Goal: Task Accomplishment & Management: Use online tool/utility

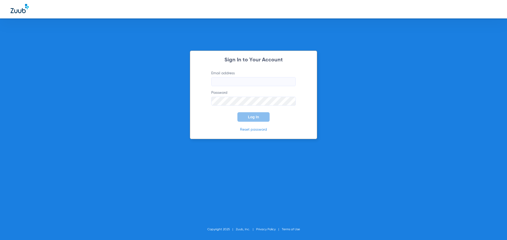
type input "[EMAIL_ADDRESS][DOMAIN_NAME]"
click at [263, 122] on div "Sign In to Your Account Email address cnoble@mydental.org Password Log In Reset…" at bounding box center [253, 95] width 127 height 89
click at [261, 120] on button "Log In" at bounding box center [253, 116] width 32 height 9
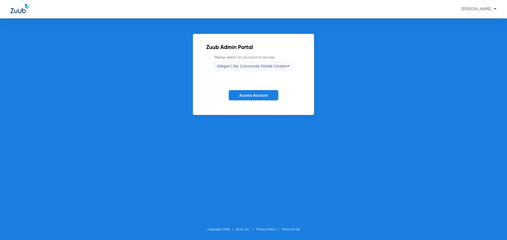
click at [251, 61] on label "Please select an account to access Allegan | My Community Dental Centers" at bounding box center [253, 63] width 79 height 16
click at [252, 66] on span "Allegan | My Community Dental Centers" at bounding box center [252, 66] width 70 height 4
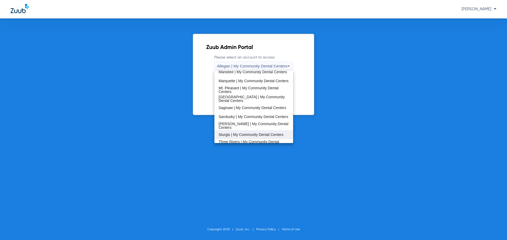
scroll to position [170, 0]
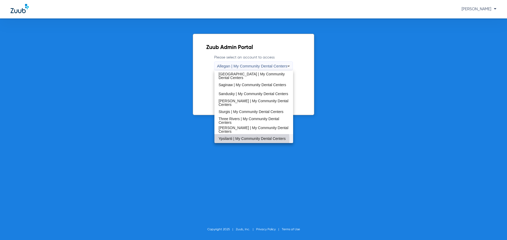
click at [233, 140] on span "Ypsilanti | My Community Dental Centers" at bounding box center [251, 139] width 67 height 4
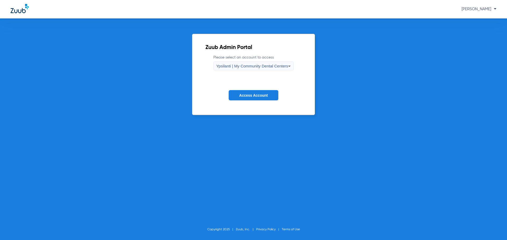
click at [256, 95] on span "Access Account" at bounding box center [253, 95] width 28 height 4
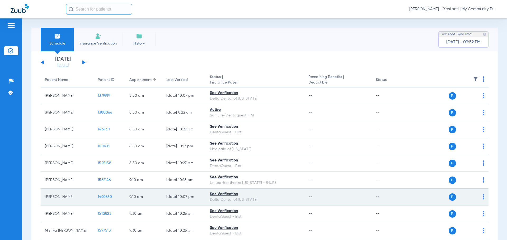
click at [103, 195] on span "1490660" at bounding box center [105, 197] width 14 height 4
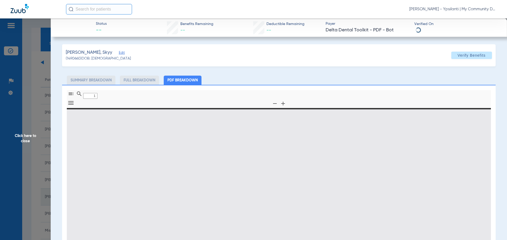
type input "0"
select select "page-width"
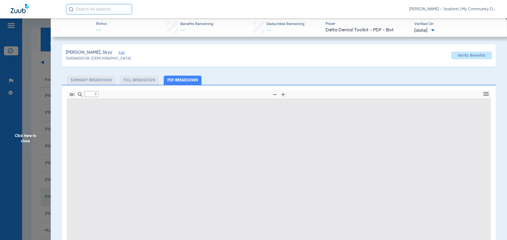
type input "1"
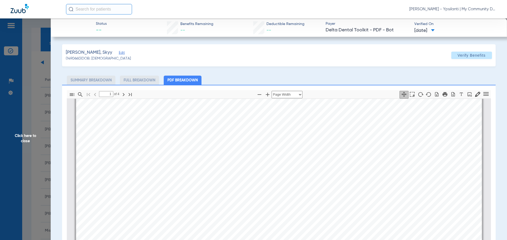
click at [20, 141] on span "Click here to close" at bounding box center [25, 138] width 51 height 240
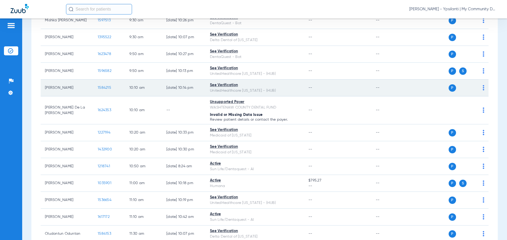
scroll to position [211, 0]
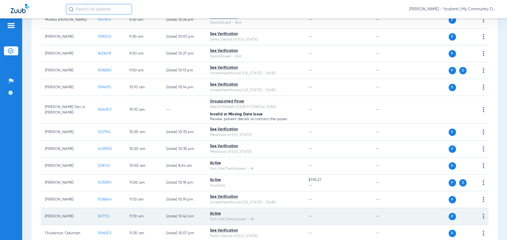
click at [106, 216] on span "1617172" at bounding box center [104, 217] width 12 height 4
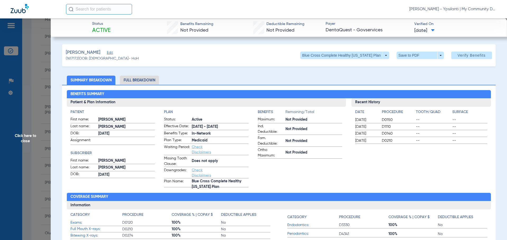
drag, startPoint x: 28, startPoint y: 139, endPoint x: 98, endPoint y: 140, distance: 69.7
click at [28, 139] on span "Click here to close" at bounding box center [25, 138] width 51 height 240
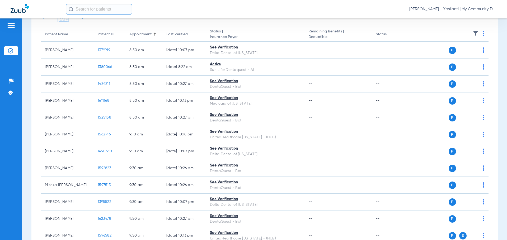
scroll to position [0, 0]
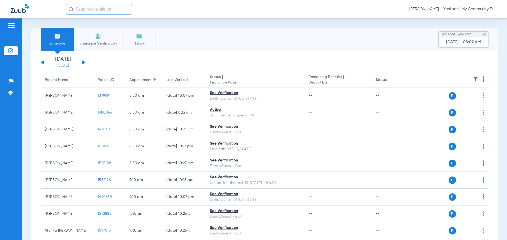
click at [67, 66] on link "[DATE]" at bounding box center [63, 65] width 32 height 5
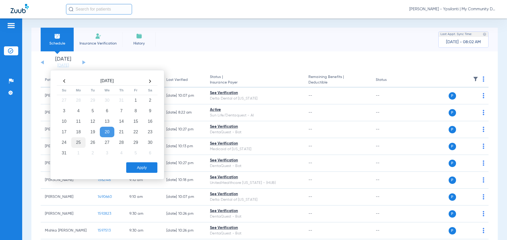
click at [75, 147] on td "25" at bounding box center [78, 142] width 14 height 11
click at [135, 168] on button "Apply" at bounding box center [141, 168] width 31 height 11
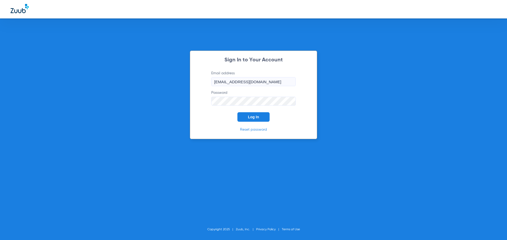
click at [265, 118] on button "Log In" at bounding box center [253, 116] width 32 height 9
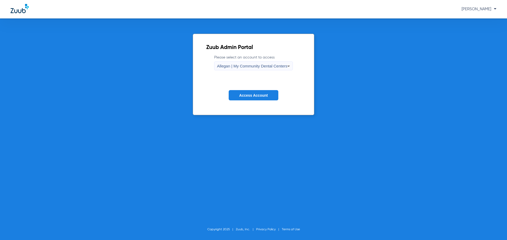
click at [274, 64] on span "Allegan | My Community Dental Centers" at bounding box center [252, 66] width 70 height 4
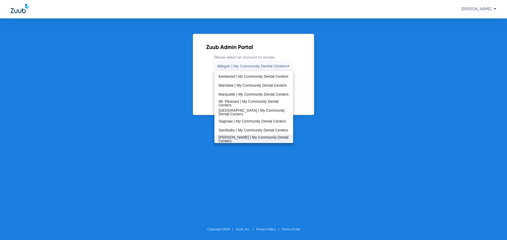
scroll to position [170, 0]
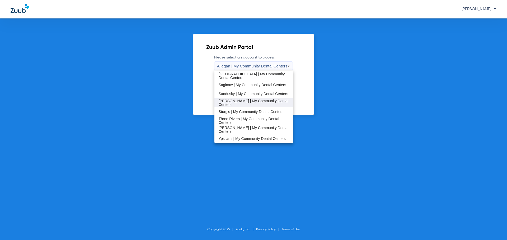
click at [259, 105] on span "[PERSON_NAME] | My Community Dental Centers" at bounding box center [253, 102] width 70 height 7
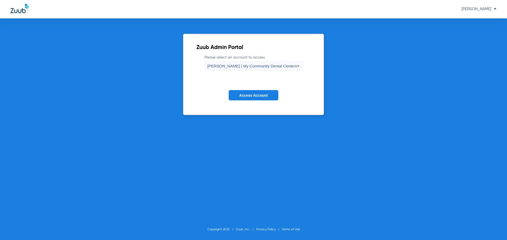
click at [259, 88] on form "Please select an account to access Sidney | My Community Dental Centers Access …" at bounding box center [253, 82] width 114 height 54
click at [259, 93] on span "Access Account" at bounding box center [253, 95] width 28 height 4
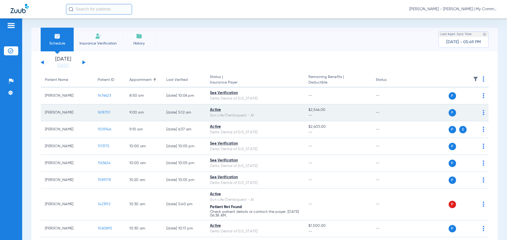
click at [104, 113] on span "1618701" at bounding box center [104, 113] width 13 height 4
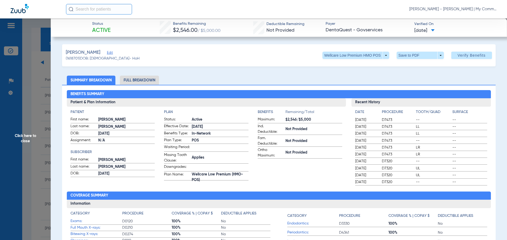
click at [14, 138] on span "Click here to close" at bounding box center [25, 138] width 51 height 240
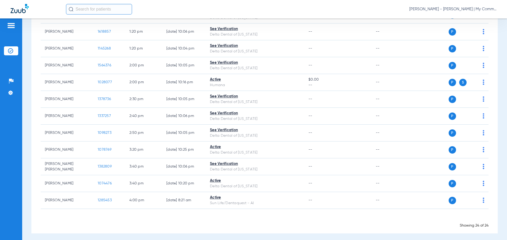
scroll to position [301, 0]
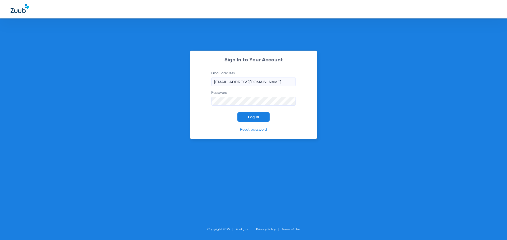
click at [248, 117] on span "Log In" at bounding box center [253, 117] width 11 height 4
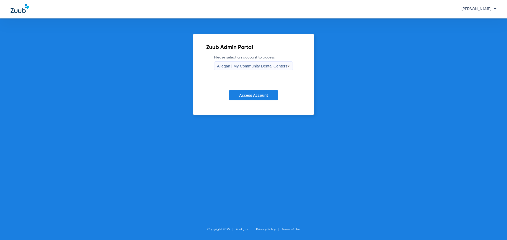
click at [227, 68] on span "Allegan | My Community Dental Centers" at bounding box center [252, 66] width 70 height 4
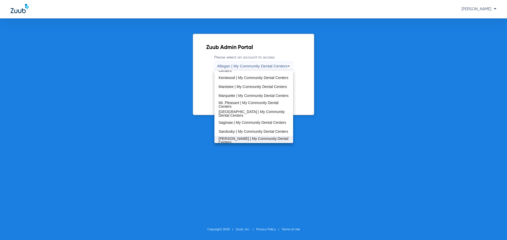
scroll to position [158, 0]
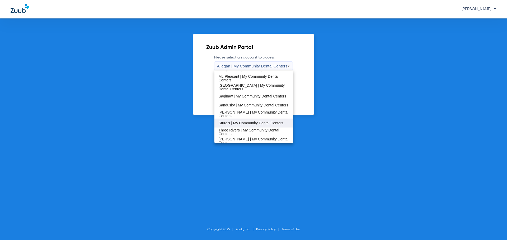
click at [232, 126] on mat-option "Sturgis | My Community Dental Centers" at bounding box center [253, 123] width 79 height 9
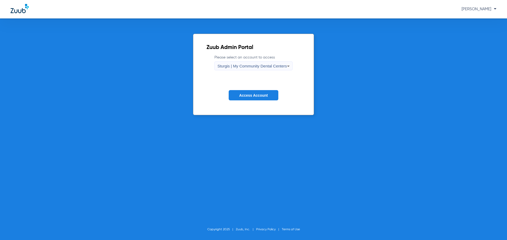
click at [260, 96] on span "Access Account" at bounding box center [253, 95] width 28 height 4
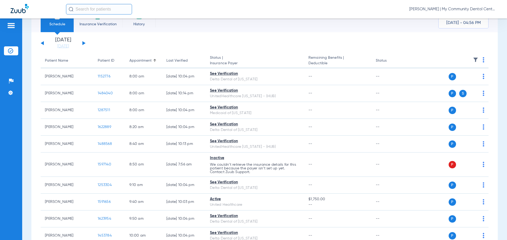
scroll to position [53, 0]
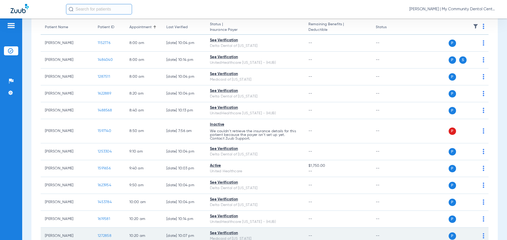
click at [102, 235] on span "1272858" at bounding box center [105, 236] width 14 height 4
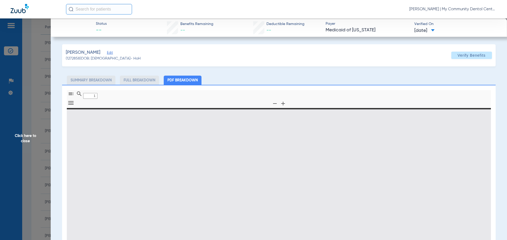
type input "0"
select select "page-width"
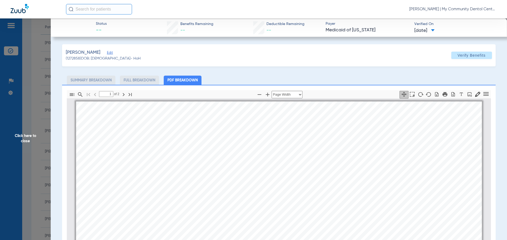
scroll to position [3, 0]
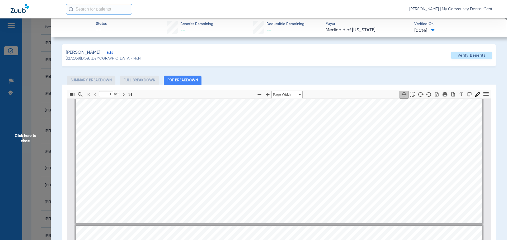
type input "2"
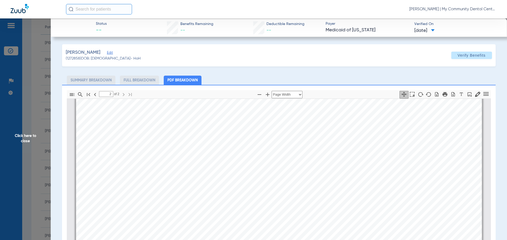
scroll to position [662, 0]
click at [23, 134] on span "Click here to close" at bounding box center [25, 138] width 51 height 240
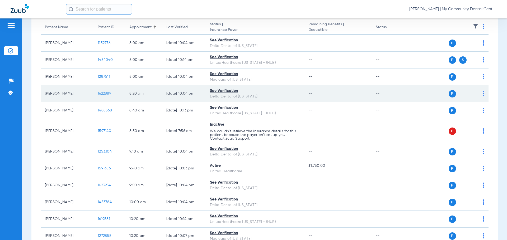
click at [106, 93] on span "1622889" at bounding box center [104, 94] width 13 height 4
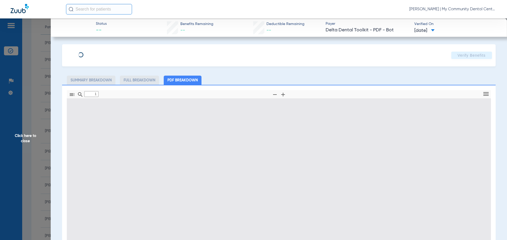
type input "0"
select select "page-width"
type input "1"
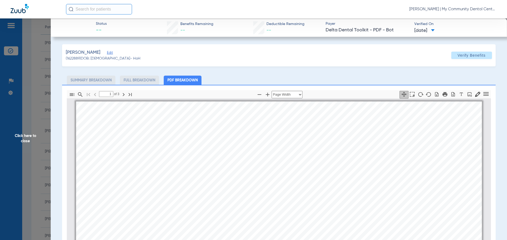
scroll to position [3, 0]
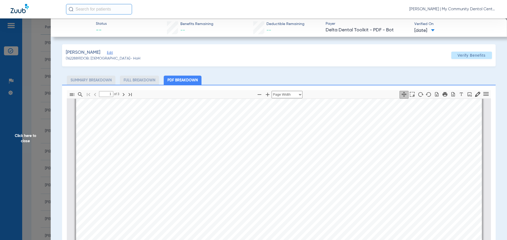
click at [26, 135] on span "Click here to close" at bounding box center [25, 138] width 51 height 240
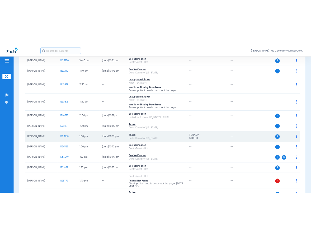
scroll to position [290, 0]
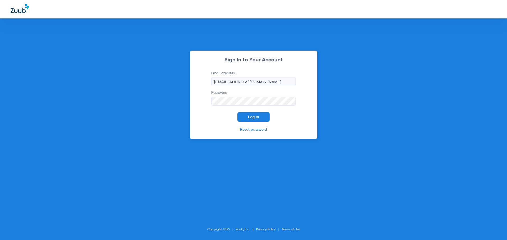
drag, startPoint x: 243, startPoint y: 117, endPoint x: 244, endPoint y: 53, distance: 64.4
click at [243, 117] on button "Log In" at bounding box center [253, 116] width 32 height 9
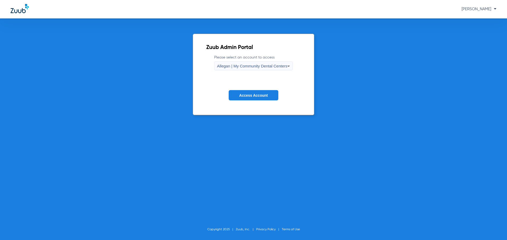
click at [249, 58] on label "Please select an account to access Allegan | My Community Dental Centers" at bounding box center [253, 63] width 79 height 16
click at [247, 61] on label "Please select an account to access Allegan | My Community Dental Centers" at bounding box center [253, 63] width 79 height 16
click at [249, 65] on span "Allegan | My Community Dental Centers" at bounding box center [252, 66] width 70 height 4
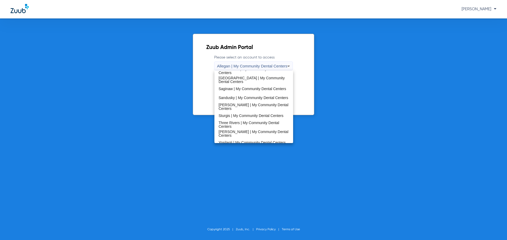
scroll to position [170, 0]
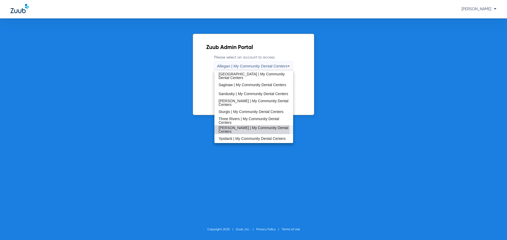
click at [233, 132] on mat-option "[PERSON_NAME] | My Community Dental Centers" at bounding box center [253, 129] width 79 height 9
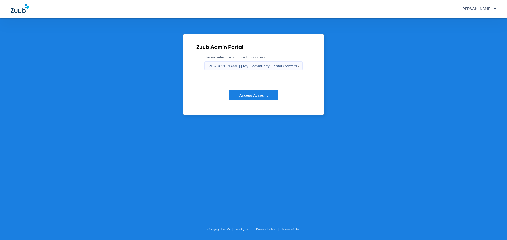
click at [255, 103] on form "Please select an account to access Walker | My Community Dental Centers Access …" at bounding box center [253, 82] width 114 height 54
click at [252, 99] on button "Access Account" at bounding box center [253, 95] width 50 height 10
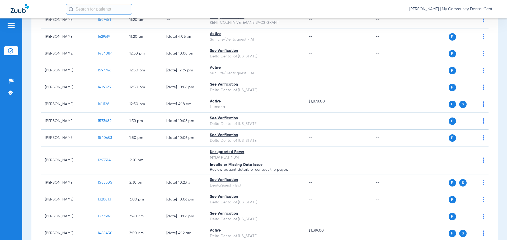
scroll to position [247, 0]
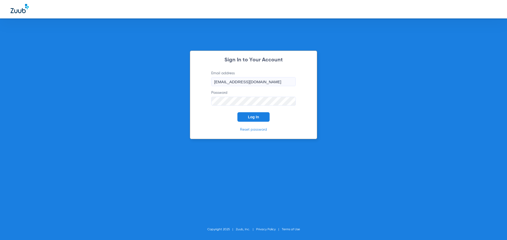
click at [264, 119] on button "Log In" at bounding box center [253, 116] width 32 height 9
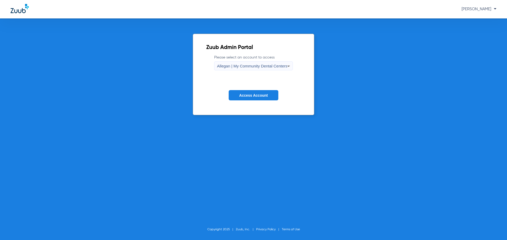
click at [247, 67] on span "Allegan | My Community Dental Centers" at bounding box center [252, 66] width 70 height 4
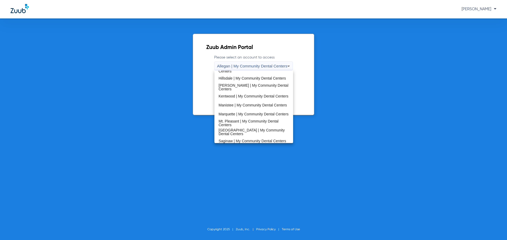
scroll to position [170, 0]
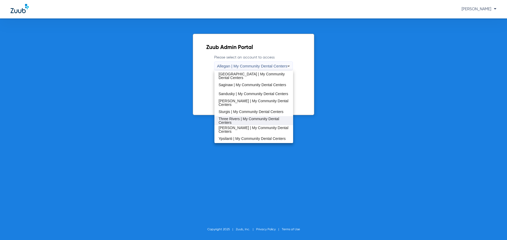
click at [244, 117] on span "Three Rivers | My Community Dental Centers" at bounding box center [253, 120] width 70 height 7
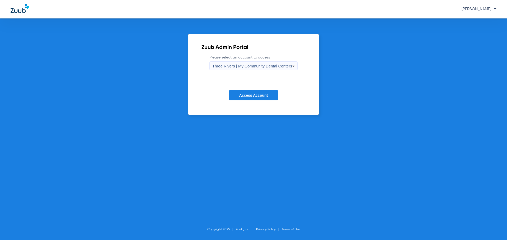
click at [249, 94] on span "Access Account" at bounding box center [253, 95] width 28 height 4
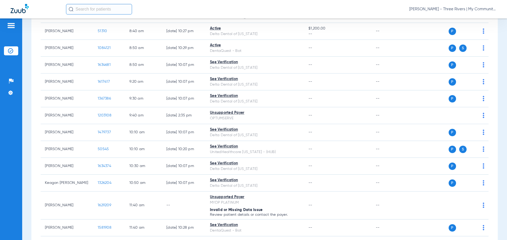
scroll to position [111, 0]
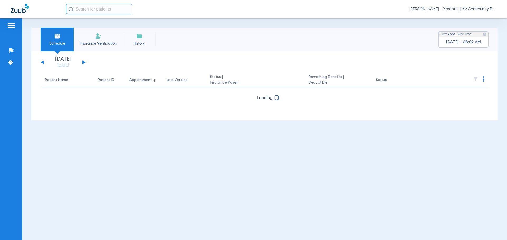
click at [430, 9] on span "[PERSON_NAME] - Ypsilanti | My Community Dental Centers" at bounding box center [452, 9] width 87 height 5
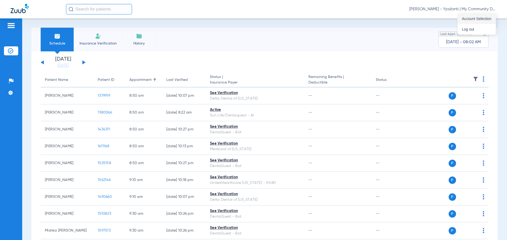
click at [471, 21] on button "Account Selection" at bounding box center [476, 18] width 38 height 11
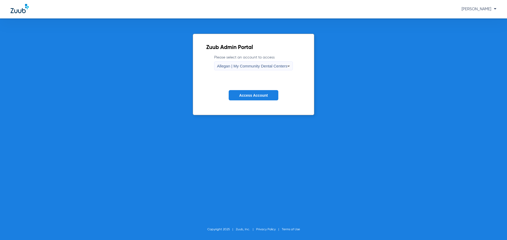
click at [260, 63] on div "Allegan | My Community Dental Centers" at bounding box center [252, 66] width 70 height 9
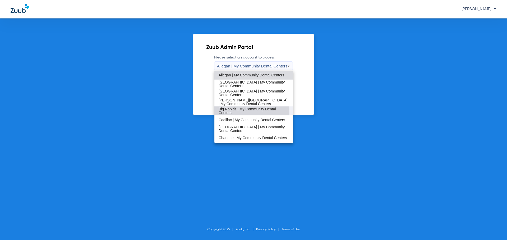
click at [228, 113] on span "Big Rapids | My Community Dental Centers" at bounding box center [253, 110] width 70 height 7
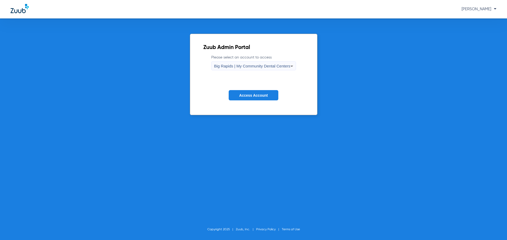
click at [242, 94] on span "Access Account" at bounding box center [253, 95] width 28 height 4
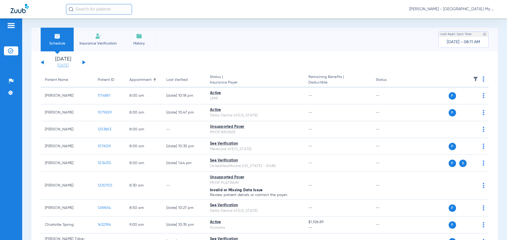
click at [54, 67] on link "[DATE]" at bounding box center [63, 65] width 32 height 5
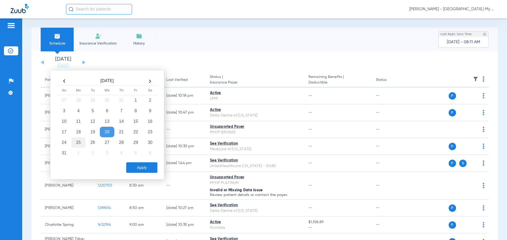
click at [77, 147] on td "25" at bounding box center [78, 142] width 14 height 11
click at [138, 167] on button "Apply" at bounding box center [141, 168] width 31 height 11
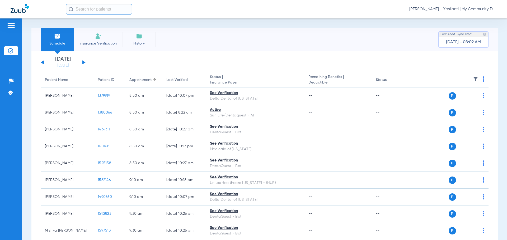
click at [457, 9] on span "Carly Noble - Ypsilanti | My Community Dental Centers" at bounding box center [452, 9] width 87 height 5
click at [471, 17] on span "Account Selection" at bounding box center [476, 19] width 30 height 4
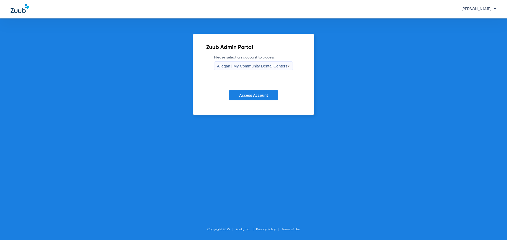
click at [275, 70] on div "Allegan | My Community Dental Centers" at bounding box center [252, 66] width 70 height 9
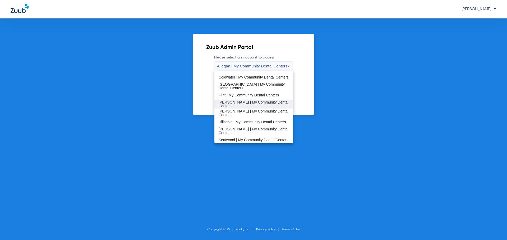
scroll to position [79, 0]
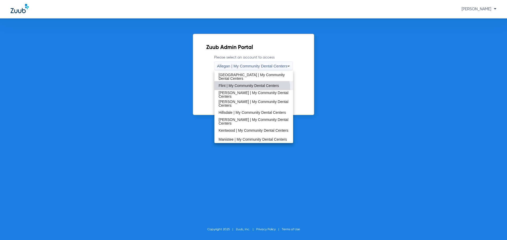
click at [252, 89] on mat-option "Flint | My Community Dental Centers" at bounding box center [253, 85] width 79 height 9
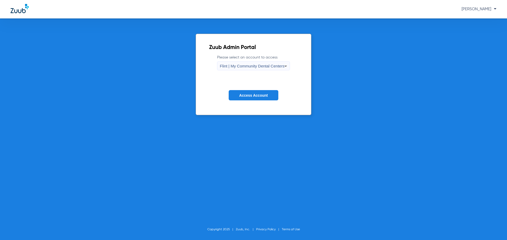
click at [251, 85] on form "Please select an account to access Flint | My Community Dental Centers Access A…" at bounding box center [253, 82] width 89 height 54
click at [249, 96] on span "Access Account" at bounding box center [253, 95] width 28 height 4
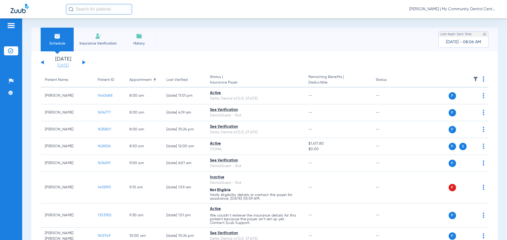
click at [59, 67] on link "[DATE]" at bounding box center [63, 65] width 32 height 5
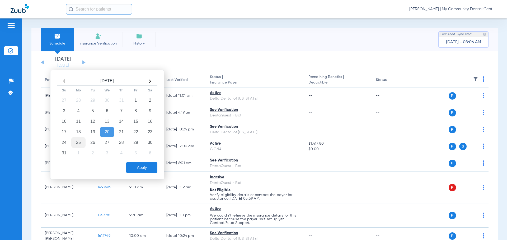
click at [78, 147] on td "25" at bounding box center [78, 142] width 14 height 11
click at [139, 164] on button "Apply" at bounding box center [141, 168] width 31 height 11
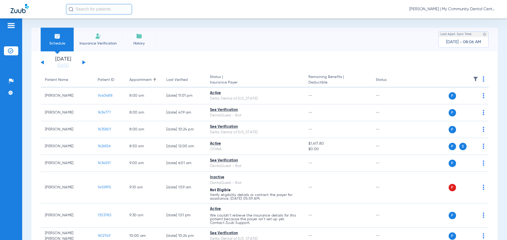
click at [483, 7] on span "[PERSON_NAME] | My Community Dental Centers" at bounding box center [452, 9] width 87 height 5
click at [484, 17] on span "Account Selection" at bounding box center [476, 19] width 30 height 4
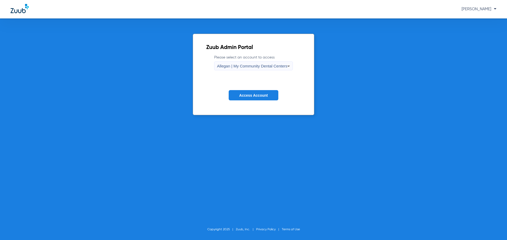
click at [276, 66] on span "Allegan | My Community Dental Centers" at bounding box center [252, 66] width 70 height 4
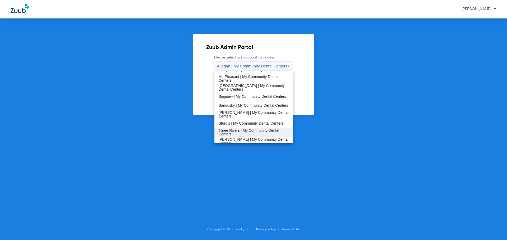
scroll to position [158, 0]
click at [232, 127] on mat-option "Sturgis | My Community Dental Centers" at bounding box center [253, 123] width 79 height 9
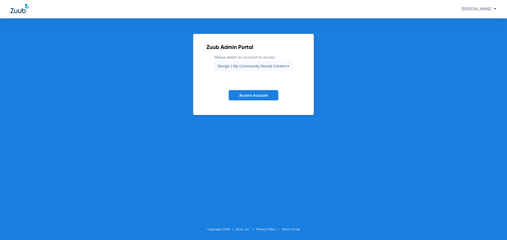
click at [240, 94] on span "Access Account" at bounding box center [253, 95] width 28 height 4
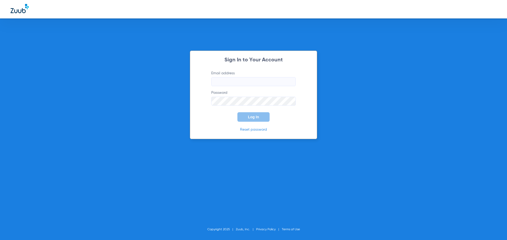
type input "cnoble@mydental.org"
click at [245, 118] on button "Log In" at bounding box center [253, 116] width 32 height 9
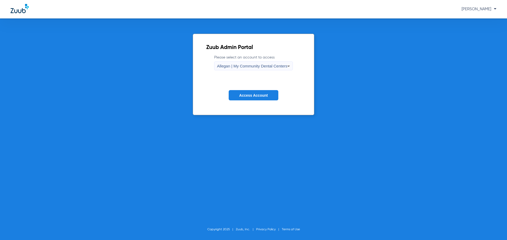
click at [250, 73] on form "Please select an account to access Allegan | My Community Dental Centers Access…" at bounding box center [253, 82] width 95 height 54
click at [246, 67] on span "Allegan | My Community Dental Centers" at bounding box center [252, 66] width 70 height 4
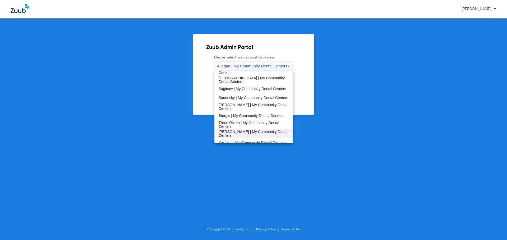
scroll to position [170, 0]
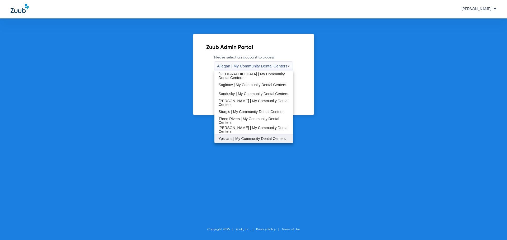
click at [231, 137] on span "Ypsilanti | My Community Dental Centers" at bounding box center [251, 139] width 67 height 4
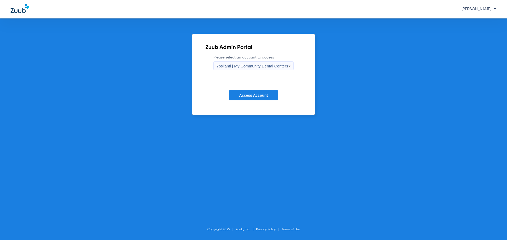
click at [249, 92] on button "Access Account" at bounding box center [253, 95] width 50 height 10
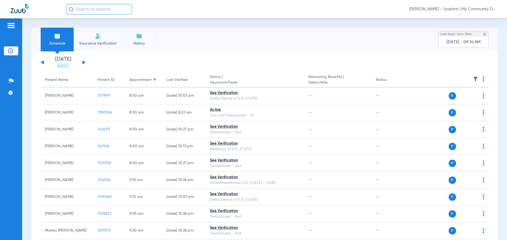
click at [52, 64] on link "[DATE]" at bounding box center [63, 65] width 32 height 5
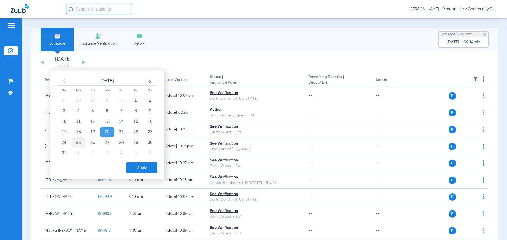
click at [83, 142] on td "25" at bounding box center [78, 142] width 14 height 11
click at [140, 172] on button "Apply" at bounding box center [141, 168] width 31 height 11
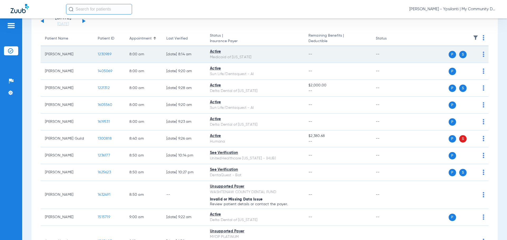
scroll to position [32, 0]
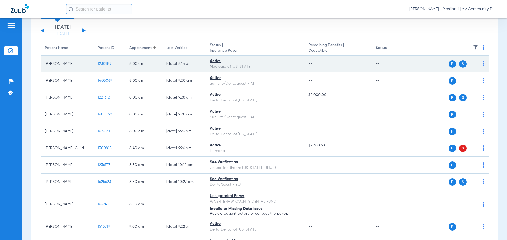
click at [109, 62] on span "1230989" at bounding box center [105, 64] width 14 height 4
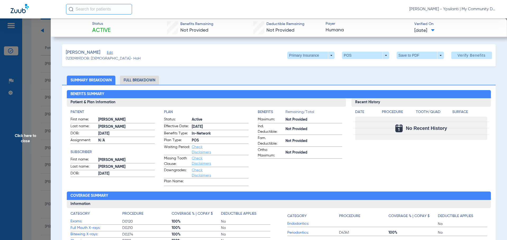
click at [35, 137] on span "Click here to close" at bounding box center [25, 138] width 51 height 240
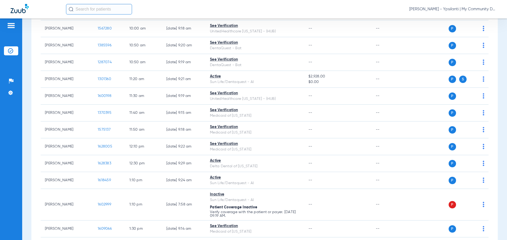
scroll to position [349, 0]
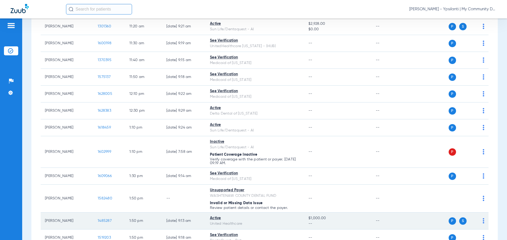
click at [104, 220] on span "1485287" at bounding box center [105, 221] width 14 height 4
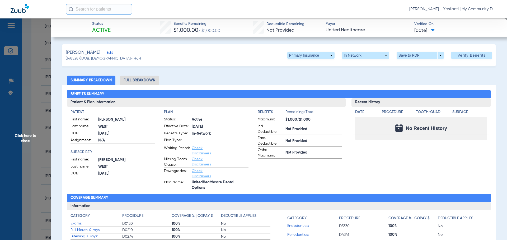
click at [28, 135] on span "Click here to close" at bounding box center [25, 138] width 51 height 240
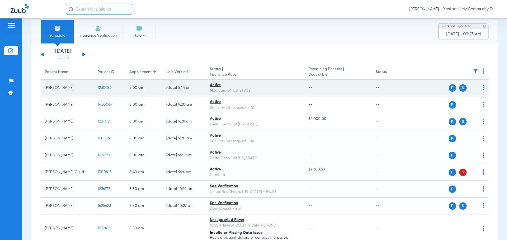
scroll to position [6, 0]
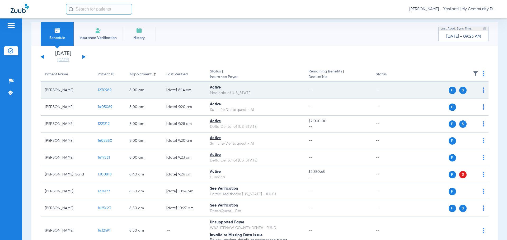
click at [102, 89] on span "1230989" at bounding box center [105, 90] width 14 height 4
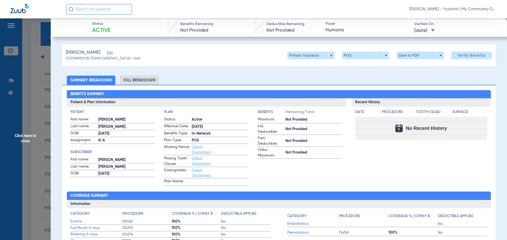
click at [24, 144] on span "Click here to close" at bounding box center [25, 138] width 51 height 240
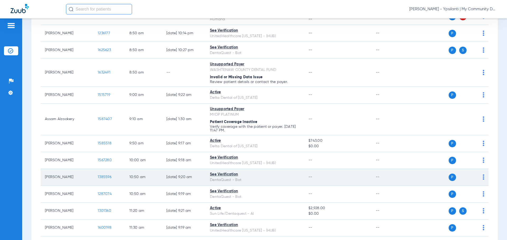
scroll to position [190, 0]
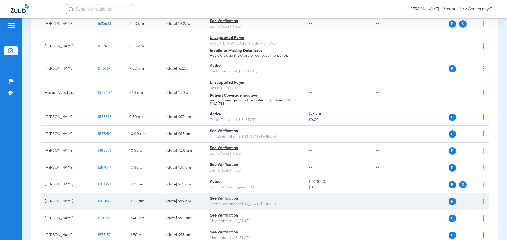
click at [108, 200] on span "1600198" at bounding box center [105, 202] width 14 height 4
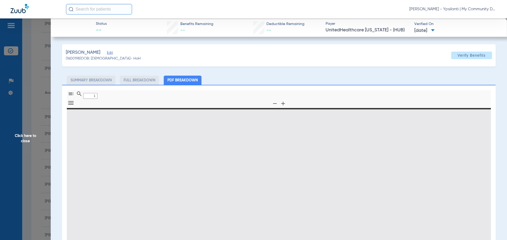
type input "0"
select select "page-width"
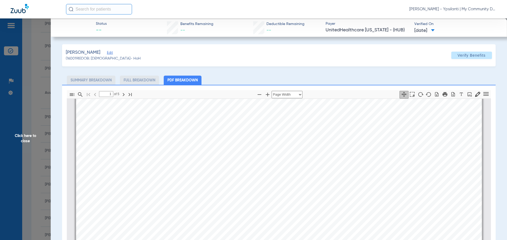
scroll to position [398, 0]
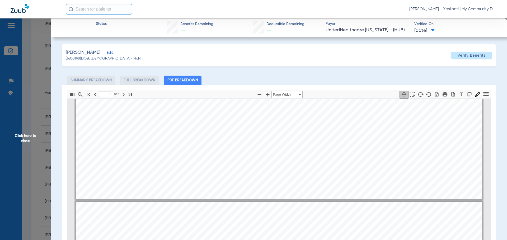
type input "4"
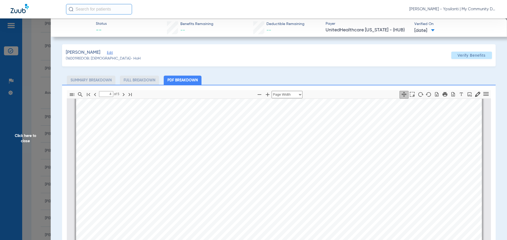
scroll to position [1849, 0]
drag, startPoint x: 16, startPoint y: 142, endPoint x: 41, endPoint y: 136, distance: 26.5
click at [16, 142] on span "Click here to close" at bounding box center [25, 138] width 51 height 240
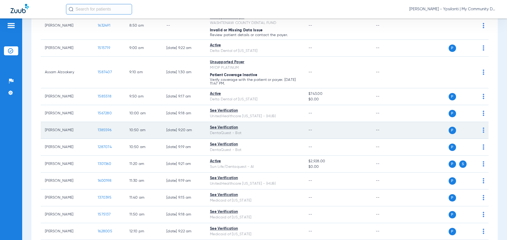
scroll to position [243, 0]
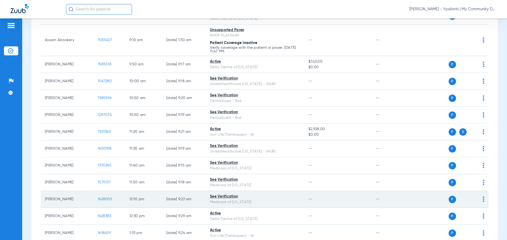
click at [101, 201] on span "1628005" at bounding box center [105, 200] width 15 height 4
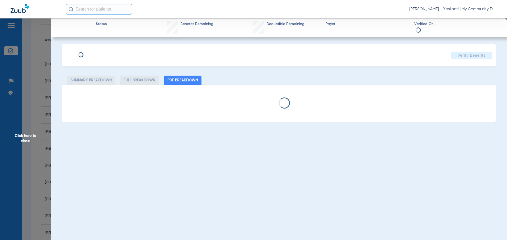
select select "page-width"
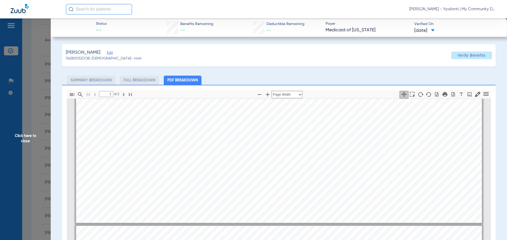
type input "2"
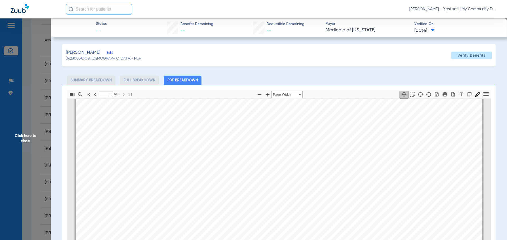
scroll to position [636, 0]
click at [32, 141] on span "Click here to close" at bounding box center [25, 138] width 51 height 240
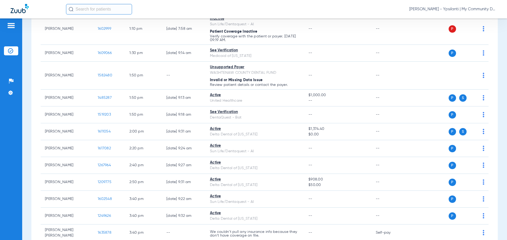
scroll to position [507, 0]
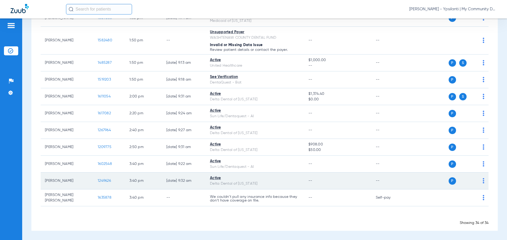
click at [109, 180] on span "1249626" at bounding box center [104, 181] width 13 height 4
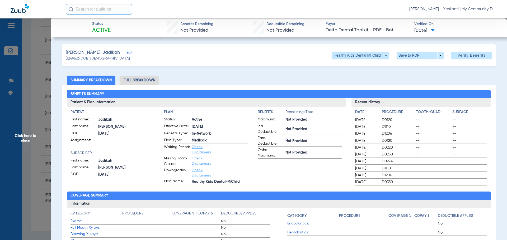
click at [36, 141] on span "Click here to close" at bounding box center [25, 138] width 51 height 240
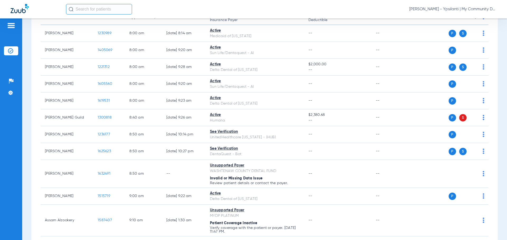
scroll to position [0, 0]
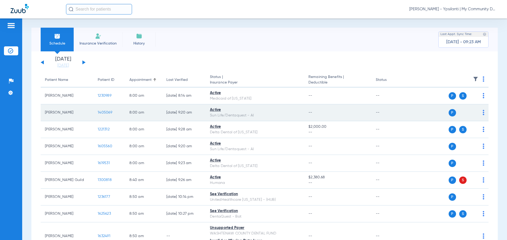
click at [102, 111] on span "1405069" at bounding box center [105, 113] width 15 height 4
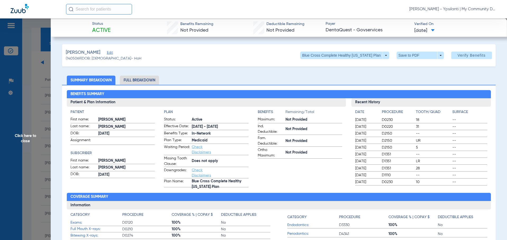
click at [482, 124] on div "03/31/2025 D0220 31 --" at bounding box center [421, 127] width 132 height 7
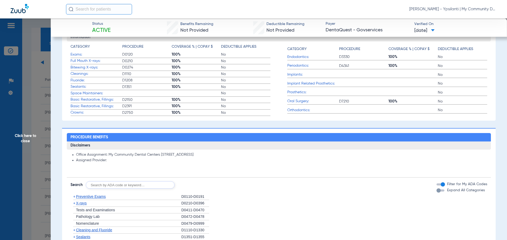
scroll to position [185, 0]
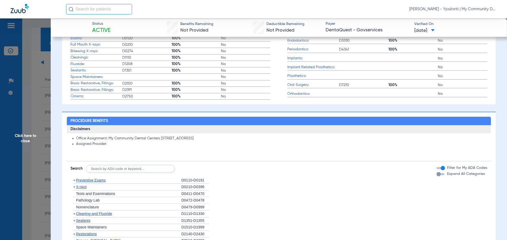
click at [96, 181] on span "Preventive Exams" at bounding box center [91, 180] width 30 height 4
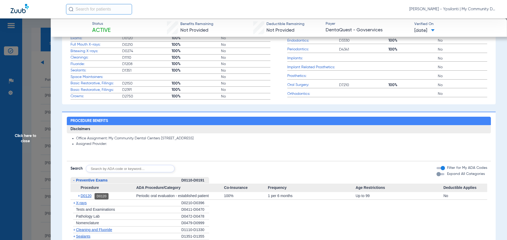
click at [89, 196] on span "D0120" at bounding box center [85, 196] width 11 height 4
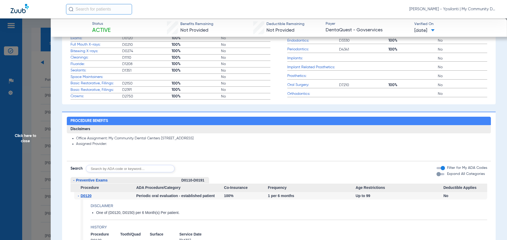
click at [88, 196] on span "D0120" at bounding box center [85, 196] width 11 height 4
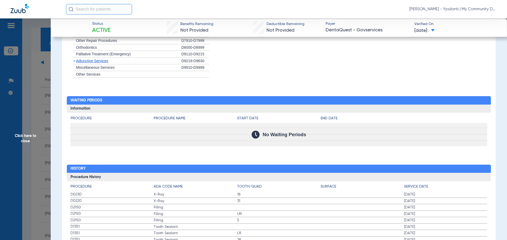
scroll to position [580, 0]
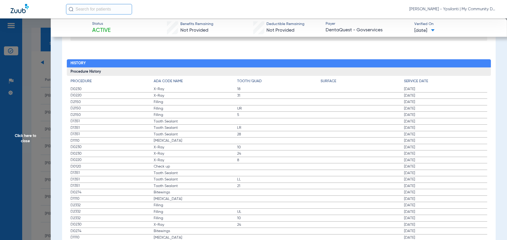
click at [127, 72] on h3 "Procedure History" at bounding box center [279, 72] width 424 height 8
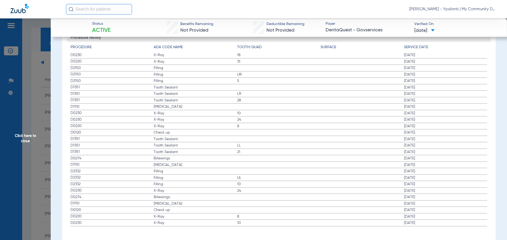
scroll to position [619, 0]
drag, startPoint x: 18, startPoint y: 139, endPoint x: 28, endPoint y: 139, distance: 10.0
click at [18, 139] on span "Click here to close" at bounding box center [25, 138] width 51 height 240
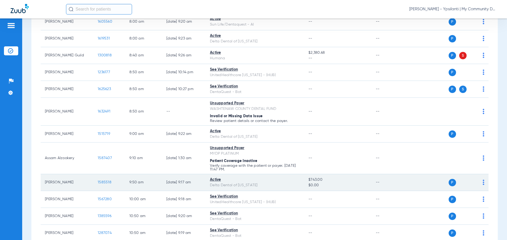
scroll to position [132, 0]
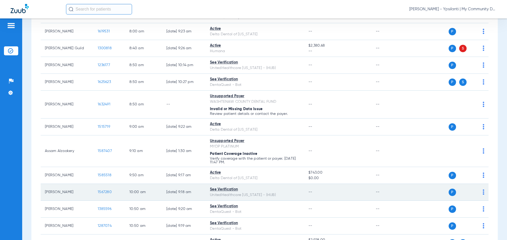
click at [99, 193] on span "1567280" at bounding box center [105, 192] width 14 height 4
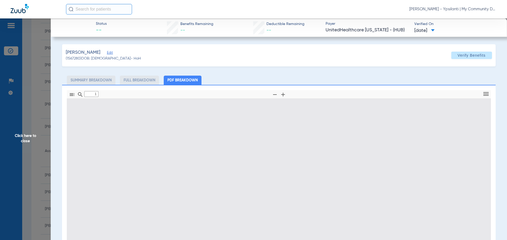
type input "0"
select select "page-width"
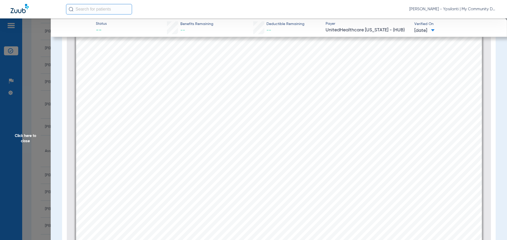
scroll to position [1190, 0]
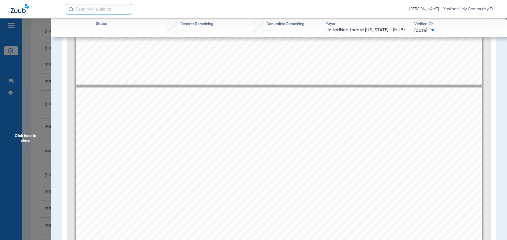
type input "4"
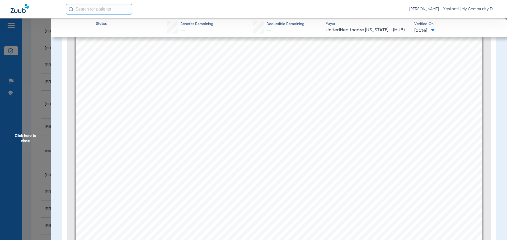
scroll to position [1744, 0]
click at [8, 136] on span "Click here to close" at bounding box center [25, 138] width 51 height 240
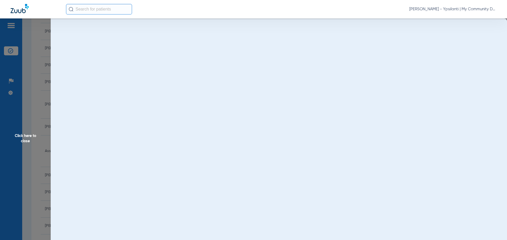
scroll to position [0, 0]
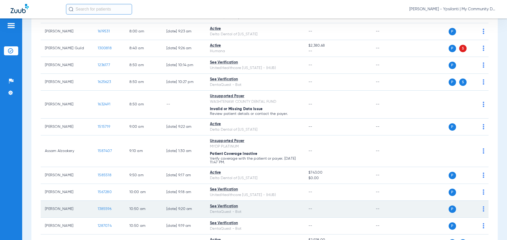
click at [106, 210] on span "1385596" at bounding box center [105, 209] width 14 height 4
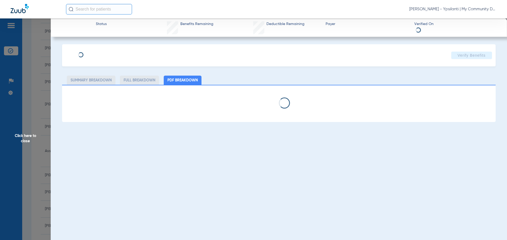
select select "page-width"
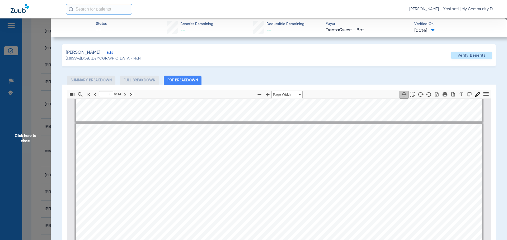
scroll to position [689, 0]
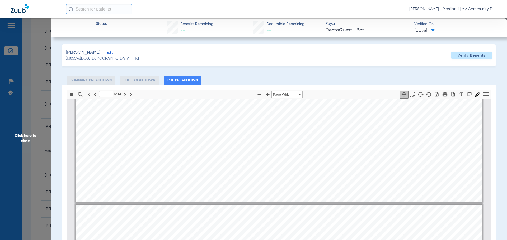
type input "2"
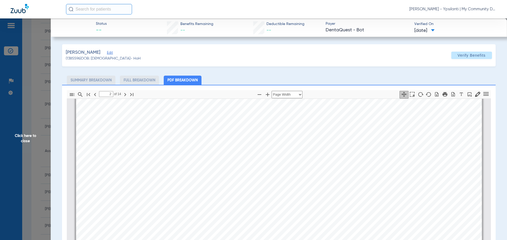
scroll to position [425, 0]
click at [30, 144] on span "Click here to close" at bounding box center [25, 138] width 51 height 240
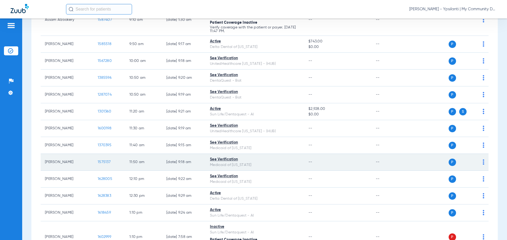
scroll to position [264, 0]
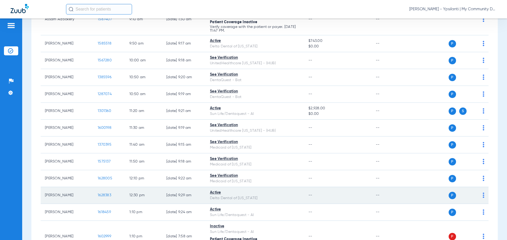
click at [104, 194] on span "1628383" at bounding box center [104, 196] width 13 height 4
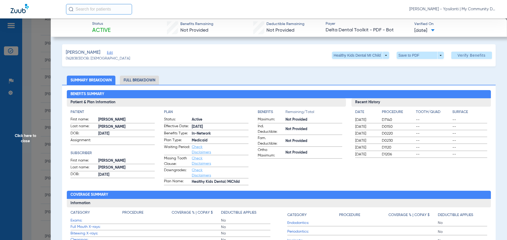
click at [23, 135] on span "Click here to close" at bounding box center [25, 138] width 51 height 240
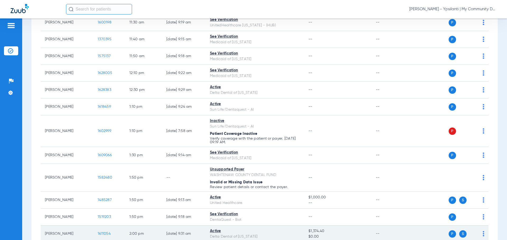
scroll to position [396, 0]
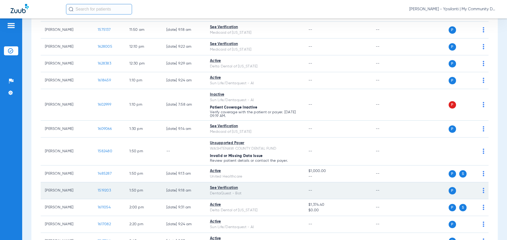
click at [105, 189] on span "1519203" at bounding box center [104, 191] width 13 height 4
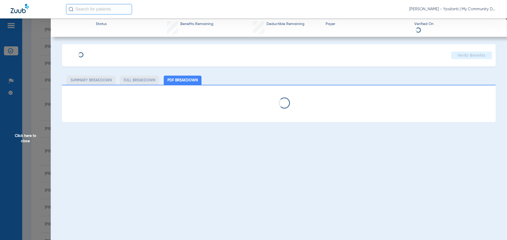
select select "page-width"
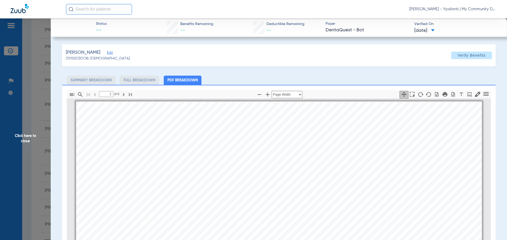
scroll to position [3, 0]
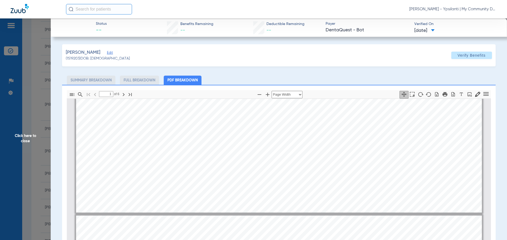
type input "2"
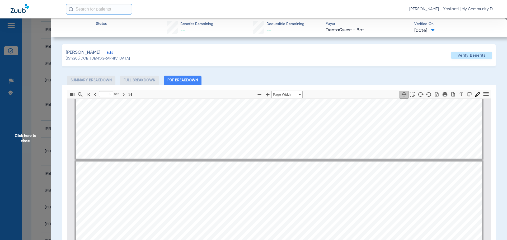
scroll to position [266, 0]
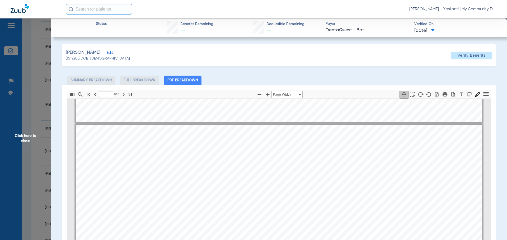
click at [11, 135] on span "Click here to close" at bounding box center [25, 138] width 51 height 240
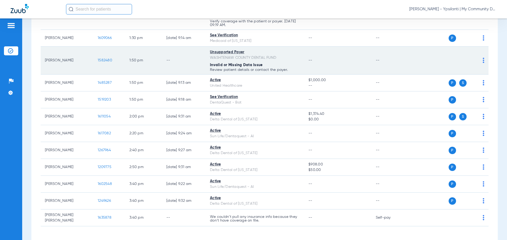
scroll to position [501, 0]
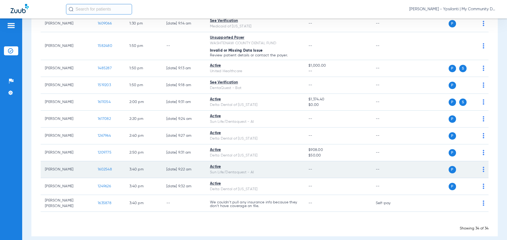
click at [103, 170] on span "1602548" at bounding box center [105, 170] width 14 height 4
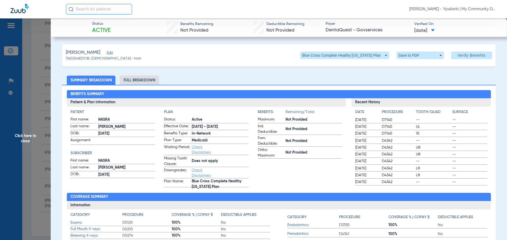
click at [81, 182] on div "Patient First name: NASRA Last name: ADAM DOB: 01/10/1979 Assignment: Subscribe…" at bounding box center [112, 148] width 84 height 78
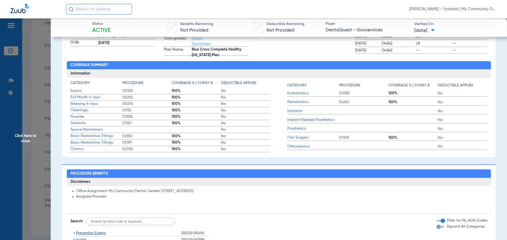
scroll to position [237, 0]
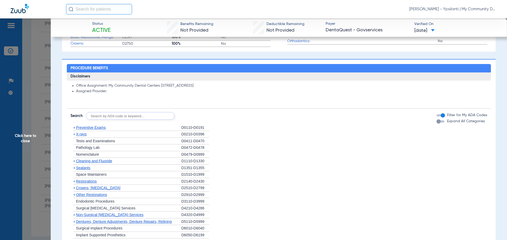
click at [86, 136] on span "X-rays" at bounding box center [81, 134] width 11 height 4
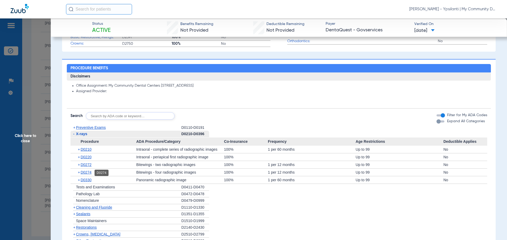
click at [90, 174] on span "D0274" at bounding box center [85, 172] width 11 height 4
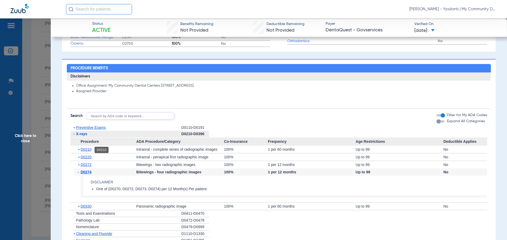
click at [87, 150] on span "D0210" at bounding box center [85, 149] width 11 height 4
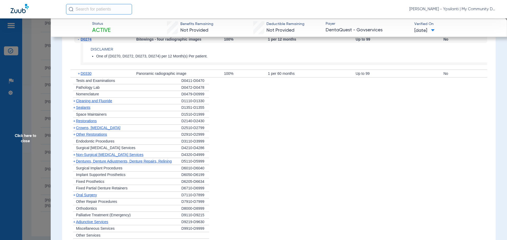
scroll to position [449, 0]
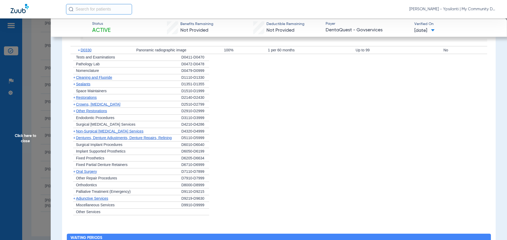
click at [81, 78] on span "Cleaning and Fluoride" at bounding box center [94, 77] width 36 height 4
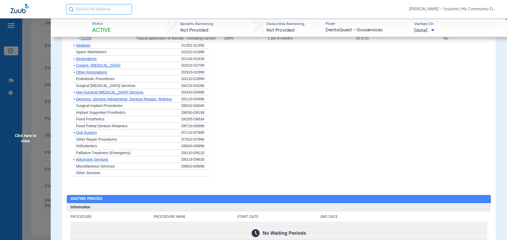
scroll to position [528, 0]
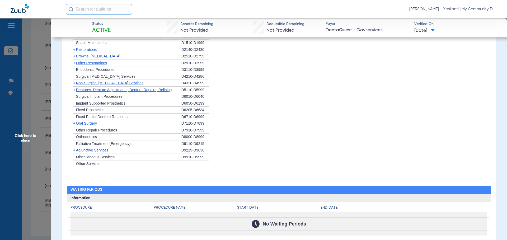
click at [102, 151] on span "Adjunctive Services" at bounding box center [92, 150] width 32 height 4
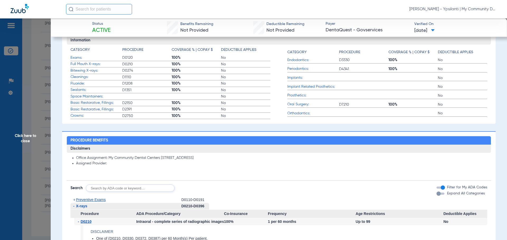
scroll to position [106, 0]
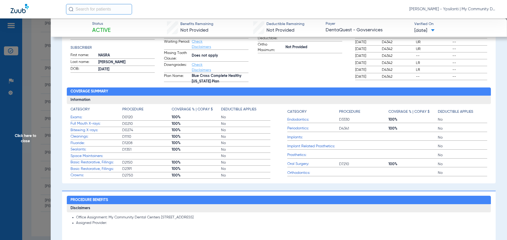
click at [300, 128] on span "Periodontics:" at bounding box center [313, 129] width 52 height 6
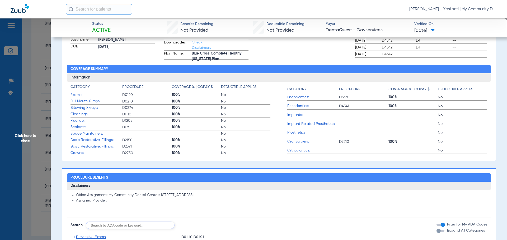
scroll to position [158, 0]
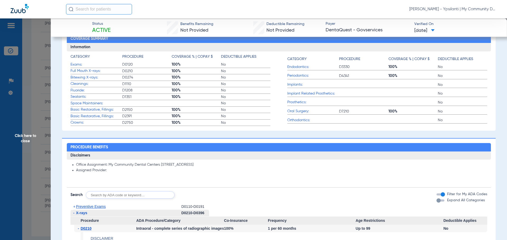
click at [96, 197] on input "text" at bounding box center [130, 195] width 89 height 7
click at [110, 195] on input "text" at bounding box center [130, 195] width 89 height 7
type input "d4355"
click button "Search" at bounding box center [194, 195] width 21 height 7
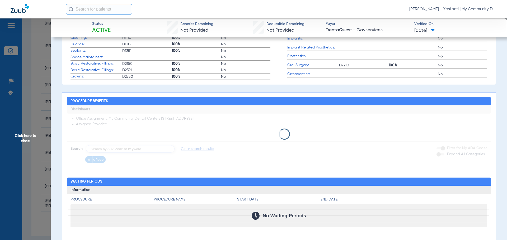
scroll to position [237, 0]
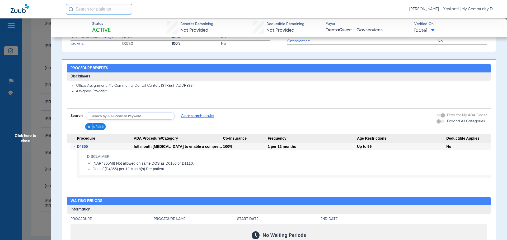
click at [87, 129] on img at bounding box center [89, 127] width 4 height 4
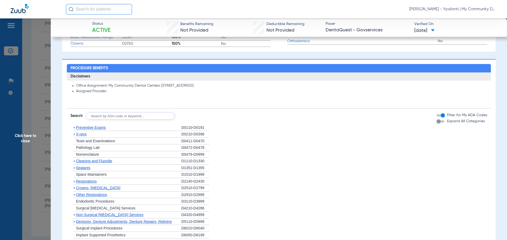
click at [108, 118] on input "text" at bounding box center [130, 115] width 89 height 7
type input "d4910"
click button "Search" at bounding box center [194, 115] width 21 height 7
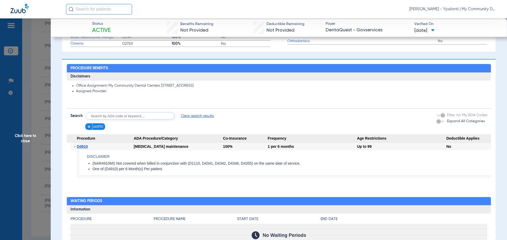
click at [23, 140] on span "Click here to close" at bounding box center [25, 138] width 51 height 240
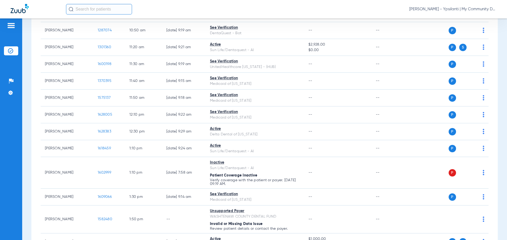
scroll to position [322, 0]
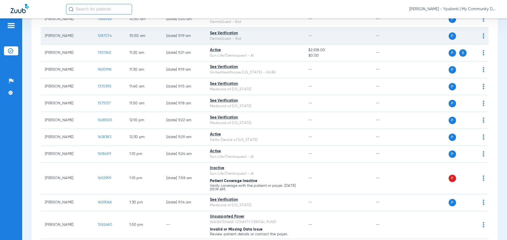
click at [108, 36] on span "1287074" at bounding box center [105, 36] width 14 height 4
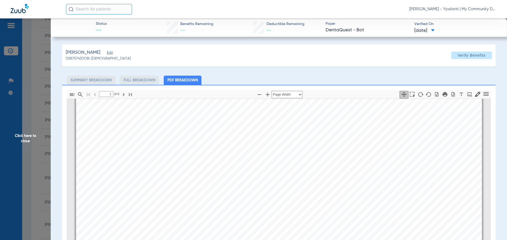
scroll to position [29, 0]
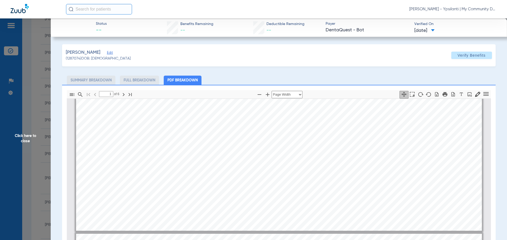
type input "2"
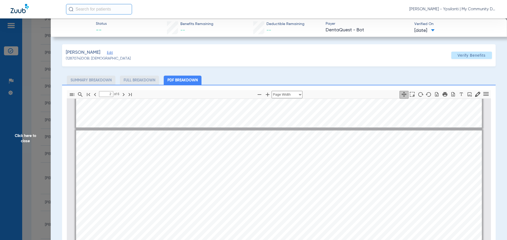
scroll to position [293, 0]
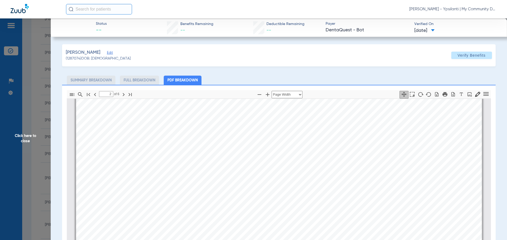
click at [17, 131] on span "Click here to close" at bounding box center [25, 138] width 51 height 240
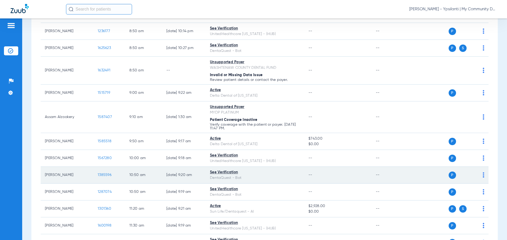
scroll to position [164, 0]
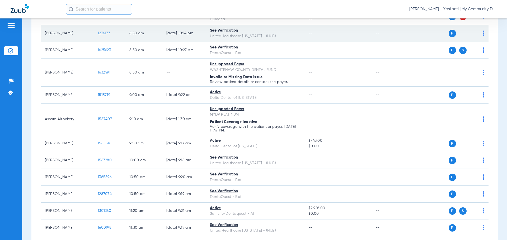
click at [104, 35] on span "1236177" at bounding box center [104, 33] width 12 height 4
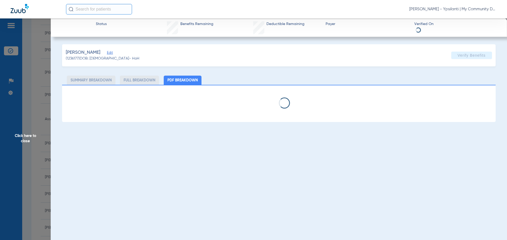
select select "page-width"
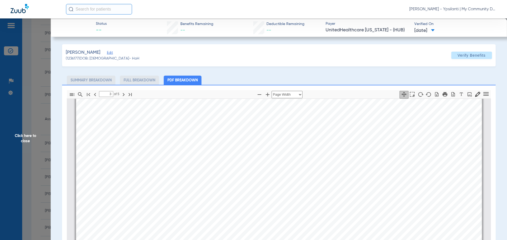
type input "4"
click at [22, 133] on span "Click here to close" at bounding box center [25, 138] width 51 height 240
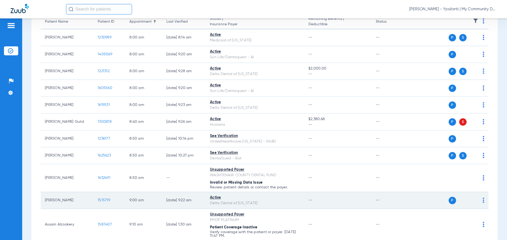
scroll to position [6, 0]
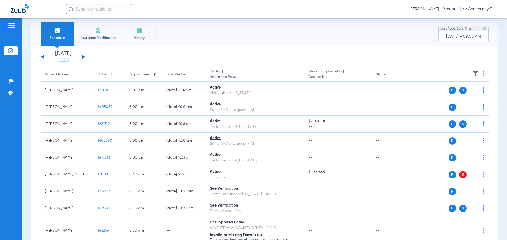
click at [83, 58] on button at bounding box center [83, 57] width 3 height 4
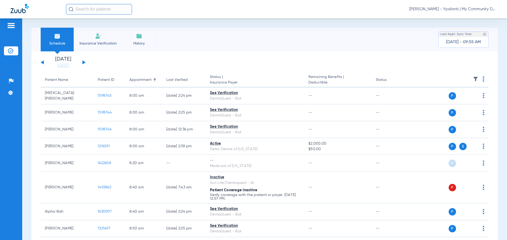
click at [482, 80] on img at bounding box center [483, 79] width 2 height 5
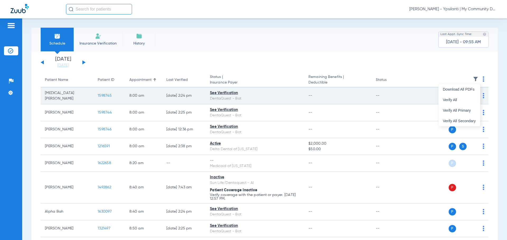
click at [465, 97] on button "Verify All" at bounding box center [458, 100] width 41 height 11
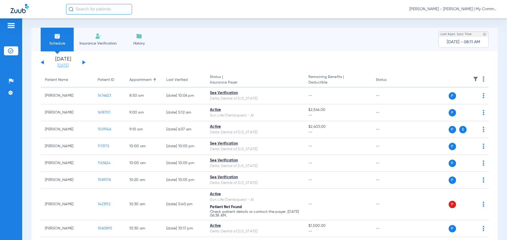
click at [60, 67] on link "[DATE]" at bounding box center [63, 65] width 32 height 5
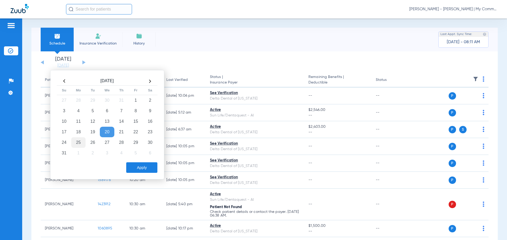
click at [82, 140] on td "25" at bounding box center [78, 142] width 14 height 11
click at [149, 168] on button "Apply" at bounding box center [141, 168] width 31 height 11
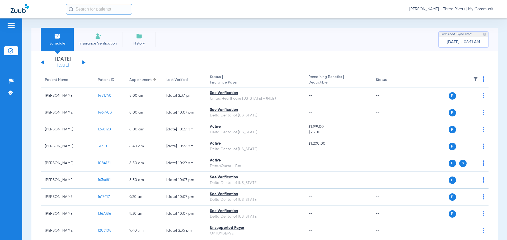
click at [61, 65] on link "[DATE]" at bounding box center [63, 65] width 32 height 5
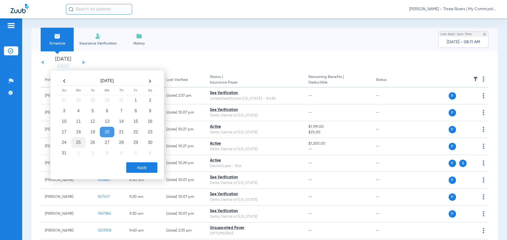
click at [80, 142] on td "25" at bounding box center [78, 142] width 14 height 11
click at [139, 165] on button "Apply" at bounding box center [141, 168] width 31 height 11
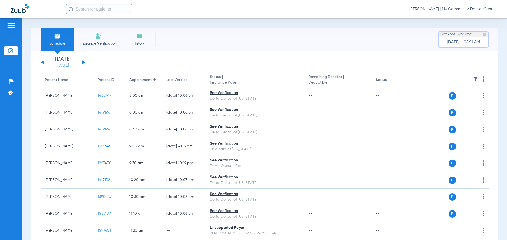
click at [59, 65] on link "08-20-2025" at bounding box center [63, 65] width 32 height 5
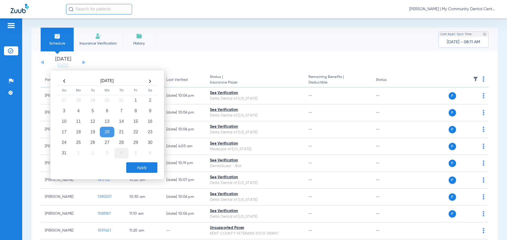
drag, startPoint x: 82, startPoint y: 144, endPoint x: 120, endPoint y: 155, distance: 39.6
click at [82, 145] on td "25" at bounding box center [78, 142] width 14 height 11
click at [144, 166] on button "Apply" at bounding box center [141, 168] width 31 height 11
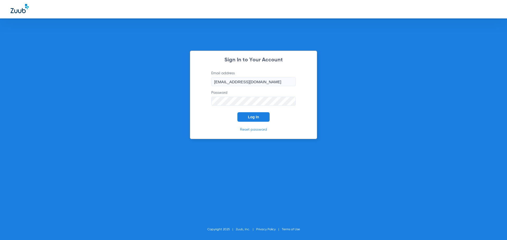
click at [249, 118] on span "Log In" at bounding box center [253, 117] width 11 height 4
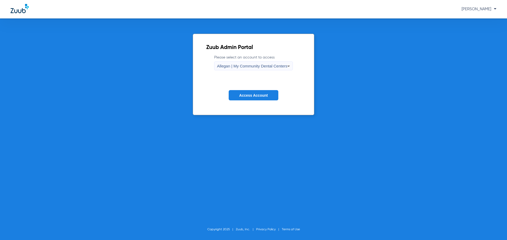
click at [233, 67] on span "Allegan | My Community Dental Centers" at bounding box center [252, 66] width 70 height 4
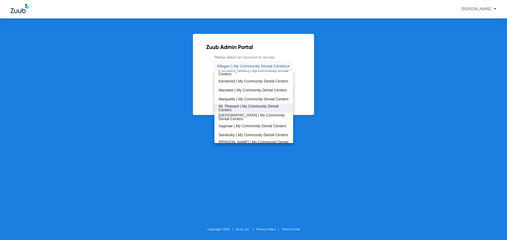
scroll to position [132, 0]
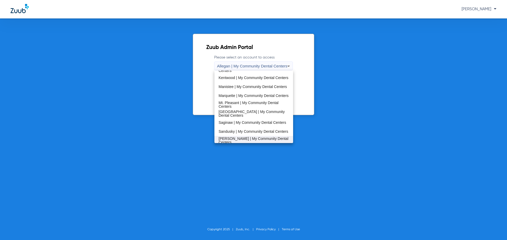
click at [232, 139] on span "[PERSON_NAME] | My Community Dental Centers" at bounding box center [253, 140] width 70 height 7
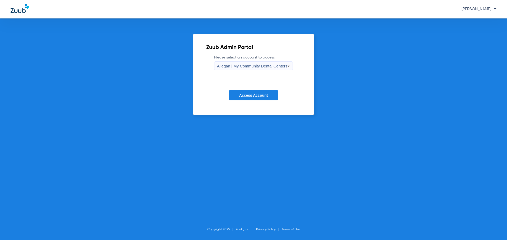
scroll to position [134, 0]
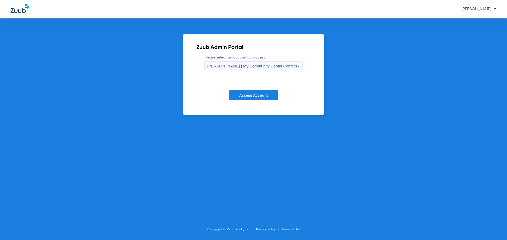
click at [250, 94] on span "Access Account" at bounding box center [253, 95] width 28 height 4
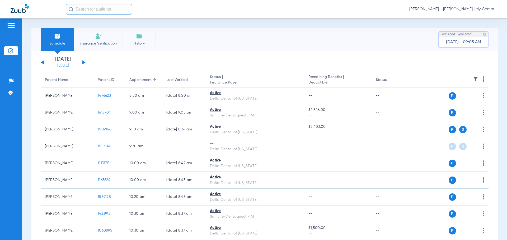
click at [65, 68] on link "[DATE]" at bounding box center [63, 65] width 32 height 5
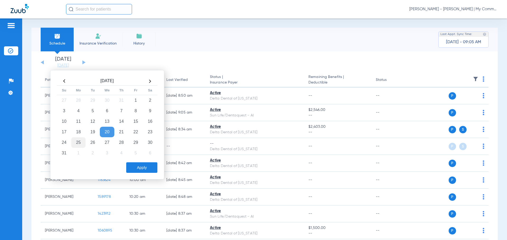
click at [72, 139] on td "25" at bounding box center [78, 142] width 14 height 11
click at [154, 164] on button "Apply" at bounding box center [141, 168] width 31 height 11
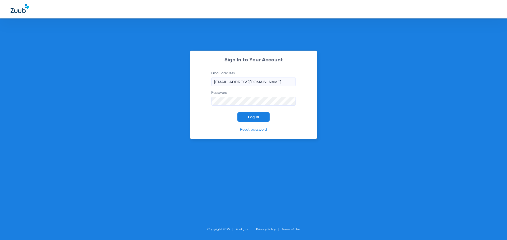
click at [262, 119] on button "Log In" at bounding box center [253, 116] width 32 height 9
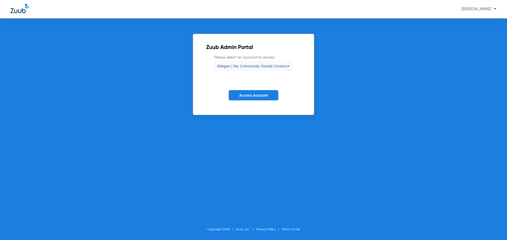
click at [255, 65] on span "Allegan | My Community Dental Centers" at bounding box center [252, 66] width 70 height 4
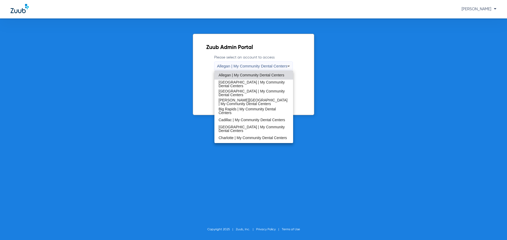
scroll to position [170, 0]
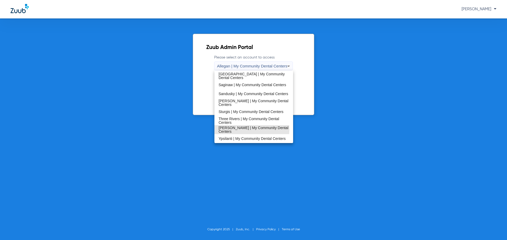
click at [244, 129] on span "[PERSON_NAME] | My Community Dental Centers" at bounding box center [253, 129] width 70 height 7
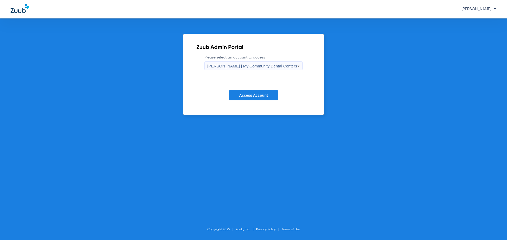
click at [252, 98] on button "Access Account" at bounding box center [253, 95] width 50 height 10
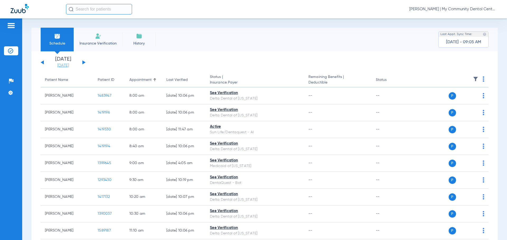
click at [59, 65] on link "[DATE]" at bounding box center [63, 65] width 32 height 5
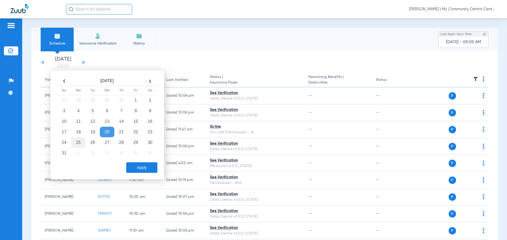
click at [82, 144] on td "25" at bounding box center [78, 142] width 14 height 11
click at [141, 169] on button "Apply" at bounding box center [141, 168] width 31 height 11
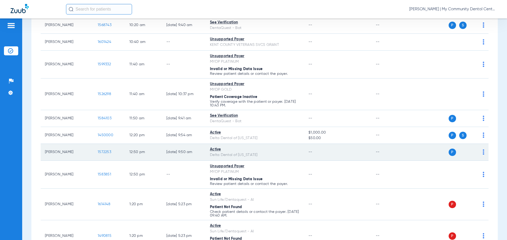
scroll to position [290, 0]
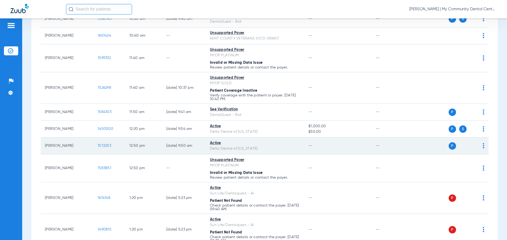
click at [100, 145] on span "1572253" at bounding box center [104, 146] width 13 height 4
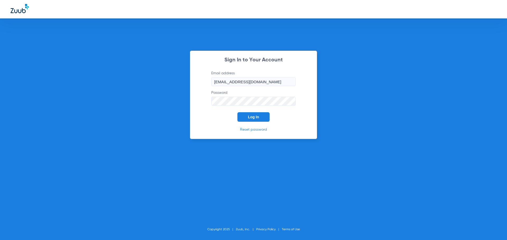
click at [263, 118] on button "Log In" at bounding box center [253, 116] width 32 height 9
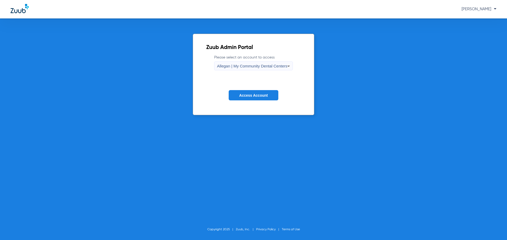
click at [256, 64] on span "Allegan | My Community Dental Centers" at bounding box center [252, 66] width 70 height 4
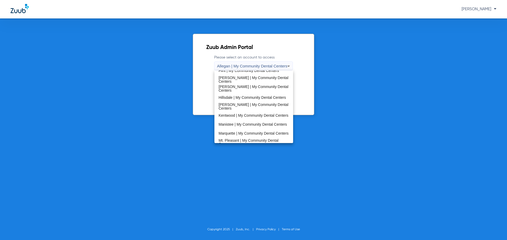
scroll to position [170, 0]
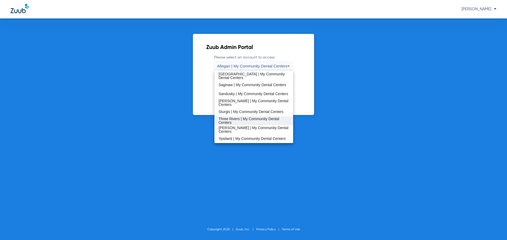
click at [247, 121] on span "Three Rivers | My Community Dental Centers" at bounding box center [253, 120] width 70 height 7
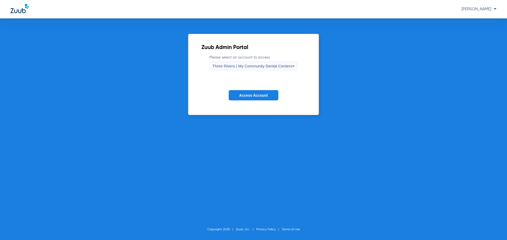
click at [251, 98] on button "Access Account" at bounding box center [253, 95] width 50 height 10
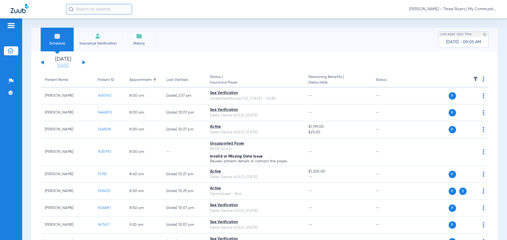
click at [65, 66] on link "[DATE]" at bounding box center [63, 65] width 32 height 5
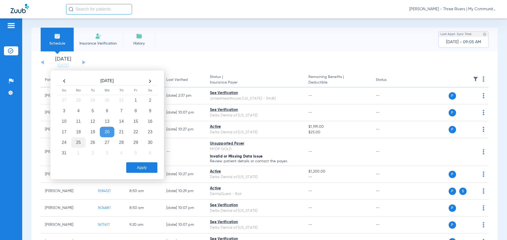
click at [80, 142] on td "25" at bounding box center [78, 142] width 14 height 11
click at [146, 164] on button "Apply" at bounding box center [141, 168] width 31 height 11
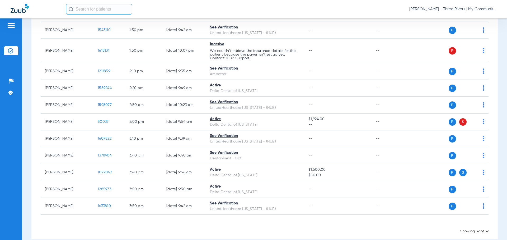
scroll to position [499, 0]
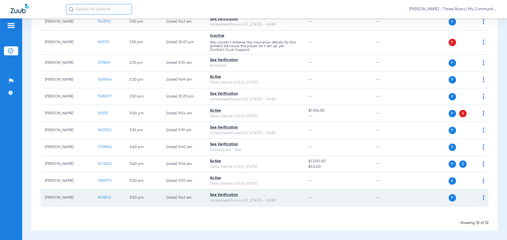
click at [103, 199] on span "1633810" at bounding box center [104, 198] width 13 height 4
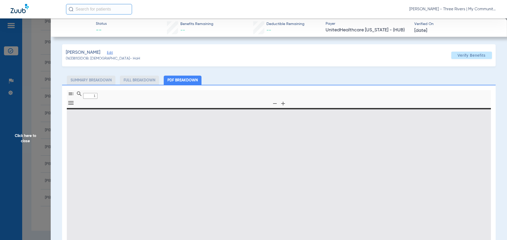
type input "0"
select select "page-width"
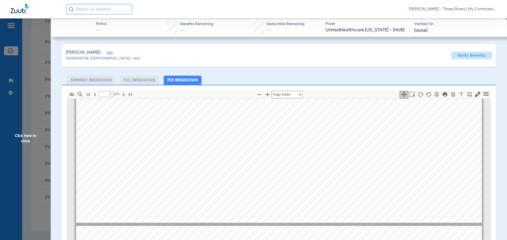
scroll to position [715, 0]
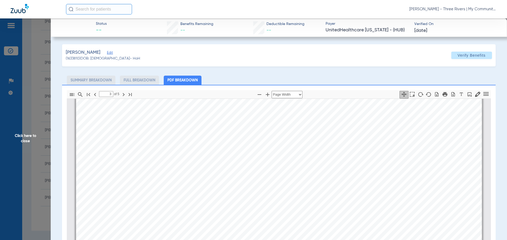
type input "4"
drag, startPoint x: 35, startPoint y: 140, endPoint x: 212, endPoint y: 239, distance: 202.7
click at [35, 140] on span "Click here to close" at bounding box center [25, 138] width 51 height 240
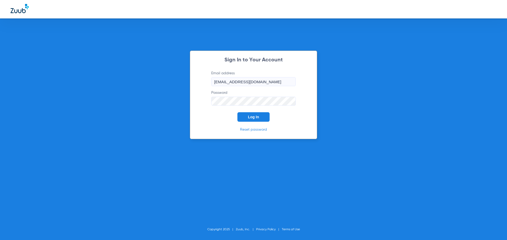
click at [247, 119] on button "Log In" at bounding box center [253, 116] width 32 height 9
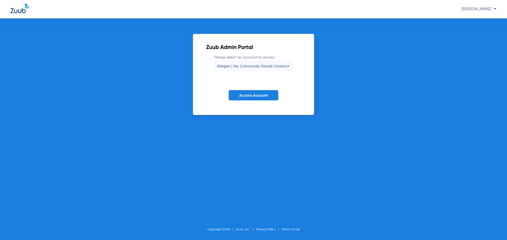
click at [240, 64] on span "Allegan | My Community Dental Centers" at bounding box center [252, 66] width 70 height 4
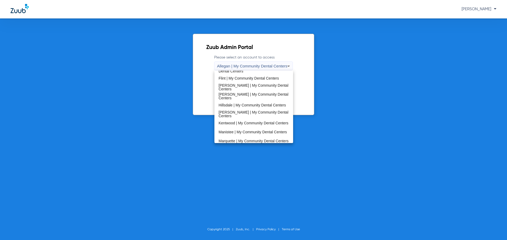
scroll to position [158, 0]
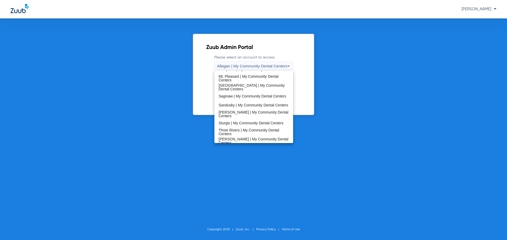
click at [239, 124] on span "Sturgis | My Community Dental Centers" at bounding box center [250, 123] width 65 height 4
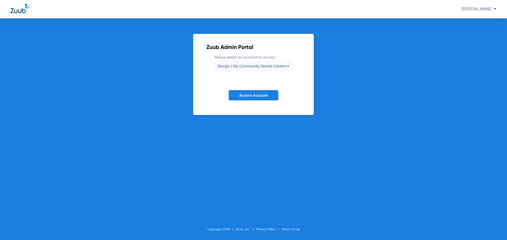
click at [247, 96] on span "Access Account" at bounding box center [253, 95] width 28 height 4
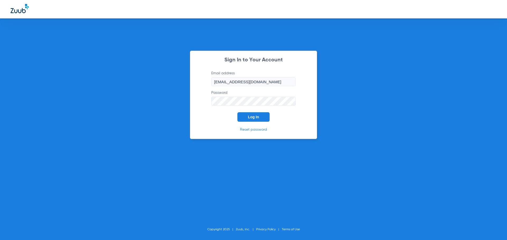
click at [258, 120] on button "Log In" at bounding box center [253, 116] width 32 height 9
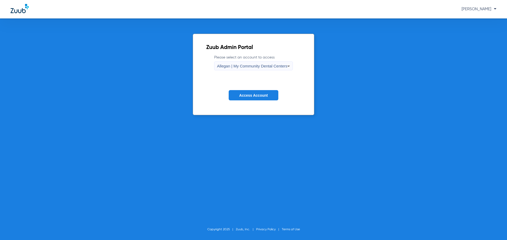
click at [248, 69] on div "Allegan | My Community Dental Centers" at bounding box center [252, 66] width 70 height 9
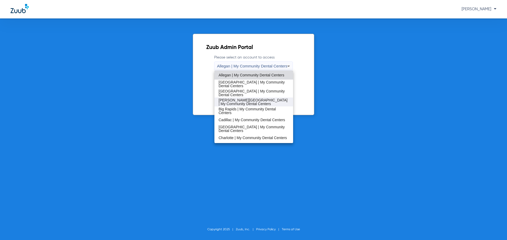
scroll to position [26, 0]
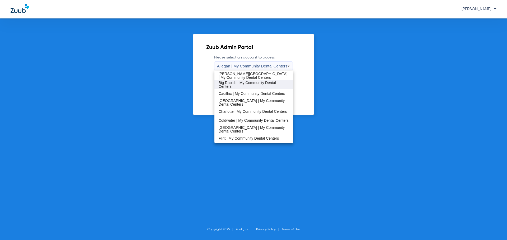
click at [241, 83] on span "Big Rapids | My Community Dental Centers" at bounding box center [253, 84] width 70 height 7
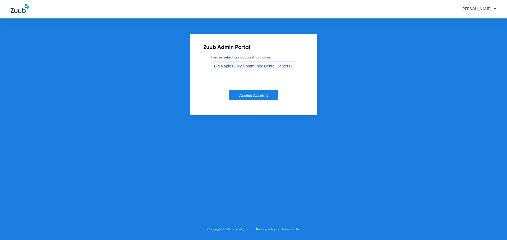
click at [240, 78] on form "Please select an account to access [GEOGRAPHIC_DATA] | My Community Dental Cent…" at bounding box center [253, 82] width 101 height 54
click at [241, 95] on span "Access Account" at bounding box center [253, 95] width 28 height 4
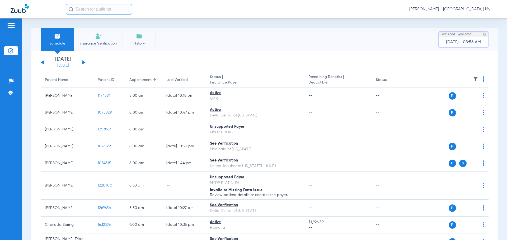
click at [69, 66] on link "[DATE]" at bounding box center [63, 65] width 32 height 5
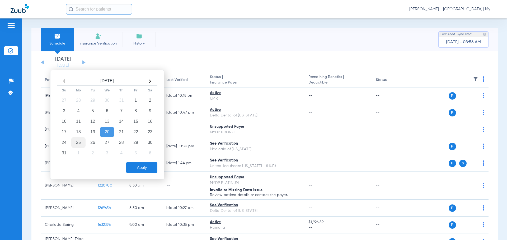
click at [77, 139] on td "25" at bounding box center [78, 142] width 14 height 11
click at [134, 169] on button "Apply" at bounding box center [141, 168] width 31 height 11
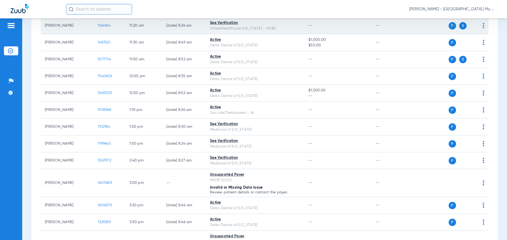
scroll to position [290, 0]
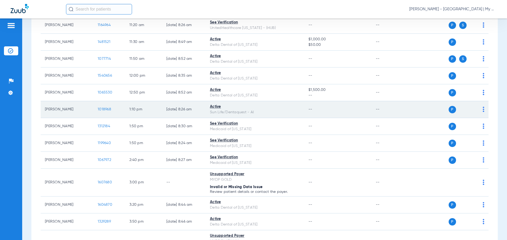
click at [105, 109] on span "1018968" at bounding box center [104, 110] width 13 height 4
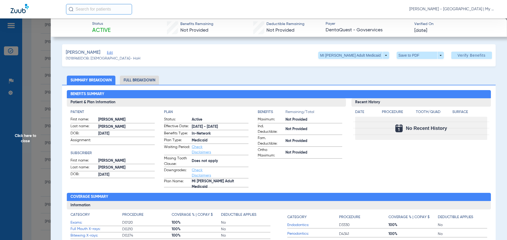
click at [22, 142] on span "Click here to close" at bounding box center [25, 138] width 51 height 240
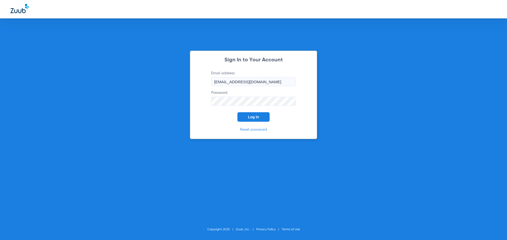
click at [266, 121] on button "Log In" at bounding box center [253, 116] width 32 height 9
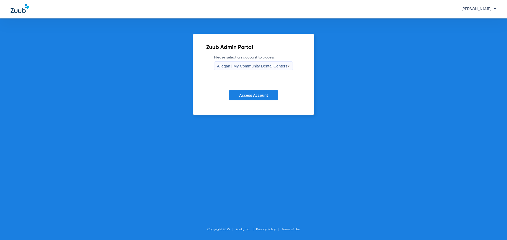
click at [246, 65] on span "Allegan | My Community Dental Centers" at bounding box center [252, 66] width 70 height 4
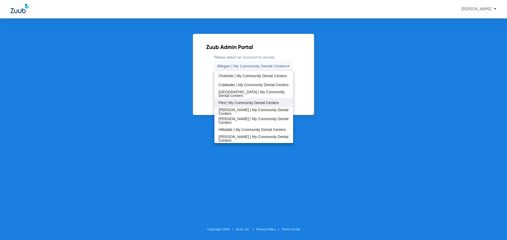
scroll to position [53, 0]
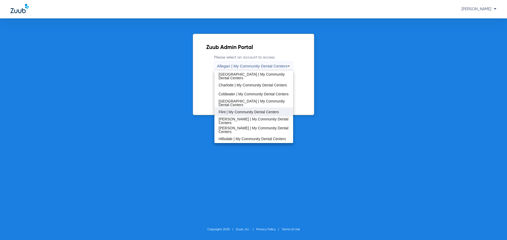
click at [260, 113] on span "Flint | My Community Dental Centers" at bounding box center [248, 112] width 60 height 4
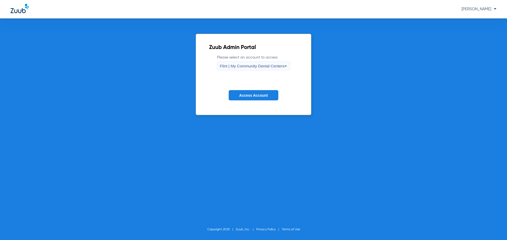
click at [254, 96] on span "Access Account" at bounding box center [253, 95] width 28 height 4
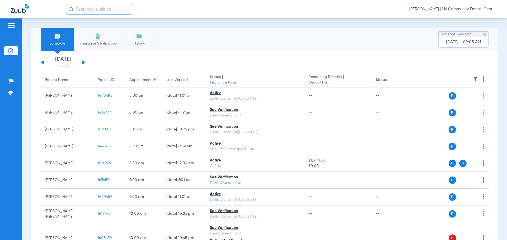
click at [58, 63] on li "Today 08-20-2025" at bounding box center [63, 63] width 32 height 12
click at [59, 64] on link "[DATE]" at bounding box center [63, 65] width 32 height 5
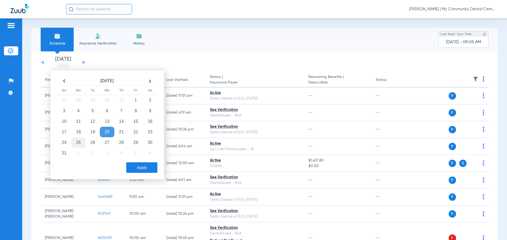
click at [75, 142] on td "25" at bounding box center [78, 142] width 14 height 11
click at [135, 164] on button "Apply" at bounding box center [141, 168] width 31 height 11
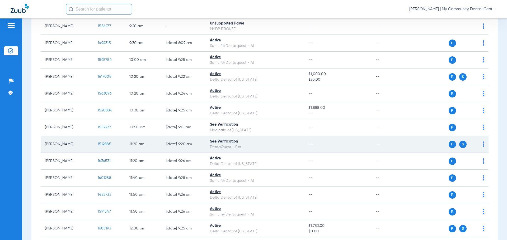
scroll to position [211, 0]
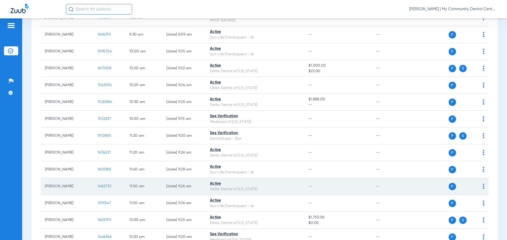
click at [102, 187] on span "1482733" at bounding box center [104, 187] width 13 height 4
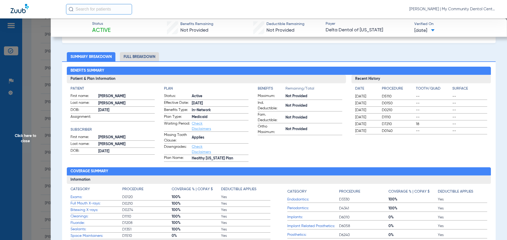
scroll to position [53, 0]
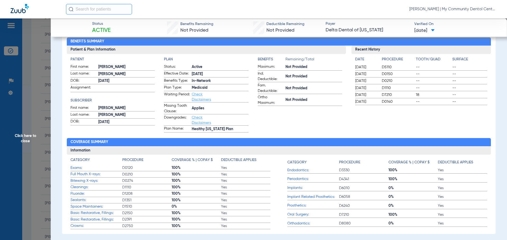
drag, startPoint x: 19, startPoint y: 135, endPoint x: 79, endPoint y: 105, distance: 66.9
click at [19, 135] on span "Click here to close" at bounding box center [25, 138] width 51 height 240
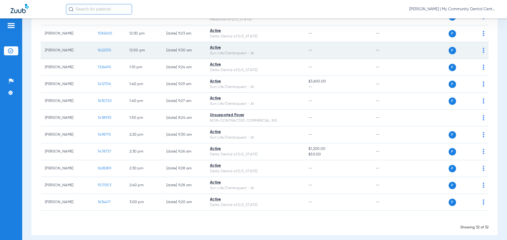
scroll to position [436, 0]
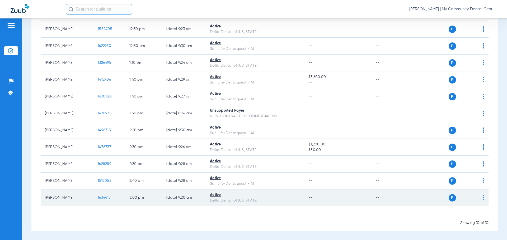
click at [107, 197] on span "1634417" at bounding box center [104, 198] width 13 height 4
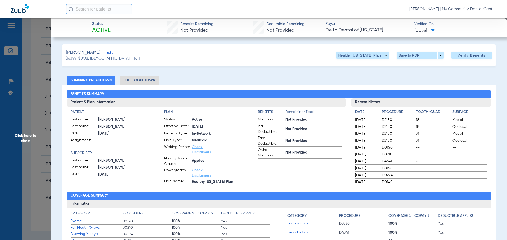
click at [32, 143] on span "Click here to close" at bounding box center [25, 138] width 51 height 240
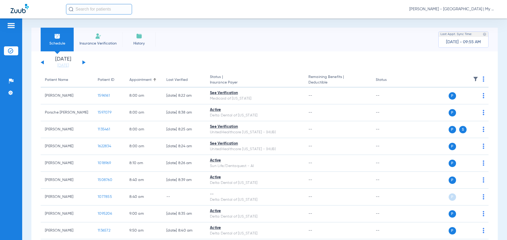
click at [84, 62] on button at bounding box center [83, 62] width 3 height 4
click at [482, 81] on img at bounding box center [483, 79] width 2 height 5
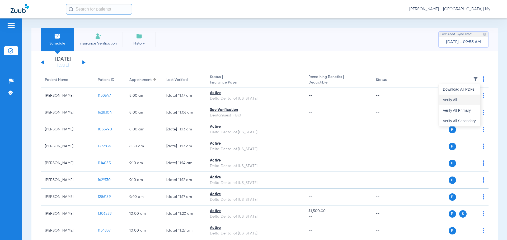
click at [459, 99] on span "Verify All" at bounding box center [458, 100] width 33 height 4
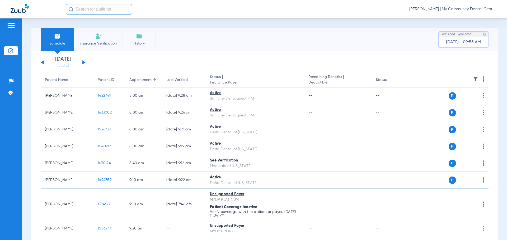
click at [83, 61] on button at bounding box center [83, 62] width 3 height 4
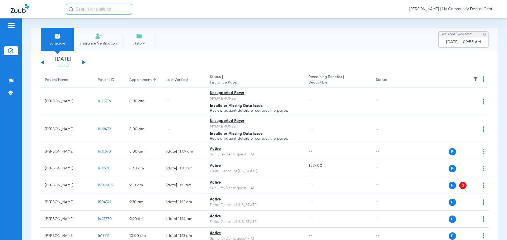
click at [483, 81] on th at bounding box center [448, 80] width 82 height 15
click at [480, 81] on th at bounding box center [448, 80] width 82 height 15
click at [482, 81] on img at bounding box center [483, 79] width 2 height 5
click at [457, 105] on button "Verify All" at bounding box center [458, 100] width 41 height 11
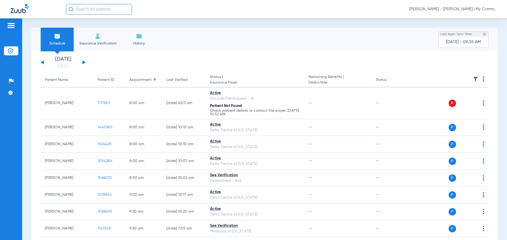
click at [83, 63] on button at bounding box center [83, 62] width 3 height 4
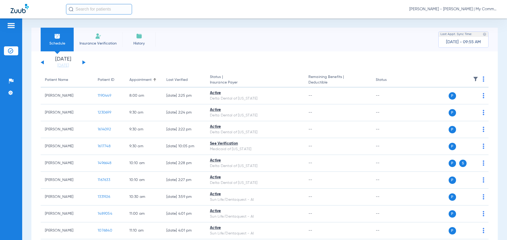
click at [482, 80] on img at bounding box center [483, 79] width 2 height 5
click at [467, 99] on span "Verify All" at bounding box center [458, 100] width 33 height 4
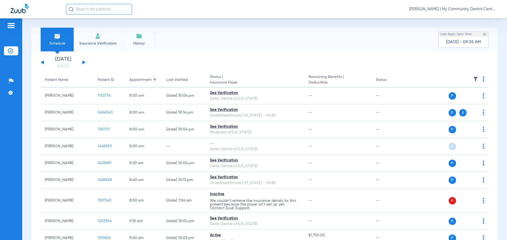
click at [83, 63] on button at bounding box center [83, 62] width 3 height 4
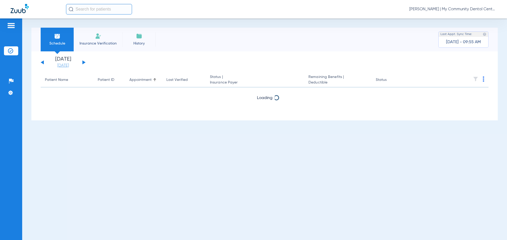
click at [64, 65] on link "[DATE]" at bounding box center [63, 65] width 32 height 5
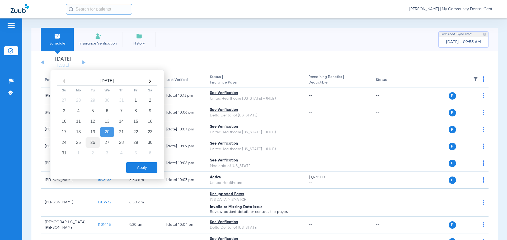
click at [92, 144] on td "26" at bounding box center [92, 142] width 14 height 11
click at [144, 164] on button "Apply" at bounding box center [141, 168] width 31 height 11
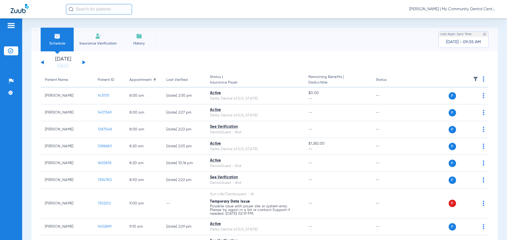
click at [480, 81] on th at bounding box center [448, 80] width 82 height 15
click at [482, 81] on img at bounding box center [483, 79] width 2 height 5
click at [473, 96] on button "Verify All" at bounding box center [458, 100] width 41 height 11
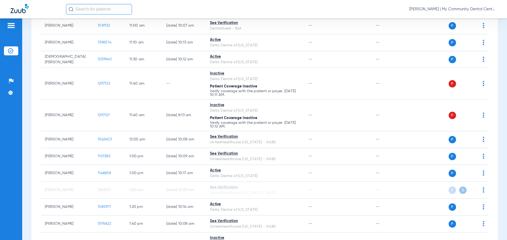
scroll to position [317, 0]
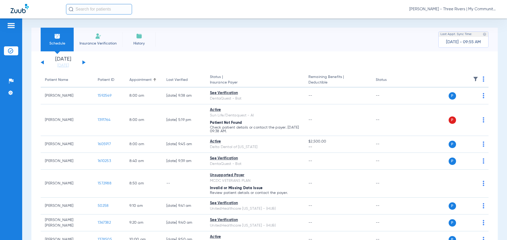
click at [82, 62] on button at bounding box center [83, 62] width 3 height 4
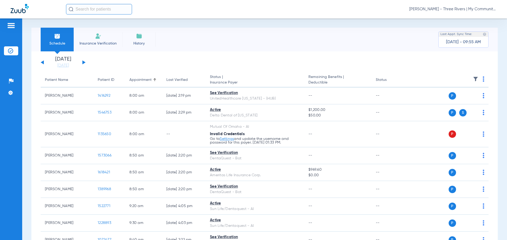
click at [478, 81] on th at bounding box center [448, 80] width 82 height 15
click at [482, 81] on img at bounding box center [483, 79] width 2 height 5
click at [463, 99] on span "Verify All" at bounding box center [458, 100] width 33 height 4
click at [42, 63] on button at bounding box center [42, 62] width 3 height 4
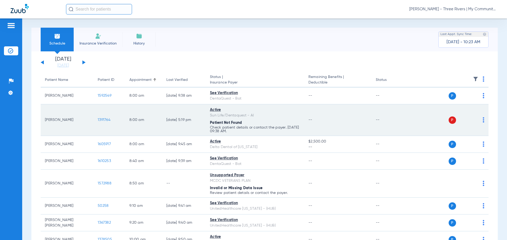
click at [480, 120] on td "P S" at bounding box center [448, 120] width 82 height 32
click at [476, 121] on div "P S" at bounding box center [445, 120] width 77 height 7
click at [104, 121] on span "1391764" at bounding box center [104, 120] width 13 height 4
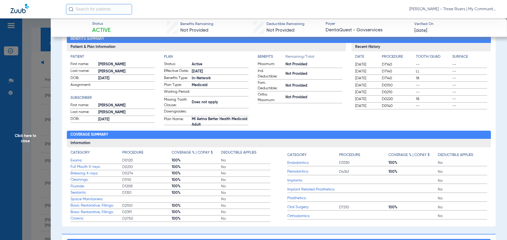
scroll to position [158, 0]
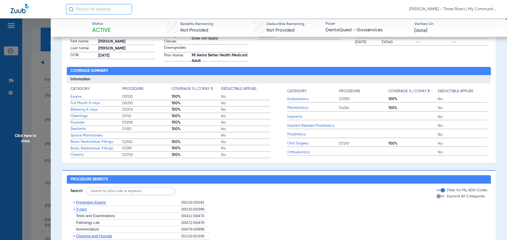
click at [81, 212] on span "X-rays" at bounding box center [81, 209] width 11 height 4
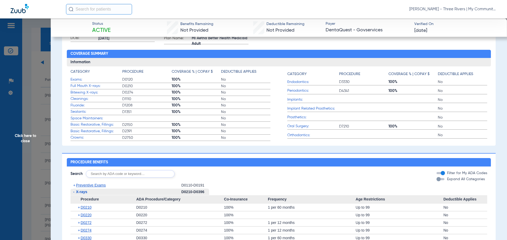
scroll to position [185, 0]
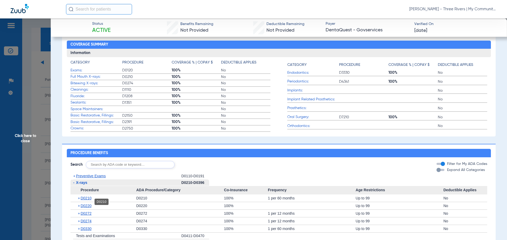
click at [87, 201] on span "D0210" at bounding box center [85, 198] width 11 height 4
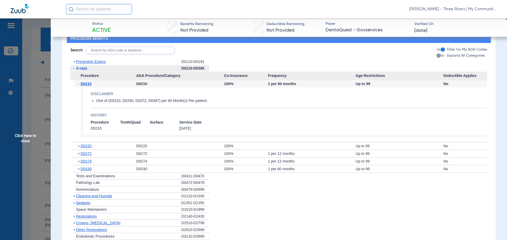
scroll to position [317, 0]
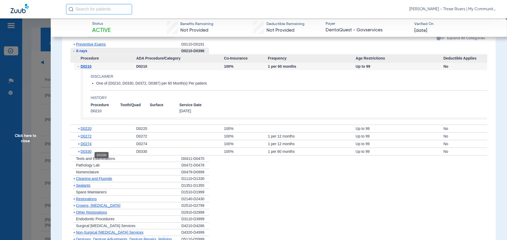
click at [88, 154] on span "D0330" at bounding box center [85, 152] width 11 height 4
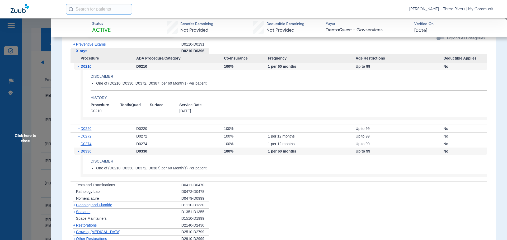
click at [37, 137] on span "Click here to close" at bounding box center [25, 138] width 51 height 240
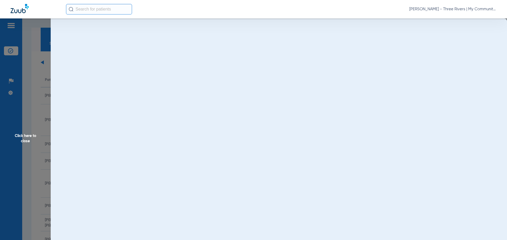
scroll to position [0, 0]
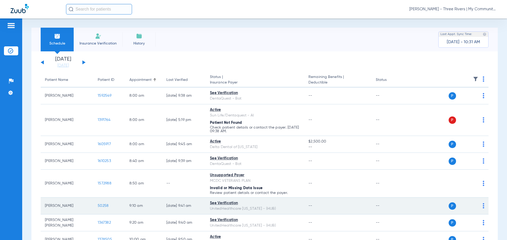
click at [102, 206] on span "50258" at bounding box center [103, 206] width 11 height 4
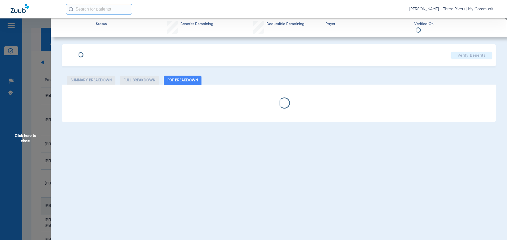
select select "page-width"
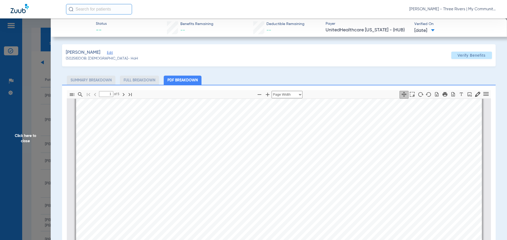
scroll to position [76, 0]
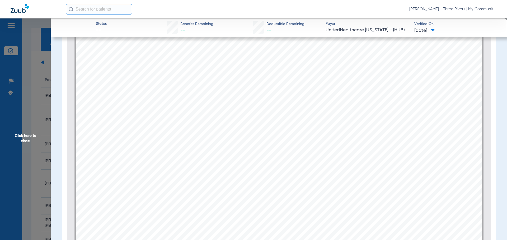
type input "4"
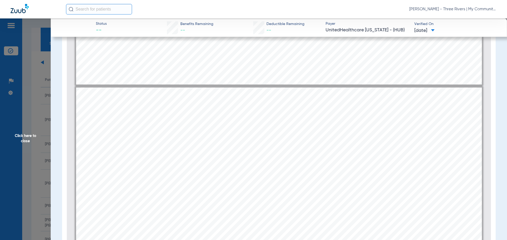
scroll to position [1770, 0]
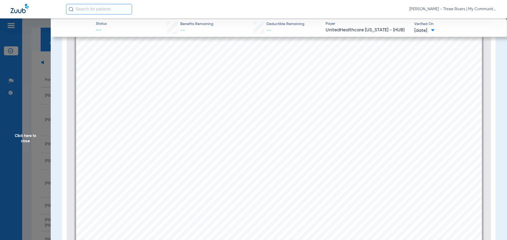
click at [31, 129] on span "Click here to close" at bounding box center [25, 138] width 51 height 240
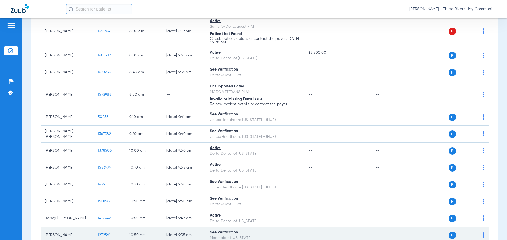
scroll to position [132, 0]
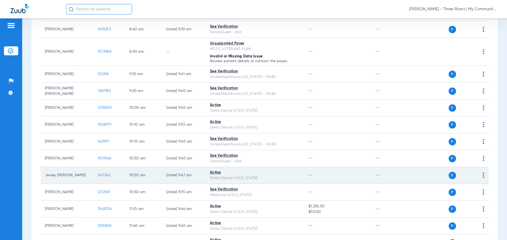
click at [108, 174] on span "1417242" at bounding box center [104, 176] width 13 height 4
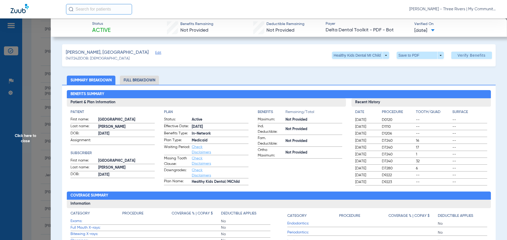
click at [36, 138] on span "Click here to close" at bounding box center [25, 138] width 51 height 240
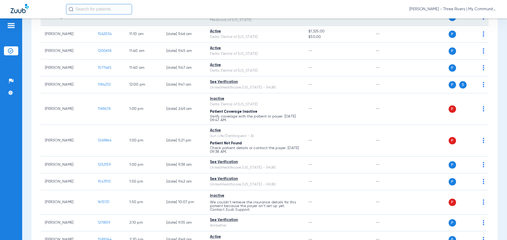
scroll to position [317, 0]
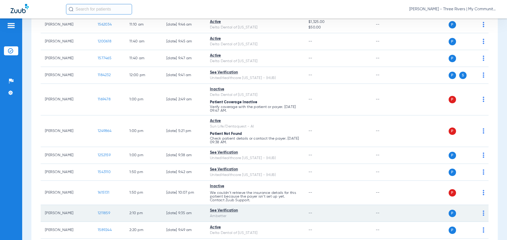
click at [102, 213] on span "1211859" at bounding box center [104, 214] width 12 height 4
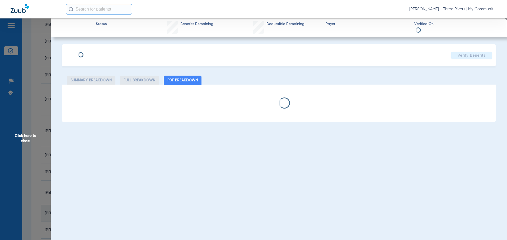
select select "page-width"
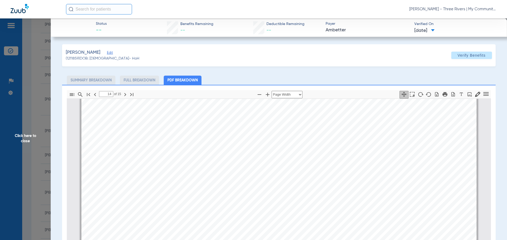
scroll to position [7366, 0]
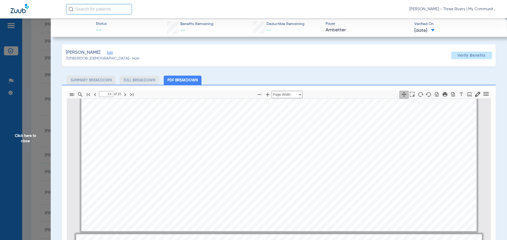
type input "15"
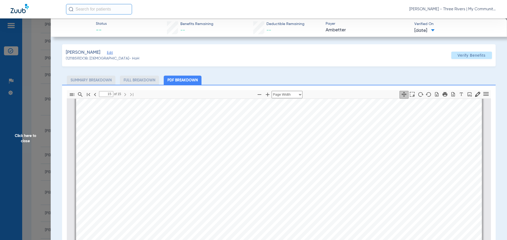
scroll to position [7868, 0]
click at [29, 138] on span "Click here to close" at bounding box center [25, 138] width 51 height 240
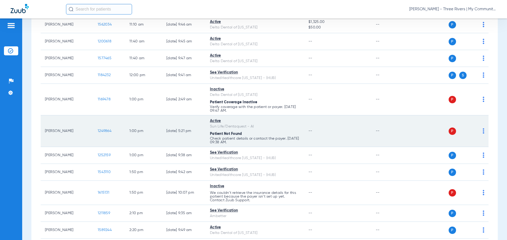
scroll to position [369, 0]
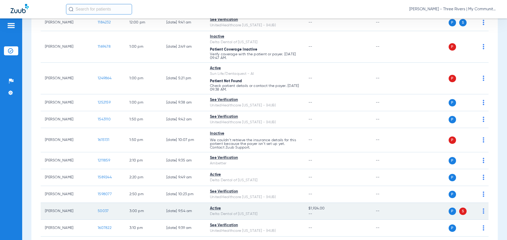
click at [101, 212] on span "50037" at bounding box center [103, 211] width 11 height 4
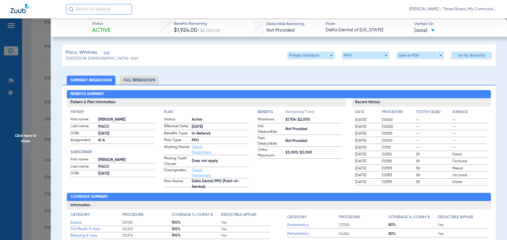
click at [30, 137] on span "Click here to close" at bounding box center [25, 138] width 51 height 240
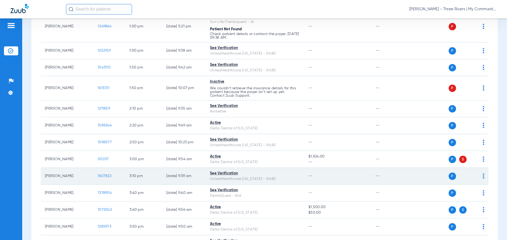
scroll to position [467, 0]
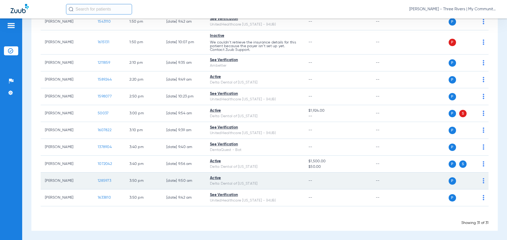
click at [110, 182] on span "1285973" at bounding box center [104, 181] width 13 height 4
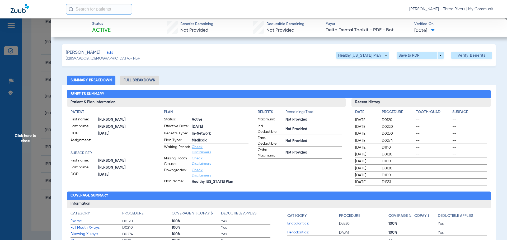
click at [24, 146] on span "Click here to close" at bounding box center [25, 138] width 51 height 240
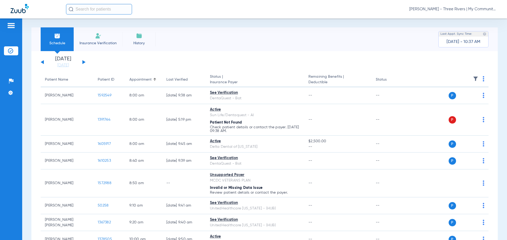
scroll to position [0, 0]
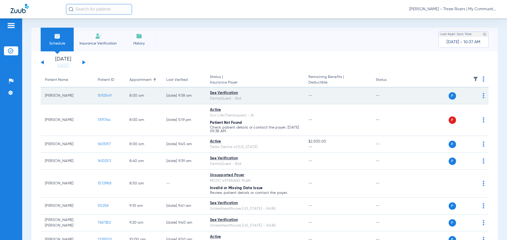
click at [101, 95] on span "1592549" at bounding box center [105, 96] width 14 height 4
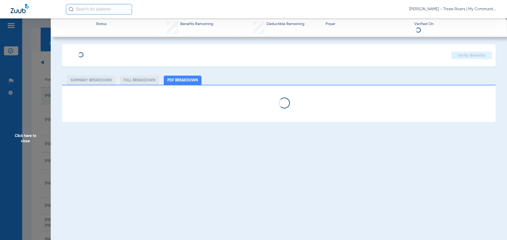
select select "page-width"
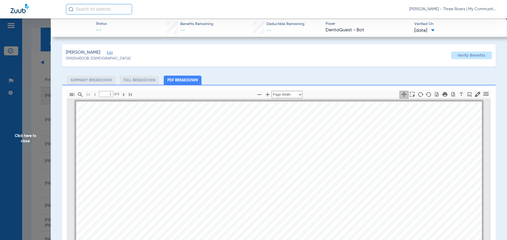
scroll to position [3, 0]
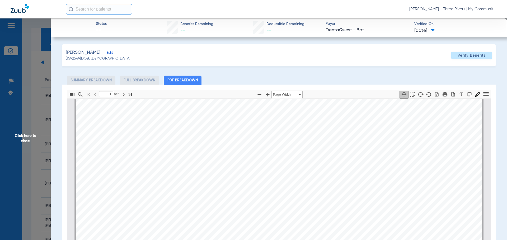
type input "2"
click at [31, 140] on span "Click here to close" at bounding box center [25, 138] width 51 height 240
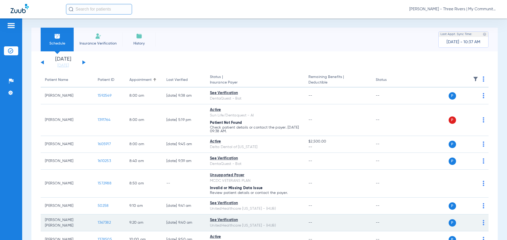
click at [110, 223] on span "1367382" at bounding box center [104, 223] width 13 height 4
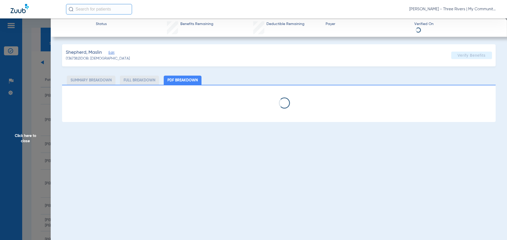
select select "page-width"
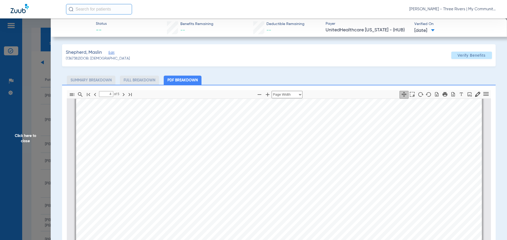
scroll to position [1902, 0]
click at [64, 136] on div "Thumbnails Document Outline Attachments Layers Current Outline Item 4 of ⁨5⁩ Au…" at bounding box center [278, 210] width 433 height 250
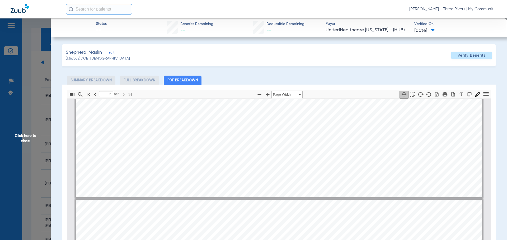
type input "4"
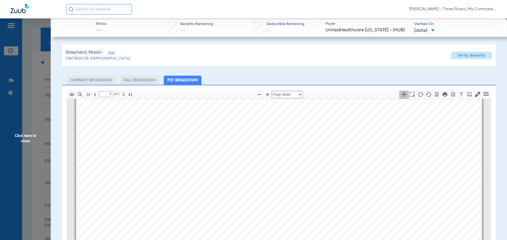
scroll to position [1823, 0]
click at [36, 139] on span "Click here to close" at bounding box center [25, 138] width 51 height 240
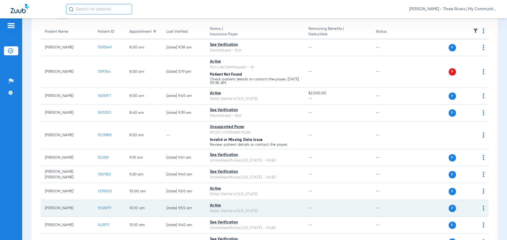
scroll to position [53, 0]
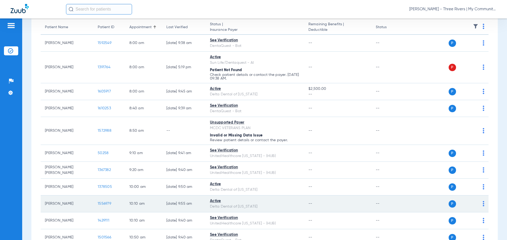
click at [106, 204] on span "1556979" at bounding box center [104, 204] width 13 height 4
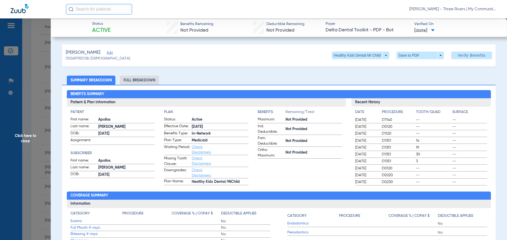
click at [481, 118] on span "--" at bounding box center [469, 119] width 35 height 5
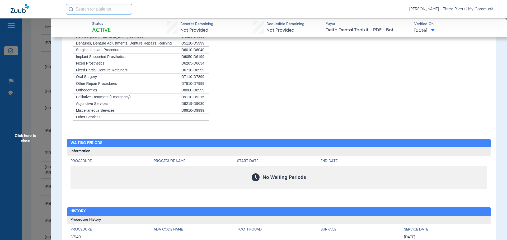
scroll to position [501, 0]
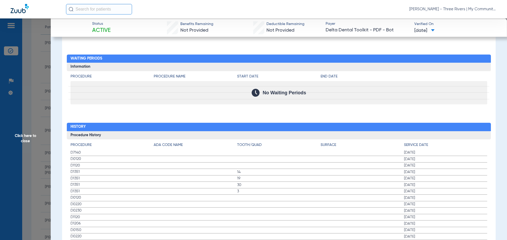
click at [33, 138] on span "Click here to close" at bounding box center [25, 138] width 51 height 240
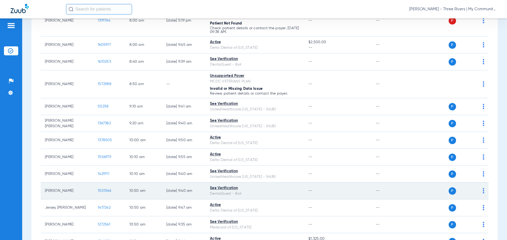
scroll to position [106, 0]
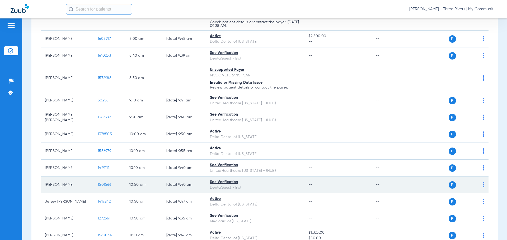
click at [104, 185] on span "1501566" at bounding box center [104, 185] width 13 height 4
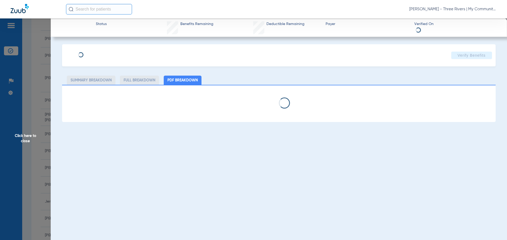
select select "page-width"
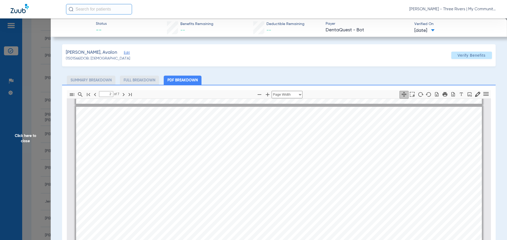
scroll to position [290, 0]
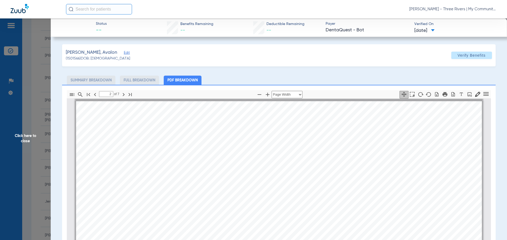
drag, startPoint x: 107, startPoint y: 170, endPoint x: 132, endPoint y: 171, distance: 24.5
click at [107, 170] on span "02/03/2025" at bounding box center [107, 168] width 11 height 3
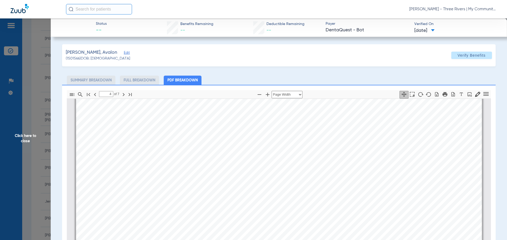
scroll to position [844, 0]
type input "5"
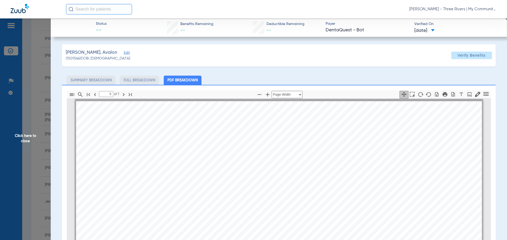
scroll to position [1161, 0]
click at [30, 133] on span "Click here to close" at bounding box center [25, 138] width 51 height 240
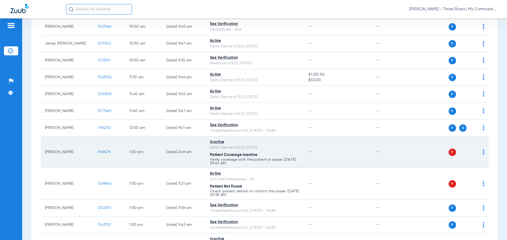
scroll to position [317, 0]
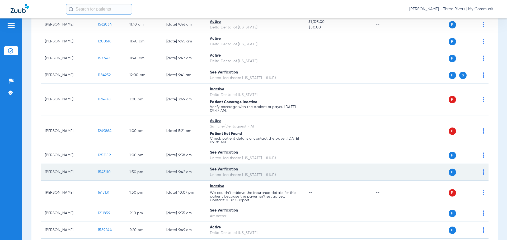
click at [104, 173] on span "1543110" at bounding box center [104, 172] width 13 height 4
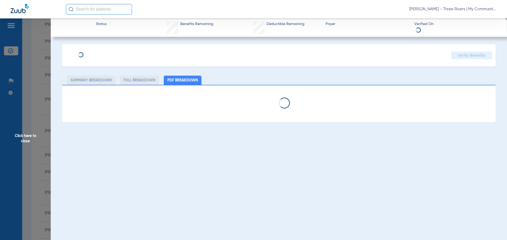
select select "page-width"
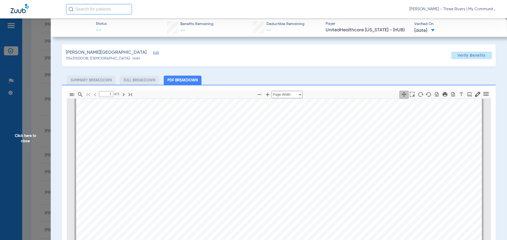
scroll to position [425, 0]
type input "4"
click at [26, 137] on span "Click here to close" at bounding box center [25, 138] width 51 height 240
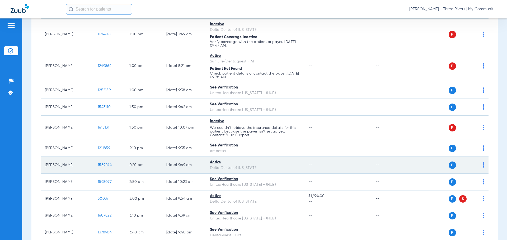
scroll to position [396, 0]
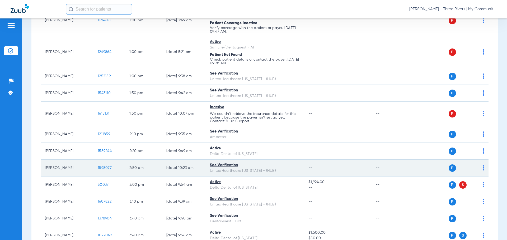
click at [109, 167] on span "1598077" at bounding box center [105, 168] width 14 height 4
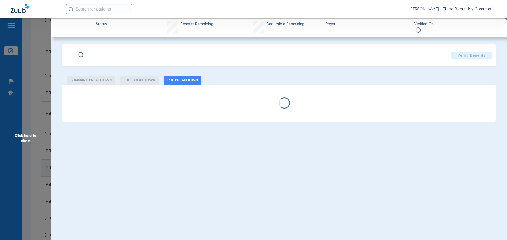
select select "page-width"
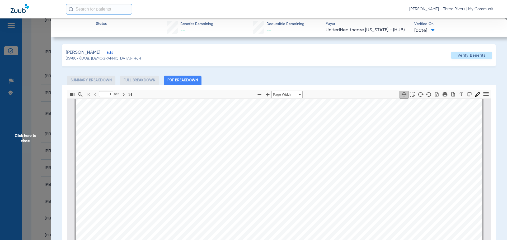
scroll to position [398, 0]
type input "4"
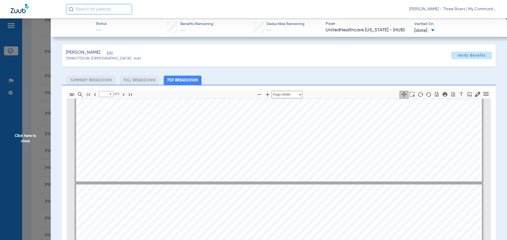
scroll to position [1797, 0]
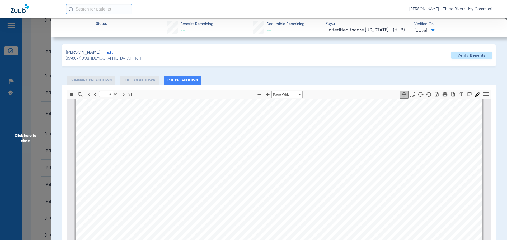
drag, startPoint x: 472, startPoint y: 78, endPoint x: 462, endPoint y: 65, distance: 16.4
click at [472, 78] on ul "Summary Breakdown Full Breakdown PDF Breakdown" at bounding box center [278, 80] width 433 height 9
click at [458, 57] on span "Verify Benefits" at bounding box center [471, 55] width 28 height 4
click at [27, 147] on span "Click here to close" at bounding box center [25, 138] width 51 height 240
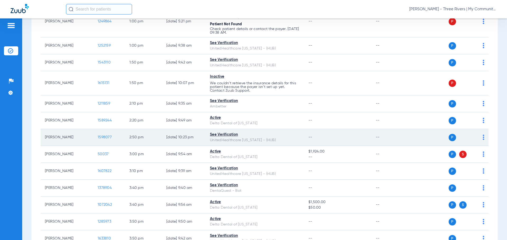
scroll to position [467, 0]
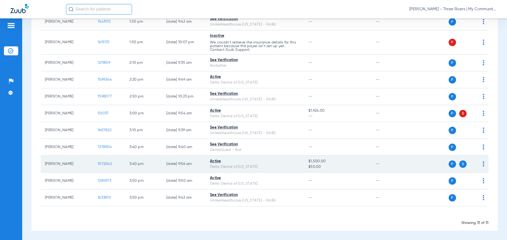
click at [104, 161] on td "1072042" at bounding box center [109, 164] width 32 height 17
click at [103, 164] on span "1072042" at bounding box center [105, 164] width 14 height 4
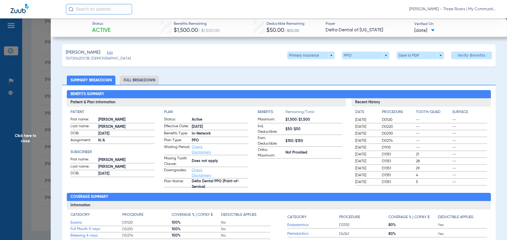
click at [146, 80] on li "Full Breakdown" at bounding box center [139, 80] width 39 height 9
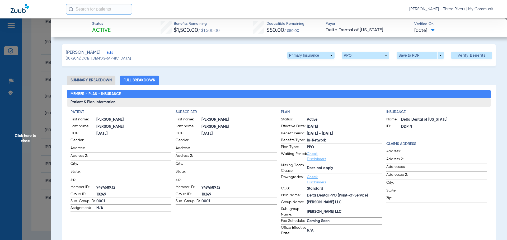
click at [37, 133] on span "Click here to close" at bounding box center [25, 138] width 51 height 240
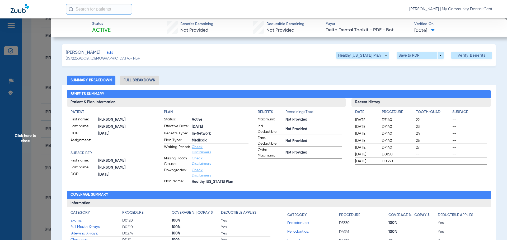
click at [34, 132] on span "Click here to close" at bounding box center [25, 138] width 51 height 240
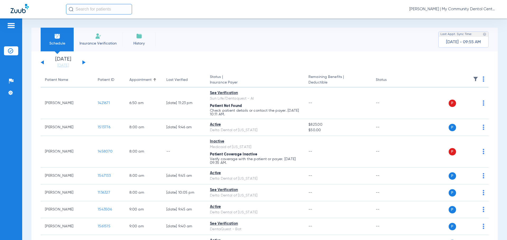
click at [85, 63] on button at bounding box center [83, 62] width 3 height 4
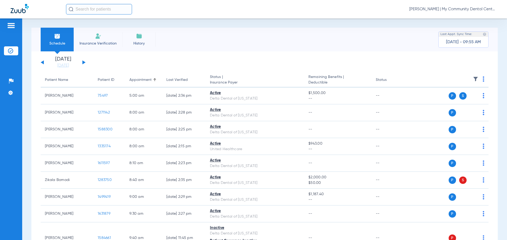
click at [482, 80] on img at bounding box center [483, 79] width 2 height 5
click at [466, 98] on button "Verify All" at bounding box center [458, 100] width 41 height 11
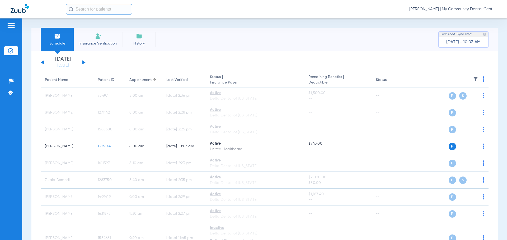
click at [43, 62] on button at bounding box center [42, 62] width 3 height 4
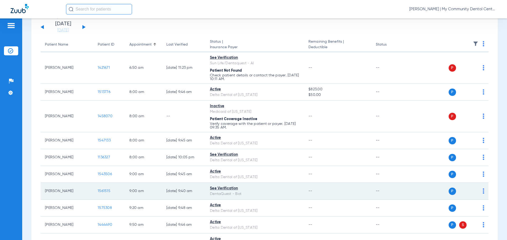
scroll to position [79, 0]
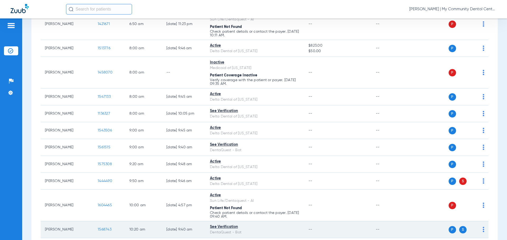
click at [110, 228] on span "1568743" at bounding box center [105, 230] width 14 height 4
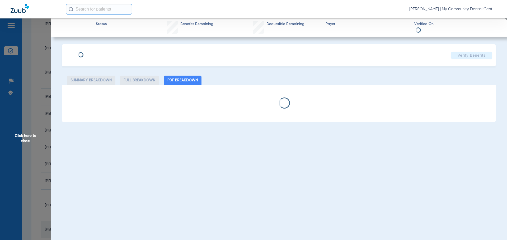
select select "page-width"
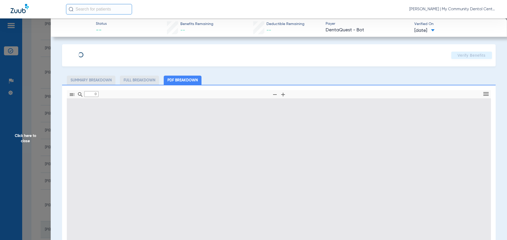
type input "1"
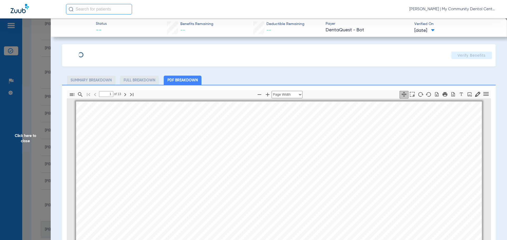
scroll to position [3, 0]
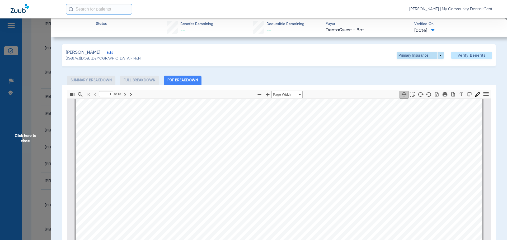
click at [439, 54] on span at bounding box center [419, 55] width 47 height 7
click at [414, 76] on span "Secondary Insurance" at bounding box center [414, 77] width 35 height 4
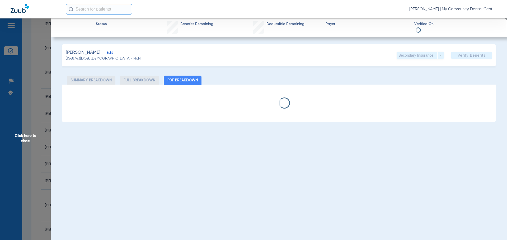
select select "page-width"
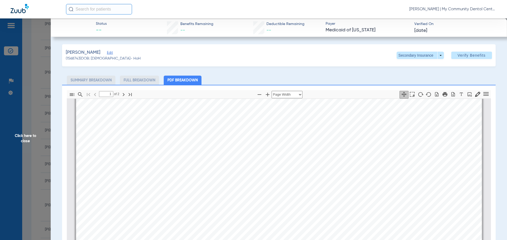
scroll to position [187, 0]
type input "2"
click at [31, 146] on span "Click here to close" at bounding box center [25, 138] width 51 height 240
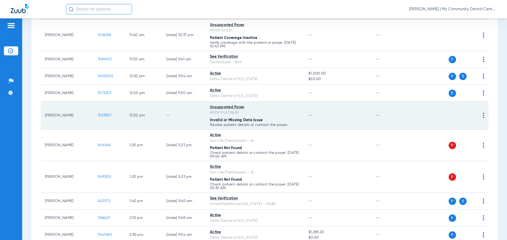
scroll to position [449, 0]
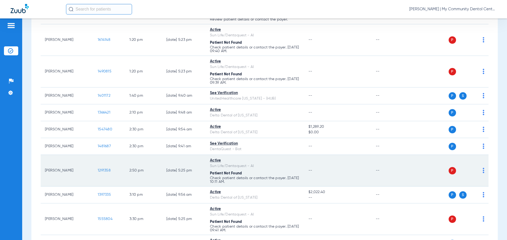
click at [482, 171] on img at bounding box center [483, 170] width 2 height 5
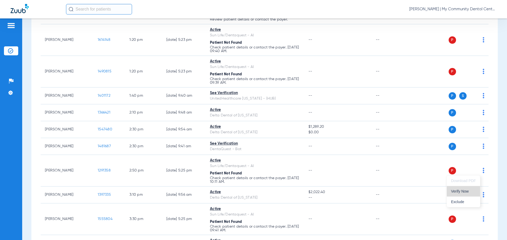
click at [462, 191] on span "Verify Now" at bounding box center [463, 192] width 25 height 4
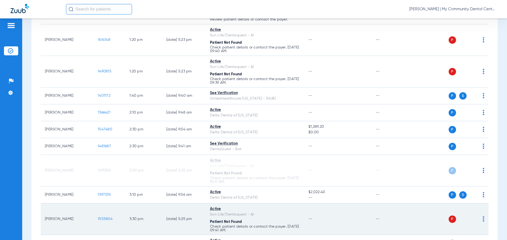
click at [103, 219] on span "1555804" at bounding box center [105, 219] width 15 height 4
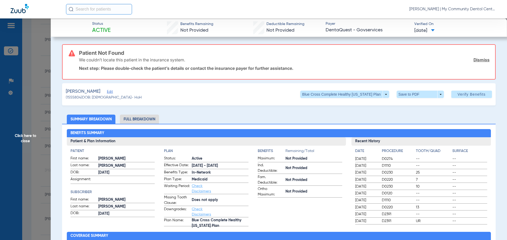
click at [18, 134] on span "Click here to close" at bounding box center [25, 138] width 51 height 240
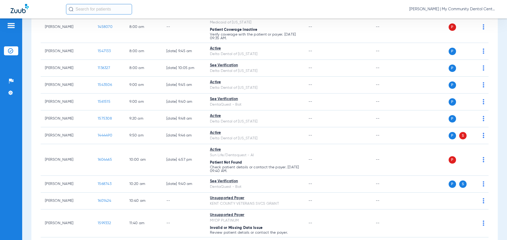
scroll to position [0, 0]
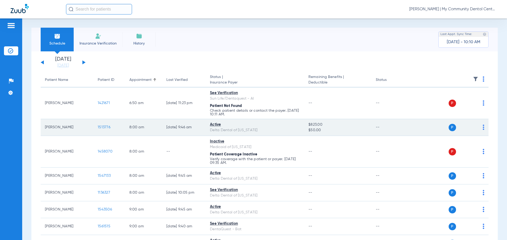
click at [107, 126] on span "1513776" at bounding box center [104, 128] width 13 height 4
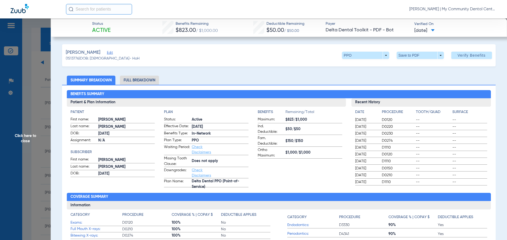
click at [27, 135] on span "Click here to close" at bounding box center [25, 138] width 51 height 240
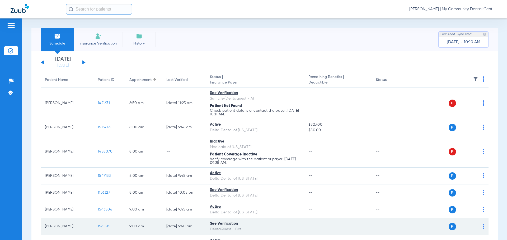
click at [110, 225] on span "1561515" at bounding box center [104, 227] width 13 height 4
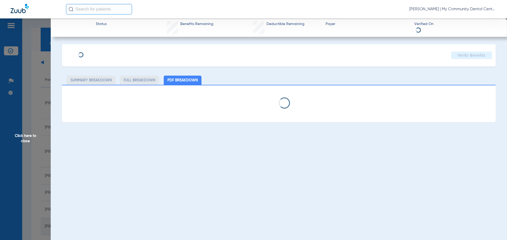
select select "page-width"
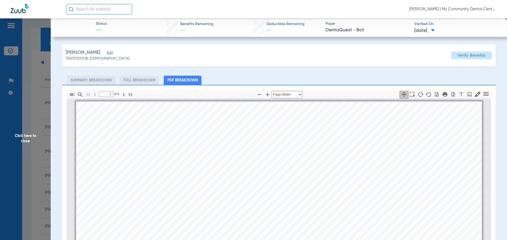
scroll to position [3, 0]
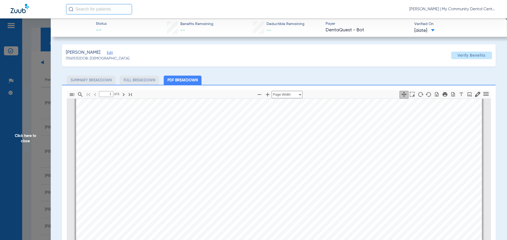
type input "2"
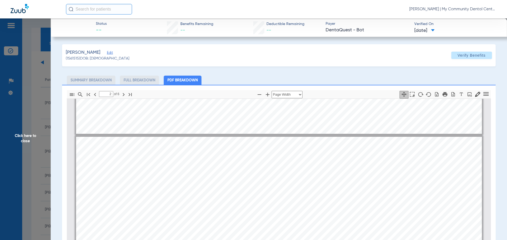
scroll to position [266, 0]
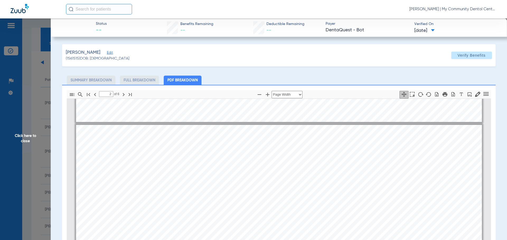
click at [21, 139] on span "Click here to close" at bounding box center [25, 138] width 51 height 240
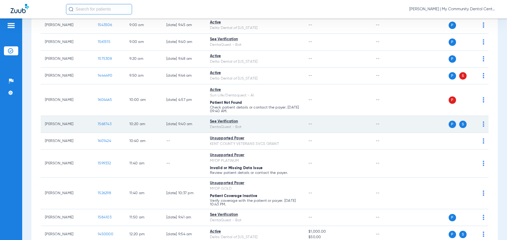
scroll to position [211, 0]
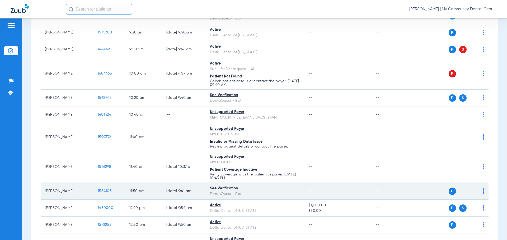
click at [109, 190] on span "1584103" at bounding box center [105, 191] width 14 height 4
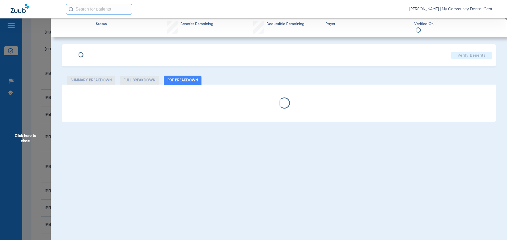
select select "page-width"
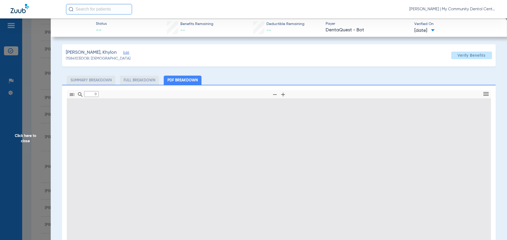
type input "1"
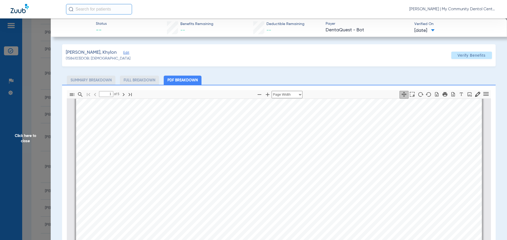
scroll to position [82, 0]
click at [16, 142] on span "Click here to close" at bounding box center [25, 138] width 51 height 240
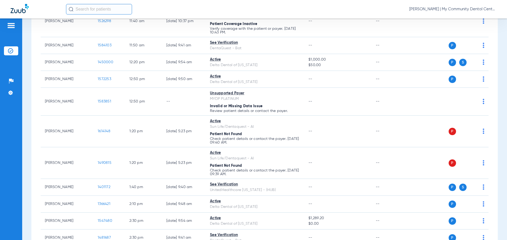
scroll to position [449, 0]
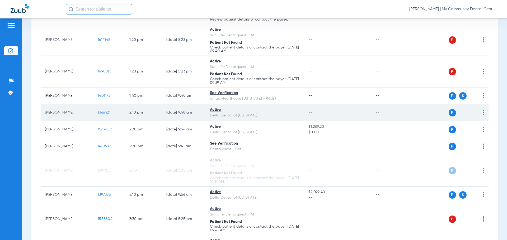
click at [106, 112] on span "1366421" at bounding box center [104, 113] width 13 height 4
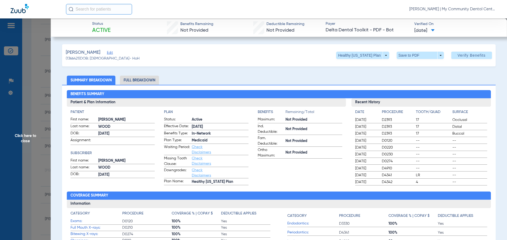
click at [71, 160] on span "First name:" at bounding box center [83, 161] width 26 height 6
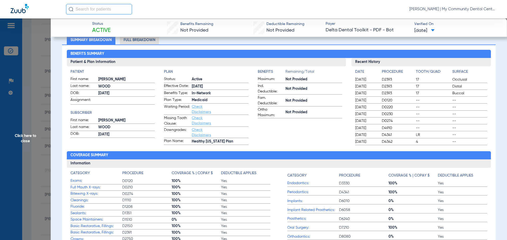
scroll to position [158, 0]
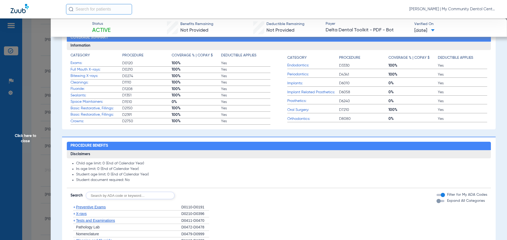
click at [82, 214] on span "X-rays" at bounding box center [81, 214] width 11 height 4
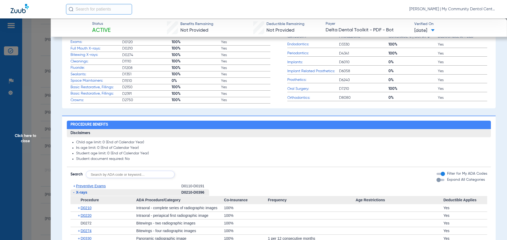
scroll to position [211, 0]
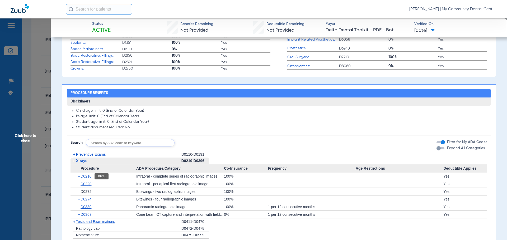
click at [89, 177] on span "D0210" at bounding box center [85, 176] width 11 height 4
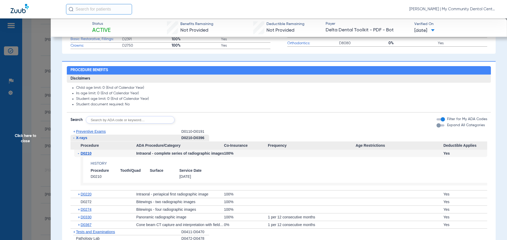
scroll to position [264, 0]
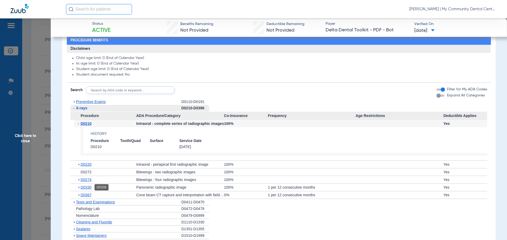
click at [88, 187] on span "D0330" at bounding box center [85, 187] width 11 height 4
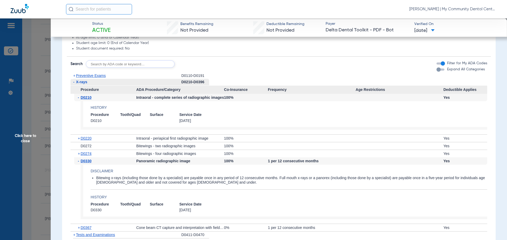
scroll to position [290, 0]
click at [24, 133] on span "Click here to close" at bounding box center [25, 138] width 51 height 240
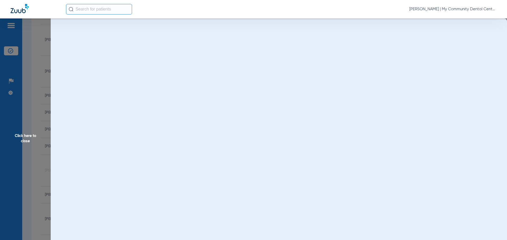
scroll to position [0, 0]
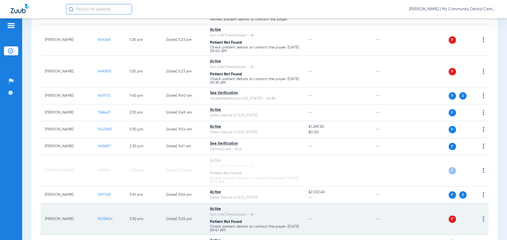
click at [107, 219] on span "1555804" at bounding box center [105, 219] width 15 height 4
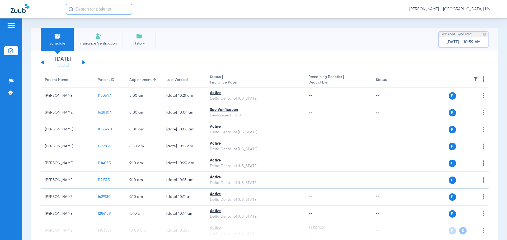
click at [42, 64] on div "[DATE] [DATE] [DATE] [DATE] [DATE] [DATE] [DATE] [DATE] [DATE] [DATE] [DATE] [D…" at bounding box center [63, 63] width 45 height 12
click at [42, 63] on button at bounding box center [42, 62] width 3 height 4
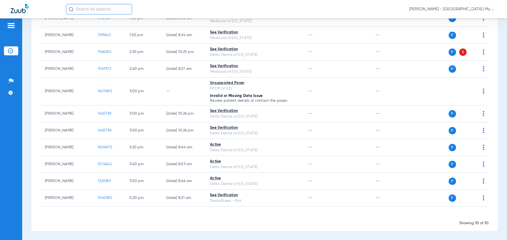
scroll to position [399, 0]
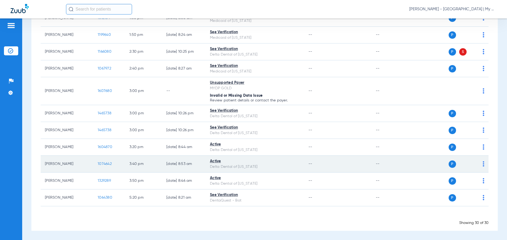
click at [100, 163] on span "1074642" at bounding box center [105, 164] width 14 height 4
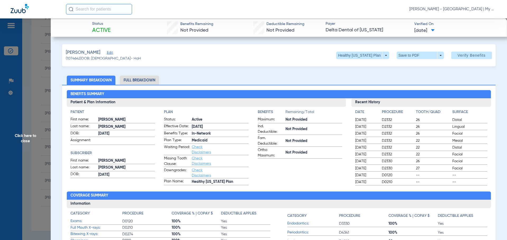
click at [155, 84] on li "Full Breakdown" at bounding box center [139, 80] width 39 height 9
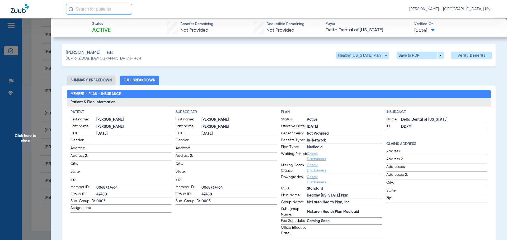
click at [26, 141] on span "Click here to close" at bounding box center [25, 138] width 51 height 240
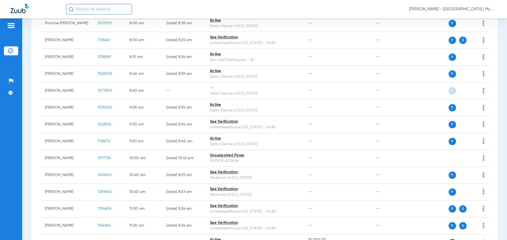
scroll to position [0, 0]
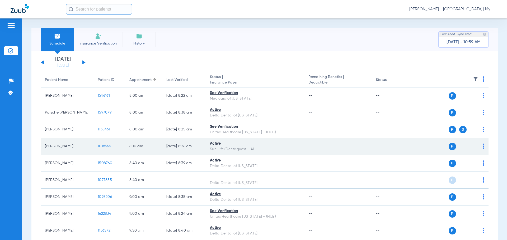
click at [108, 146] on span "1018969" at bounding box center [104, 147] width 13 height 4
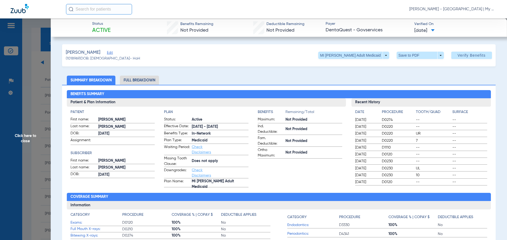
click at [410, 78] on ul "Summary Breakdown Full Breakdown" at bounding box center [278, 80] width 433 height 9
click at [31, 140] on span "Click here to close" at bounding box center [25, 138] width 51 height 240
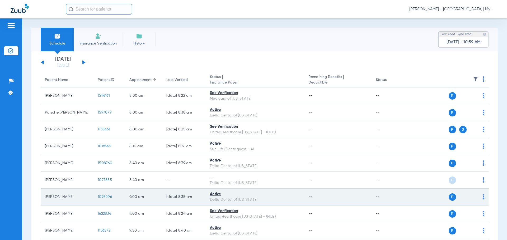
click at [102, 195] on span "1095206" at bounding box center [105, 197] width 14 height 4
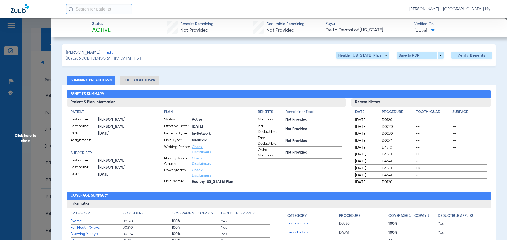
drag, startPoint x: 0, startPoint y: 160, endPoint x: 5, endPoint y: 163, distance: 6.2
click at [0, 160] on span "Click here to close" at bounding box center [25, 138] width 51 height 240
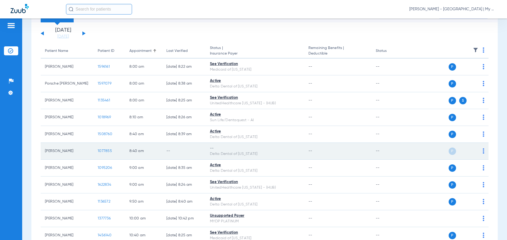
scroll to position [106, 0]
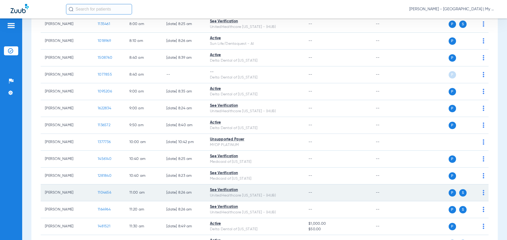
click at [100, 192] on span "1104656" at bounding box center [104, 193] width 13 height 4
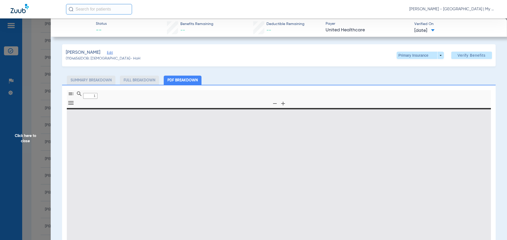
type input "0"
select select "page-width"
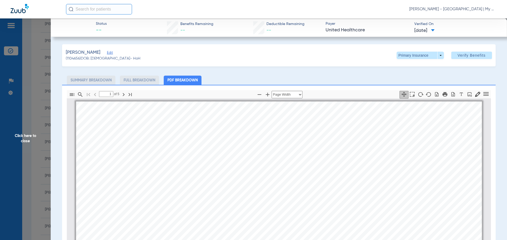
scroll to position [3, 0]
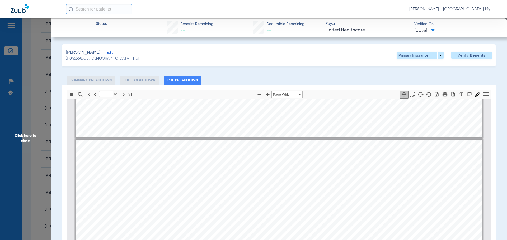
type input "4"
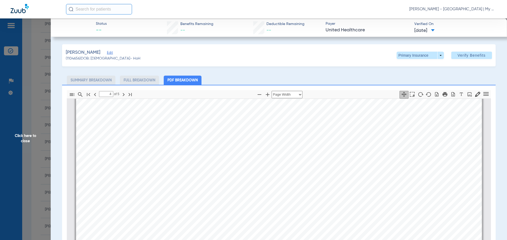
scroll to position [1876, 0]
drag, startPoint x: 387, startPoint y: 79, endPoint x: 94, endPoint y: 115, distance: 295.0
click at [387, 79] on ul "Summary Breakdown Full Breakdown PDF Breakdown" at bounding box center [278, 80] width 433 height 9
click at [28, 140] on span "Click here to close" at bounding box center [25, 138] width 51 height 240
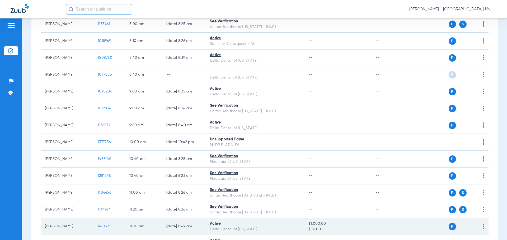
click at [103, 226] on span "1481521" at bounding box center [104, 227] width 13 height 4
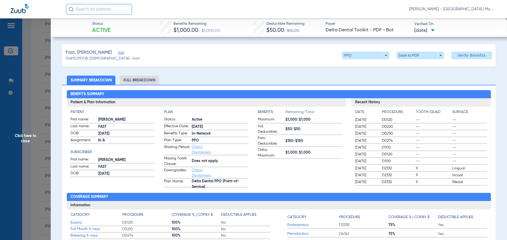
click at [140, 79] on li "Full Breakdown" at bounding box center [139, 80] width 39 height 9
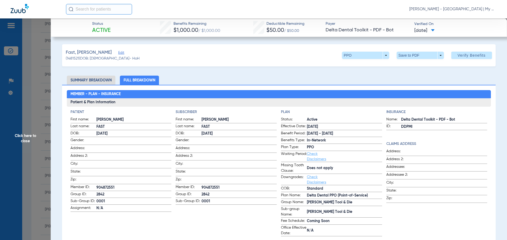
click at [379, 85] on ul "Summary Breakdown Full Breakdown" at bounding box center [278, 80] width 433 height 9
click at [91, 81] on li "Summary Breakdown" at bounding box center [91, 80] width 49 height 9
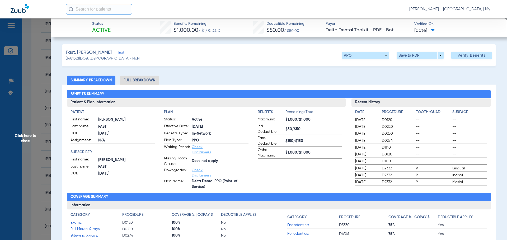
click at [427, 94] on h2 "Benefits Summary" at bounding box center [279, 94] width 424 height 8
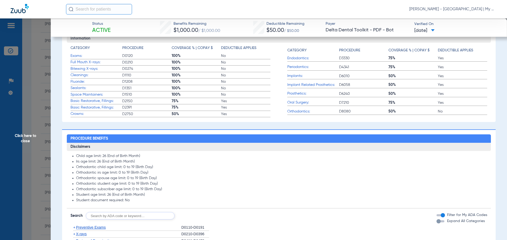
scroll to position [185, 0]
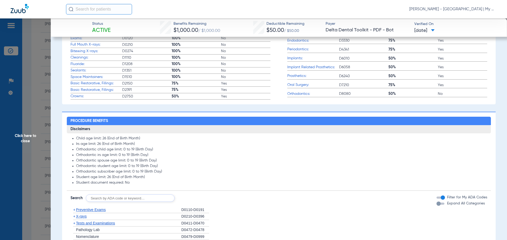
click at [85, 216] on span "X-rays" at bounding box center [81, 216] width 11 height 4
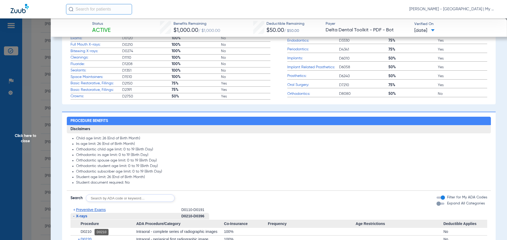
scroll to position [211, 0]
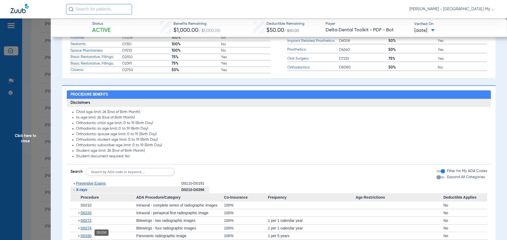
click at [89, 238] on span "D0330" at bounding box center [85, 236] width 11 height 4
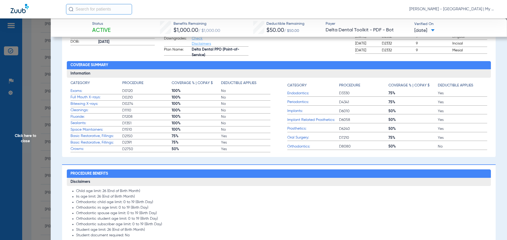
scroll to position [106, 0]
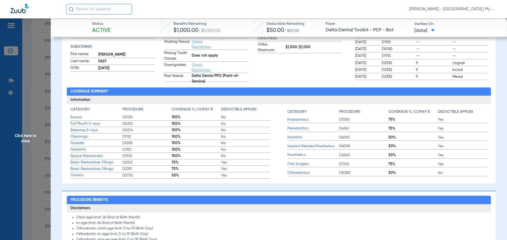
click at [16, 135] on span "Click here to close" at bounding box center [25, 138] width 51 height 240
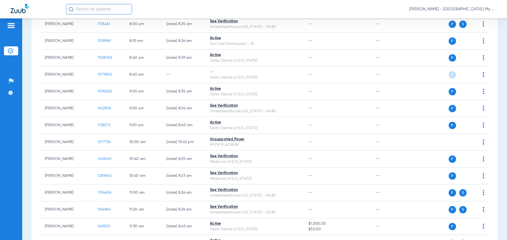
scroll to position [158, 0]
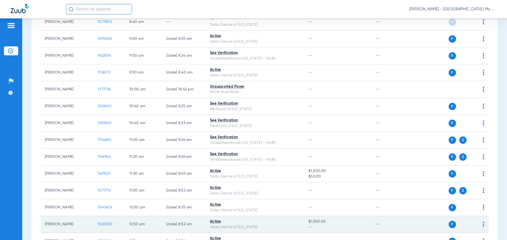
click at [102, 224] on span "1065530" at bounding box center [105, 225] width 15 height 4
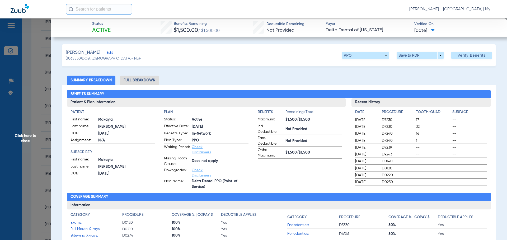
click at [378, 90] on h2 "Benefits Summary" at bounding box center [279, 94] width 424 height 8
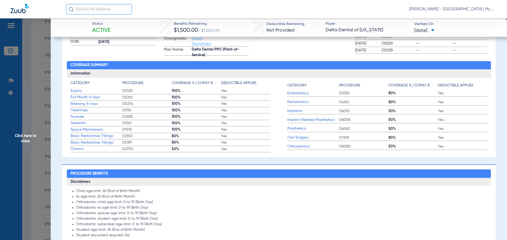
scroll to position [290, 0]
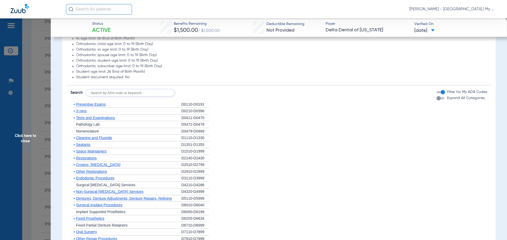
click at [85, 113] on span "X-rays" at bounding box center [81, 111] width 11 height 4
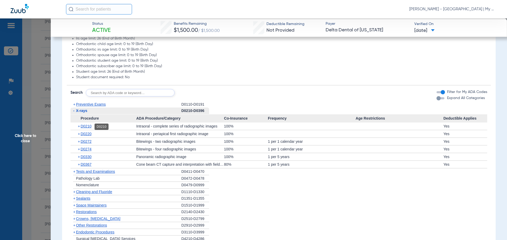
click at [87, 126] on span "D0210" at bounding box center [85, 126] width 11 height 4
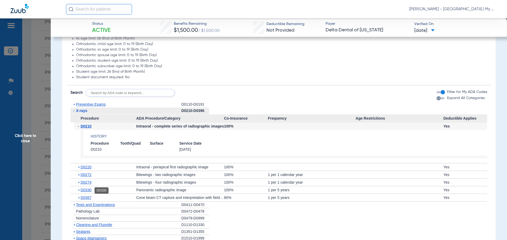
click at [84, 189] on span "D0330" at bounding box center [85, 190] width 11 height 4
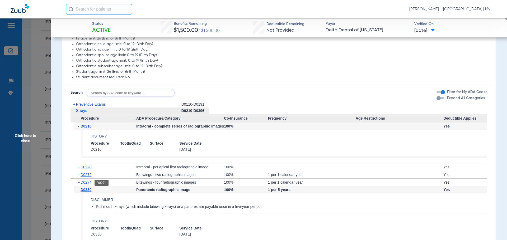
click at [85, 183] on span "D0274" at bounding box center [85, 182] width 11 height 4
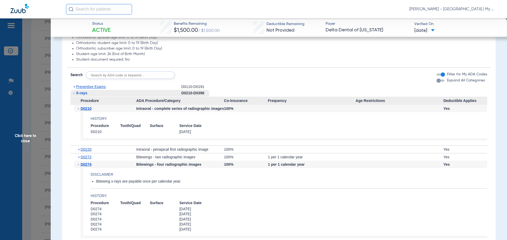
scroll to position [317, 0]
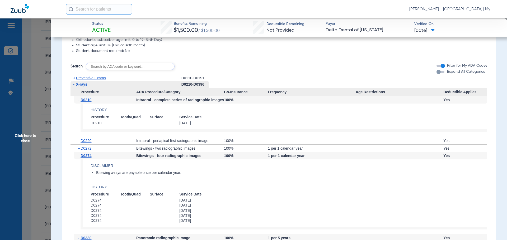
drag, startPoint x: 394, startPoint y: 115, endPoint x: 401, endPoint y: 114, distance: 7.2
click at [394, 115] on app-benefits-detail "History Procedure Tooth/Quad Surface Service Date D0210 5/04/2016" at bounding box center [283, 118] width 406 height 28
click at [28, 136] on span "Click here to close" at bounding box center [25, 138] width 51 height 240
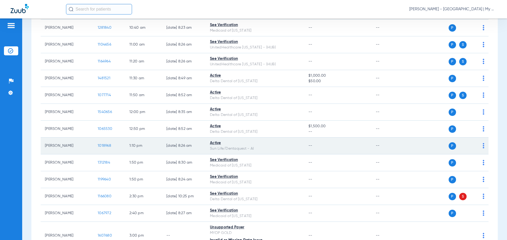
scroll to position [264, 0]
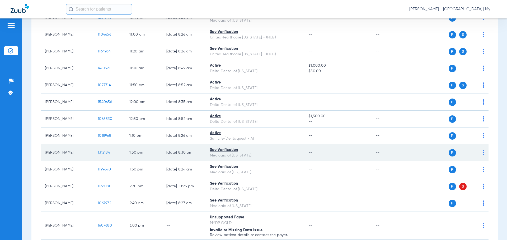
click at [102, 152] on span "1312184" at bounding box center [104, 153] width 12 height 4
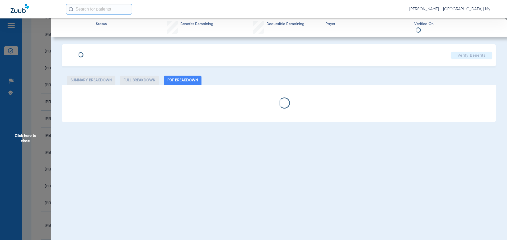
select select "page-width"
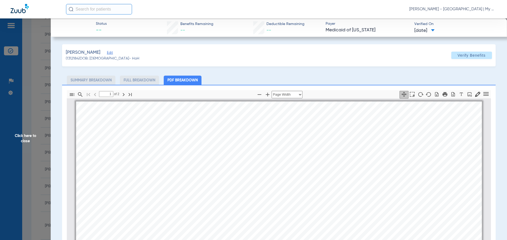
scroll to position [3, 0]
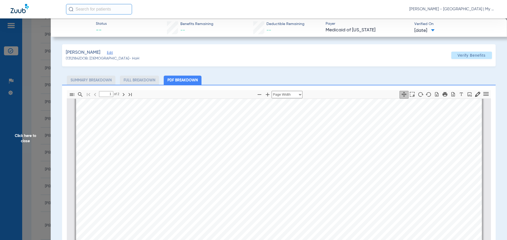
type input "2"
drag, startPoint x: 19, startPoint y: 136, endPoint x: 53, endPoint y: 137, distance: 33.2
click at [19, 136] on span "Click here to close" at bounding box center [25, 138] width 51 height 240
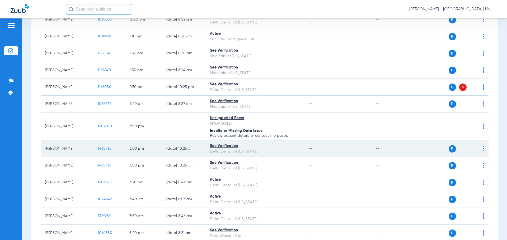
scroll to position [369, 0]
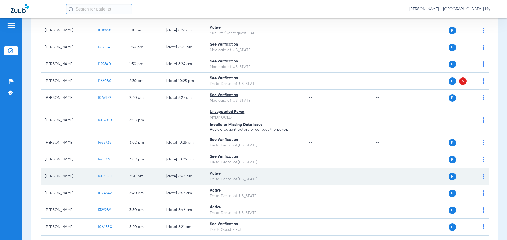
click at [107, 175] on span "1604870" at bounding box center [105, 177] width 15 height 4
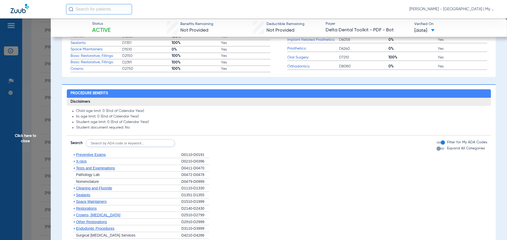
scroll to position [211, 0]
click at [83, 162] on span "X-rays" at bounding box center [81, 161] width 11 height 4
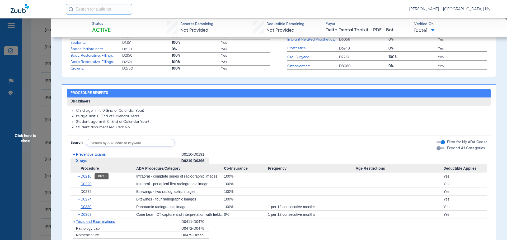
click at [87, 176] on span "D0210" at bounding box center [85, 176] width 11 height 4
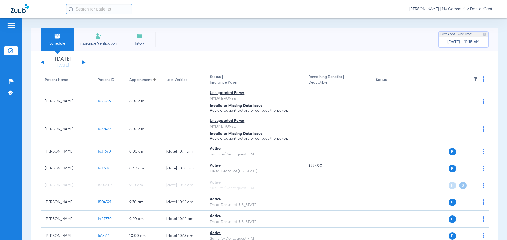
click at [42, 61] on div "[DATE] [DATE] [DATE] [DATE] [DATE] [DATE] [DATE] [DATE] [DATE] [DATE] [DATE] [D…" at bounding box center [63, 63] width 45 height 12
click at [42, 63] on button at bounding box center [42, 62] width 3 height 4
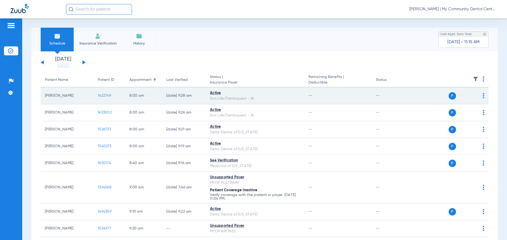
click at [102, 96] on span "1422749" at bounding box center [104, 96] width 13 height 4
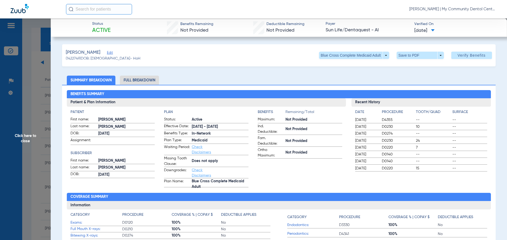
click at [19, 145] on span "Click here to close" at bounding box center [25, 138] width 51 height 240
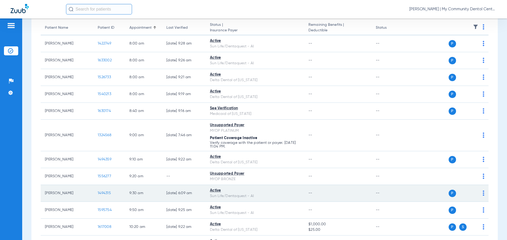
scroll to position [53, 0]
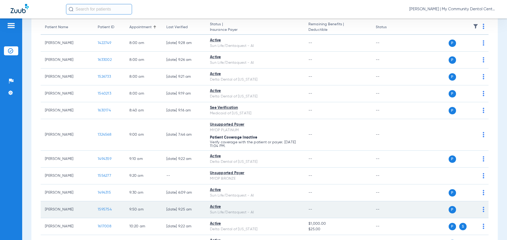
click at [106, 210] on span "1595754" at bounding box center [105, 210] width 14 height 4
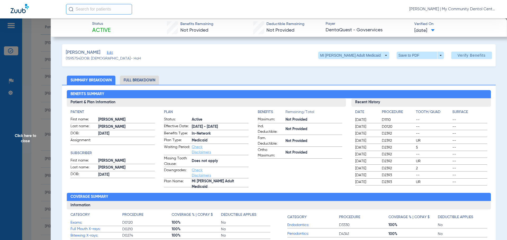
click at [28, 142] on span "Click here to close" at bounding box center [25, 138] width 51 height 240
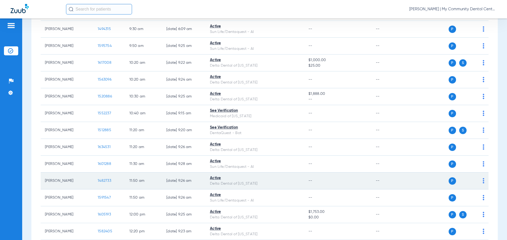
scroll to position [216, 0]
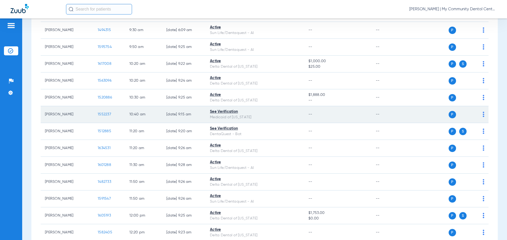
click at [109, 113] on span "1552237" at bounding box center [104, 115] width 13 height 4
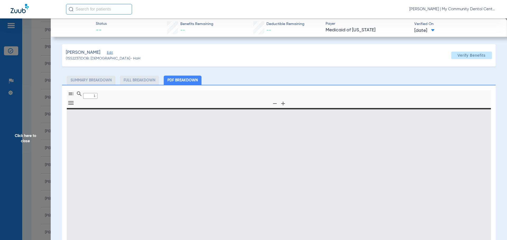
type input "0"
select select "page-width"
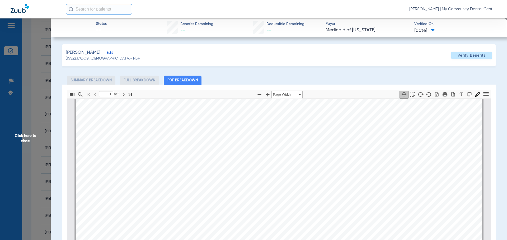
scroll to position [161, 0]
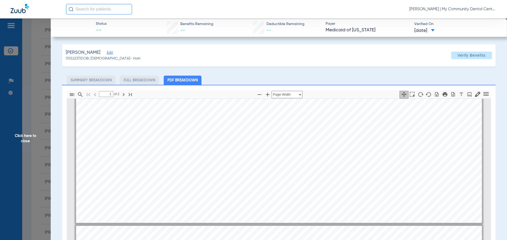
type input "2"
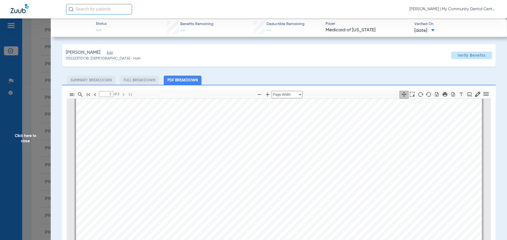
scroll to position [636, 0]
click at [30, 130] on span "Click here to close" at bounding box center [25, 138] width 51 height 240
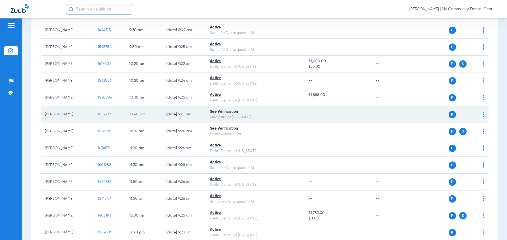
click at [102, 114] on span "1552237" at bounding box center [104, 115] width 13 height 4
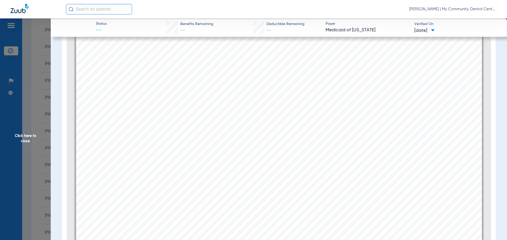
scroll to position [451, 0]
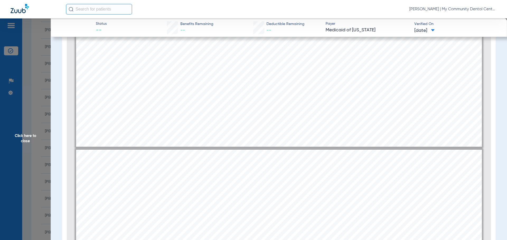
type input "2"
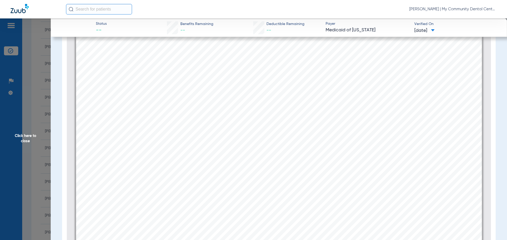
click at [0, 136] on span "Click here to close" at bounding box center [25, 138] width 51 height 240
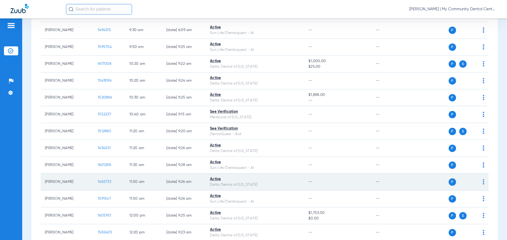
scroll to position [268, 0]
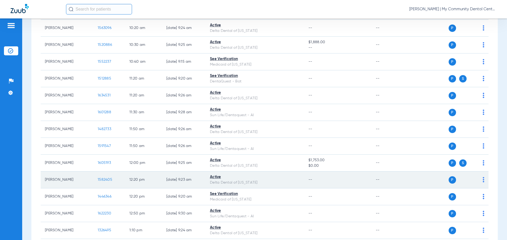
click at [104, 180] on span "1582405" at bounding box center [105, 180] width 15 height 4
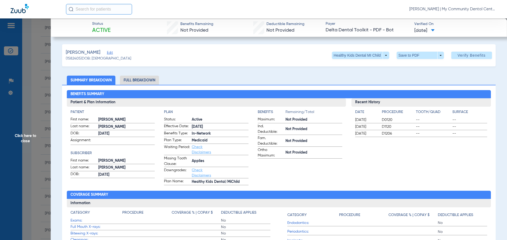
click at [376, 90] on div "Benefits Summary Patient & Plan Information Patient First name: ASHER Last name…" at bounding box center [278, 186] width 433 height 202
click at [23, 142] on span "Click here to close" at bounding box center [25, 138] width 51 height 240
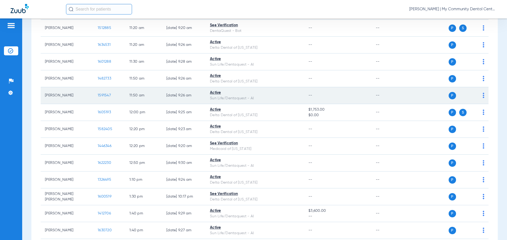
scroll to position [321, 0]
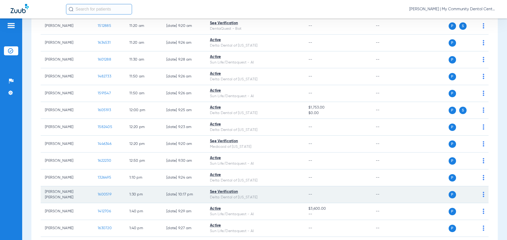
click at [105, 195] on span "1600519" at bounding box center [105, 195] width 14 height 4
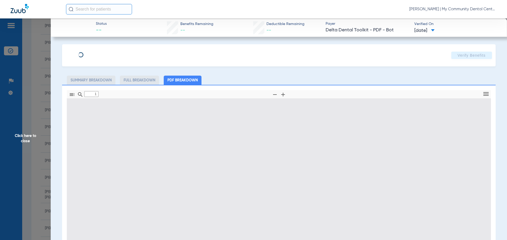
type input "0"
select select "page-width"
type input "1"
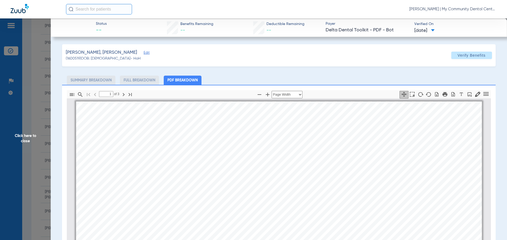
scroll to position [3, 0]
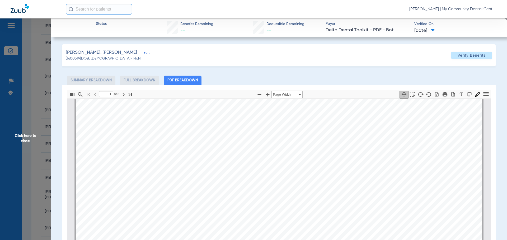
click at [17, 136] on span "Click here to close" at bounding box center [25, 138] width 51 height 240
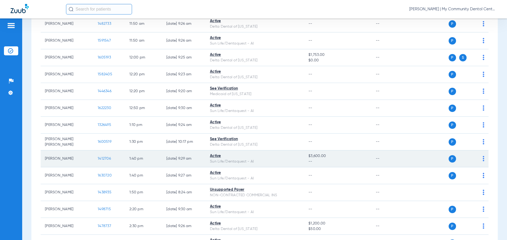
scroll to position [427, 0]
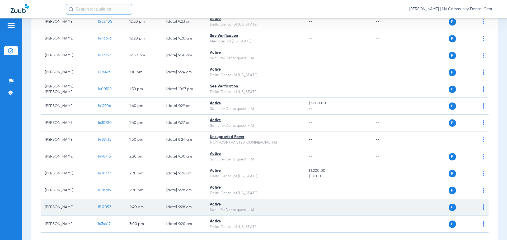
click at [105, 207] on span "1517053" at bounding box center [104, 208] width 13 height 4
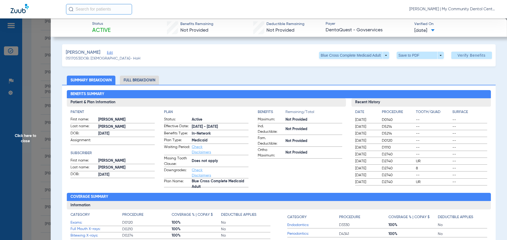
click at [45, 133] on span "Click here to close" at bounding box center [25, 138] width 51 height 240
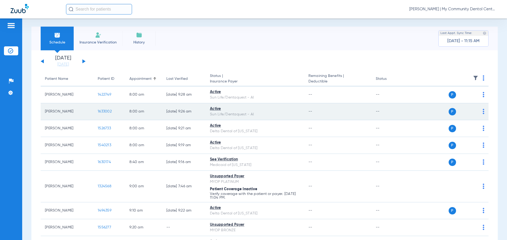
scroll to position [0, 0]
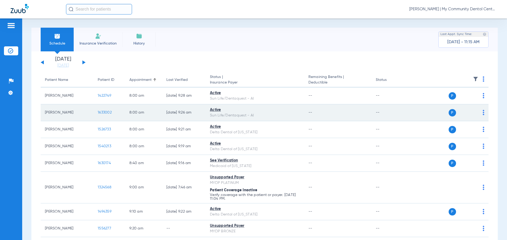
click at [105, 114] on span "1633002" at bounding box center [105, 113] width 14 height 4
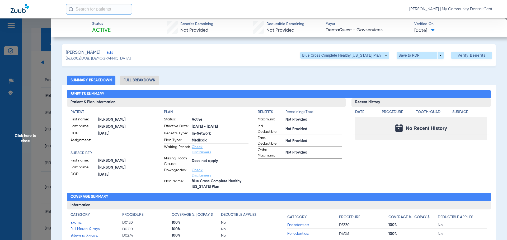
drag, startPoint x: 421, startPoint y: 71, endPoint x: 437, endPoint y: 72, distance: 16.9
click at [34, 140] on span "Click here to close" at bounding box center [25, 138] width 51 height 240
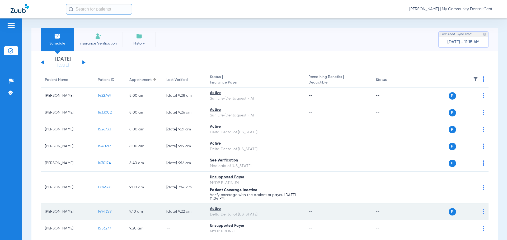
click at [103, 213] on span "1494359" at bounding box center [105, 212] width 14 height 4
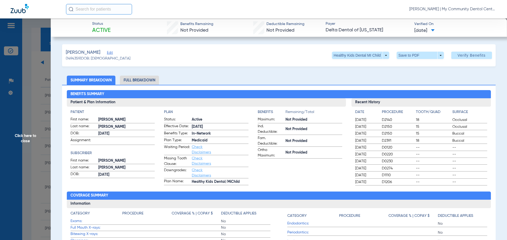
click at [19, 137] on span "Click here to close" at bounding box center [25, 138] width 51 height 240
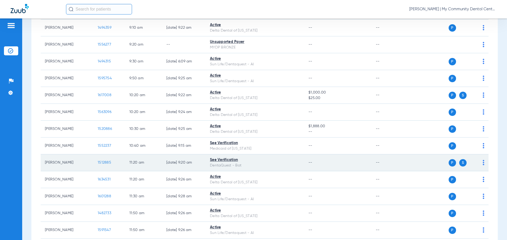
scroll to position [185, 0]
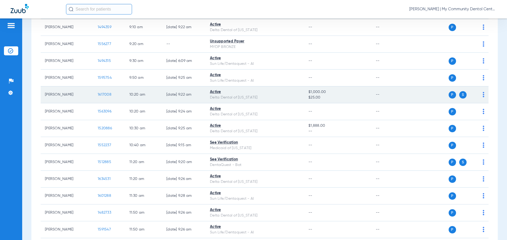
click at [103, 94] on span "1617008" at bounding box center [105, 95] width 14 height 4
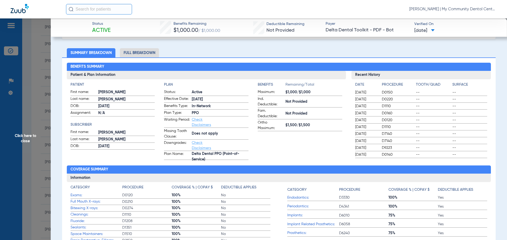
scroll to position [53, 0]
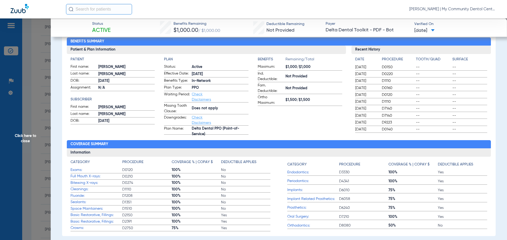
click at [399, 192] on span "75%" at bounding box center [412, 190] width 49 height 5
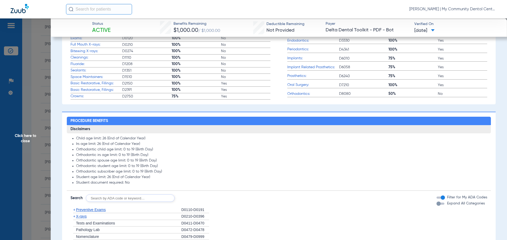
click at [82, 217] on span "X-rays" at bounding box center [81, 216] width 11 height 4
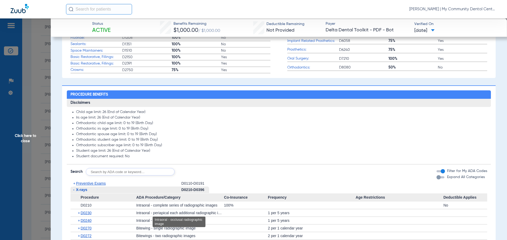
scroll to position [237, 0]
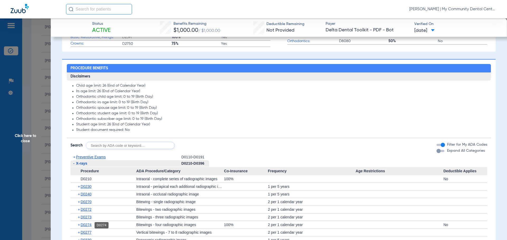
click at [89, 225] on span "D0274" at bounding box center [85, 225] width 11 height 4
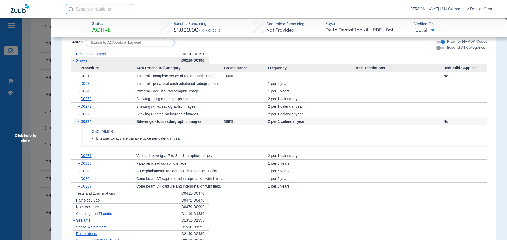
scroll to position [343, 0]
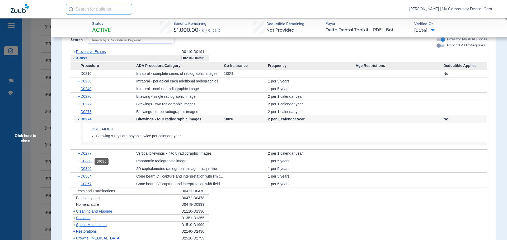
click at [89, 162] on span "D0330" at bounding box center [85, 161] width 11 height 4
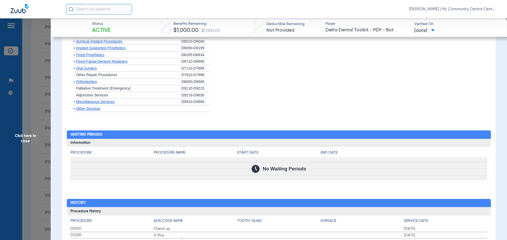
scroll to position [686, 0]
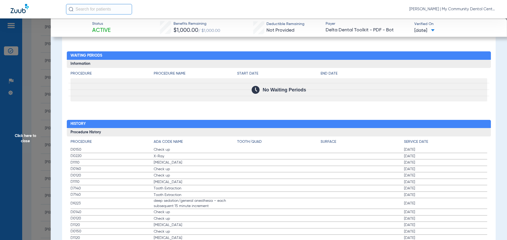
click at [22, 129] on span "Click here to close" at bounding box center [25, 138] width 51 height 240
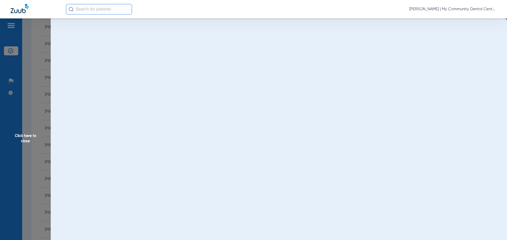
scroll to position [0, 0]
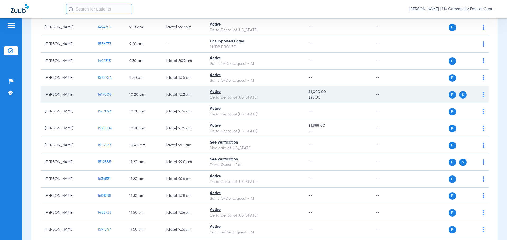
click at [103, 94] on span "1617008" at bounding box center [105, 95] width 14 height 4
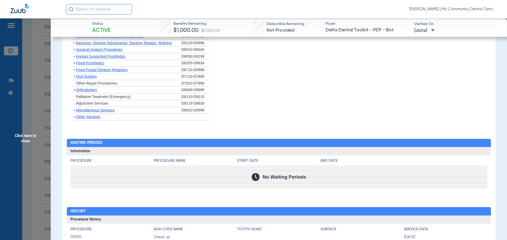
scroll to position [559, 0]
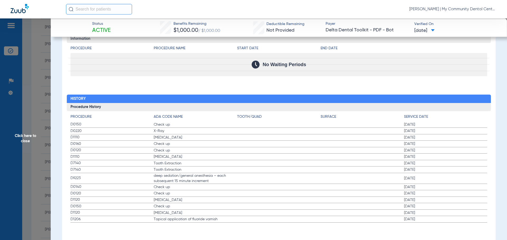
click at [22, 138] on span "Click here to close" at bounding box center [25, 138] width 51 height 240
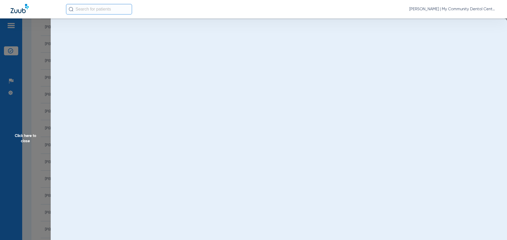
scroll to position [0, 0]
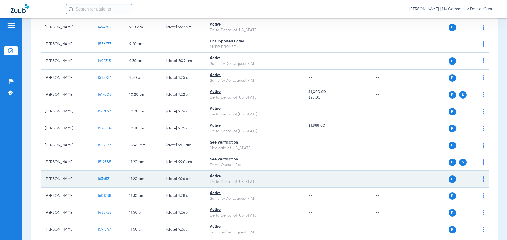
click at [107, 179] on span "1634531" at bounding box center [104, 179] width 13 height 4
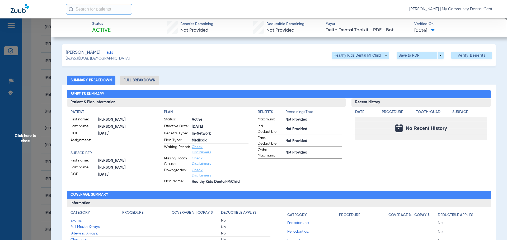
drag, startPoint x: 397, startPoint y: 164, endPoint x: 336, endPoint y: 165, distance: 60.7
click at [397, 164] on div "Recent History Date Procedure Tooth/Quad Surface No Recent History" at bounding box center [421, 141] width 140 height 87
click at [26, 142] on span "Click here to close" at bounding box center [25, 138] width 51 height 240
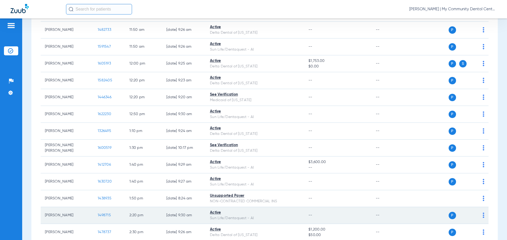
scroll to position [369, 0]
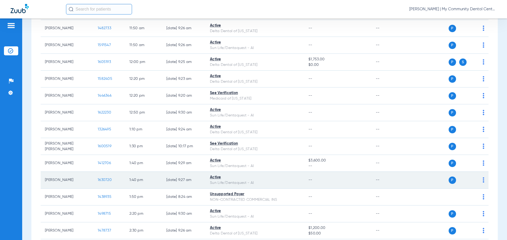
click at [104, 182] on span "1630720" at bounding box center [105, 180] width 14 height 4
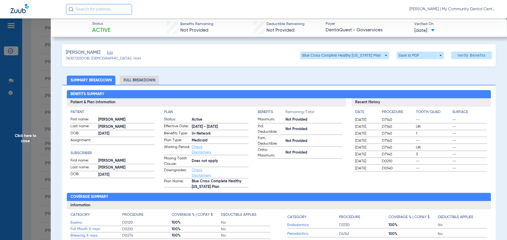
click at [431, 189] on div "Benefits Summary Patient & Plan Information Patient First name: LIANG Last name…" at bounding box center [278, 187] width 433 height 204
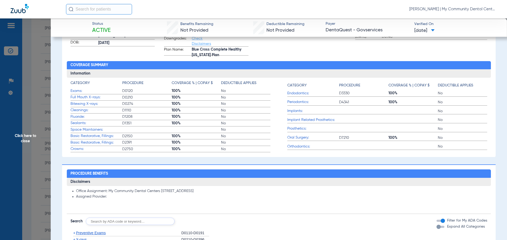
scroll to position [185, 0]
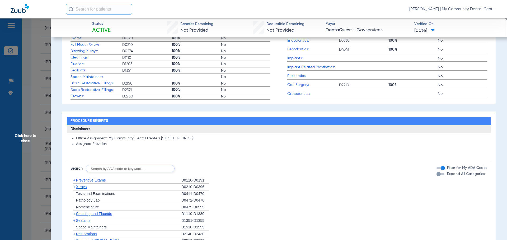
click at [84, 188] on span "X-rays" at bounding box center [81, 187] width 11 height 4
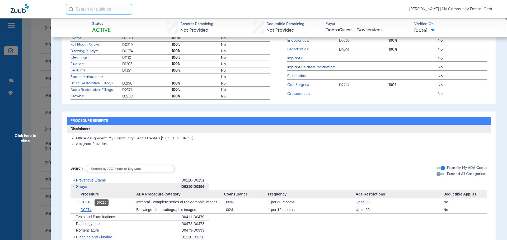
click at [85, 203] on span "D0210" at bounding box center [85, 202] width 11 height 4
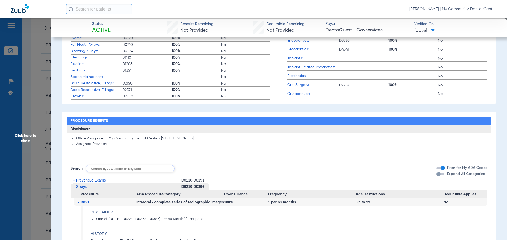
scroll to position [211, 0]
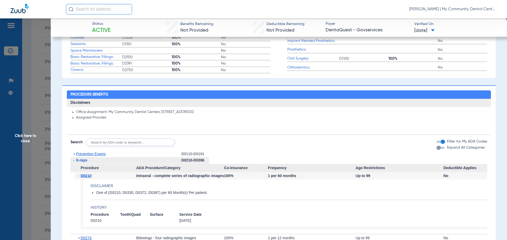
click at [388, 116] on li "Assigned Provider:" at bounding box center [281, 118] width 411 height 5
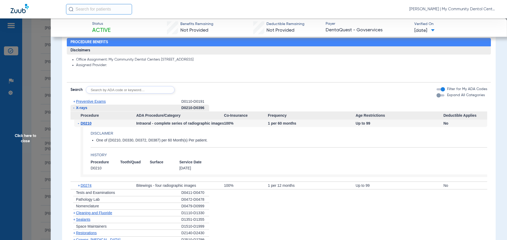
scroll to position [264, 0]
click at [88, 186] on span "D0274" at bounding box center [85, 185] width 11 height 4
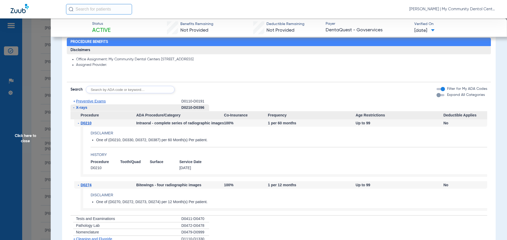
drag, startPoint x: 398, startPoint y: 75, endPoint x: 280, endPoint y: 83, distance: 118.0
click at [398, 75] on div "Office Assignment: My Community Dental Centers G4007 W Court St FLINT, MI 48532…" at bounding box center [279, 65] width 424 height 22
click at [26, 142] on span "Click here to close" at bounding box center [25, 138] width 51 height 240
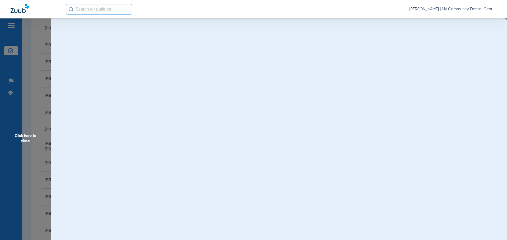
scroll to position [0, 0]
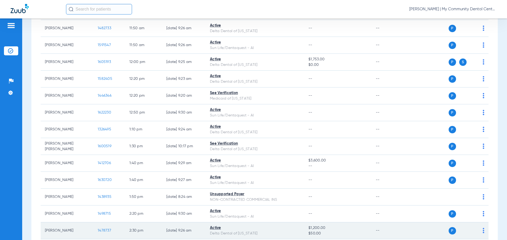
click at [107, 231] on span "1478737" at bounding box center [104, 231] width 13 height 4
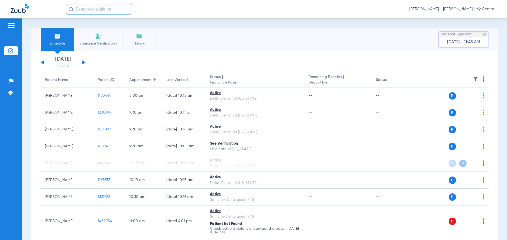
click at [43, 62] on button at bounding box center [42, 62] width 3 height 4
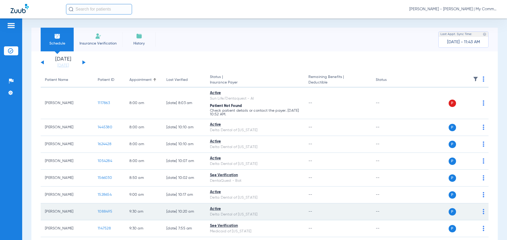
click at [107, 210] on span "1088495" at bounding box center [105, 212] width 15 height 4
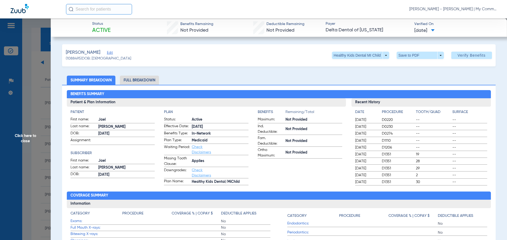
click at [440, 141] on span "--" at bounding box center [433, 140] width 35 height 5
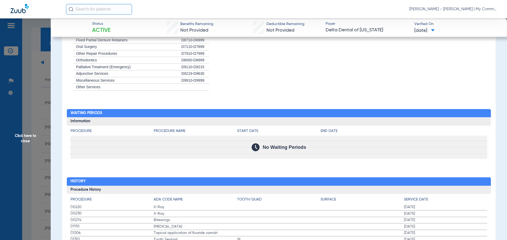
scroll to position [449, 0]
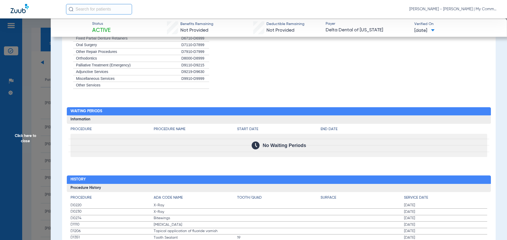
click at [26, 138] on span "Click here to close" at bounding box center [25, 138] width 51 height 240
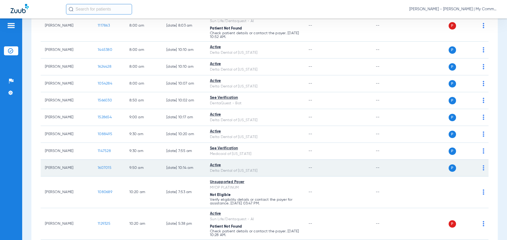
scroll to position [106, 0]
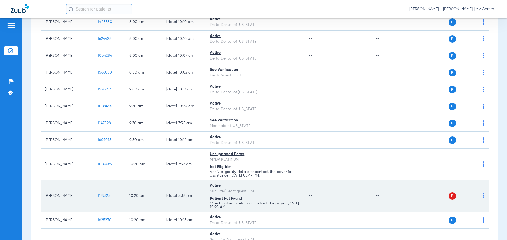
click at [100, 195] on span "1129325" at bounding box center [104, 196] width 13 height 4
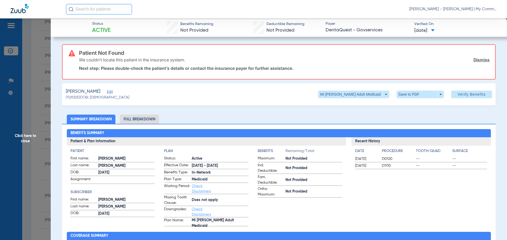
click at [23, 130] on span "Click here to close" at bounding box center [25, 138] width 51 height 240
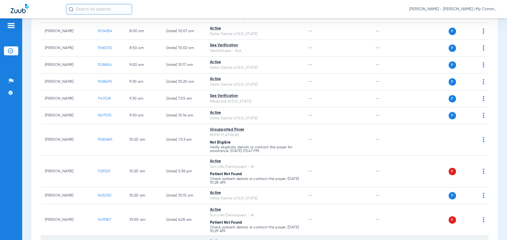
scroll to position [158, 0]
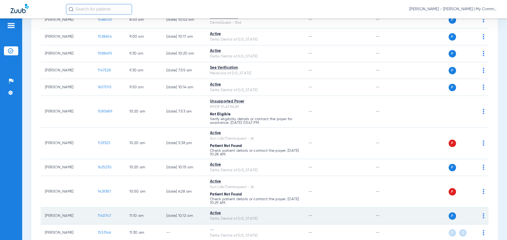
click at [107, 215] on span "1140747" at bounding box center [104, 216] width 13 height 4
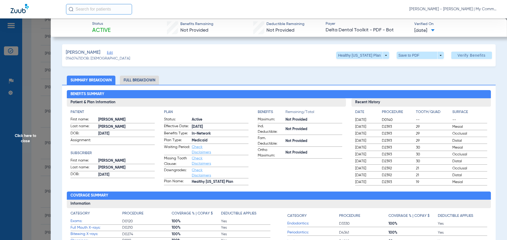
drag, startPoint x: 406, startPoint y: 70, endPoint x: 423, endPoint y: 50, distance: 26.0
click at [36, 139] on span "Click here to close" at bounding box center [25, 138] width 51 height 240
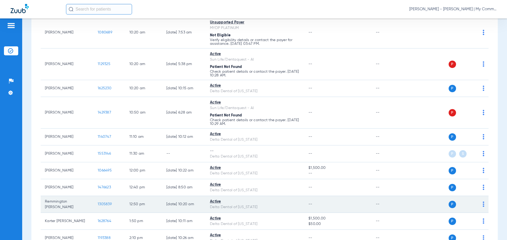
scroll to position [264, 0]
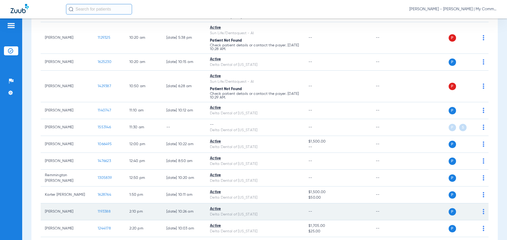
click at [103, 211] on span "1193388" at bounding box center [104, 212] width 13 height 4
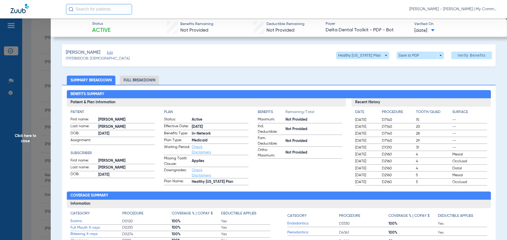
click at [27, 135] on span "Click here to close" at bounding box center [25, 138] width 51 height 240
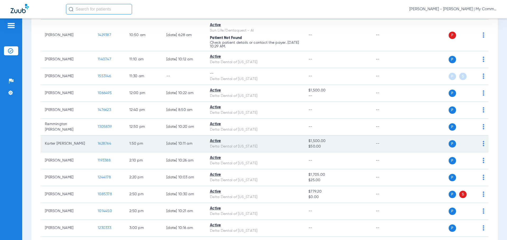
scroll to position [317, 0]
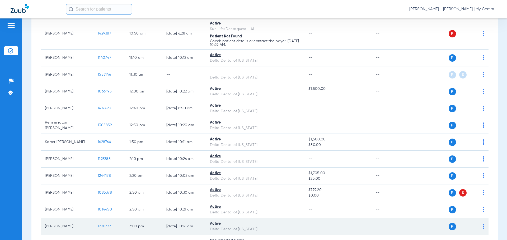
click at [102, 227] on span "1230333" at bounding box center [104, 227] width 13 height 4
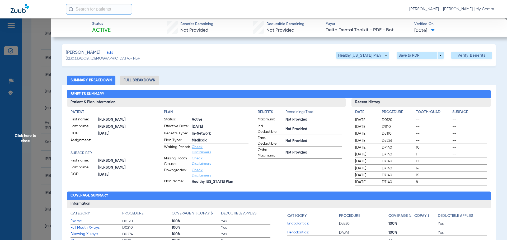
click at [32, 145] on span "Click here to close" at bounding box center [25, 138] width 51 height 240
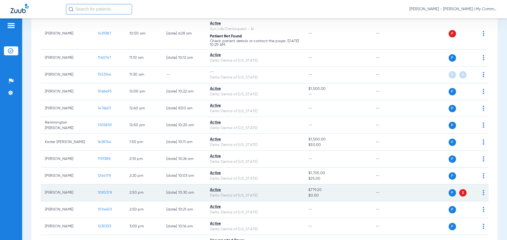
click at [105, 193] on span "1085378" at bounding box center [105, 193] width 14 height 4
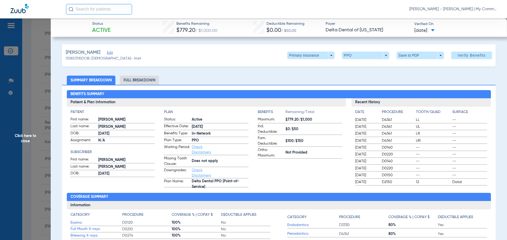
click at [418, 91] on h2 "Benefits Summary" at bounding box center [279, 94] width 424 height 8
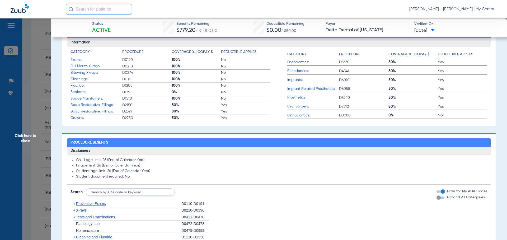
scroll to position [211, 0]
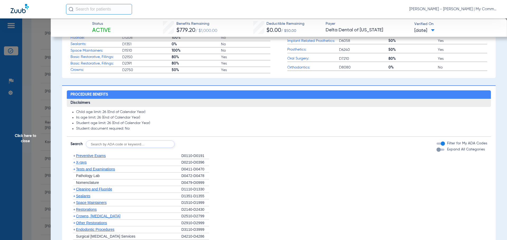
click at [94, 156] on span "Preventive Exams" at bounding box center [91, 156] width 30 height 4
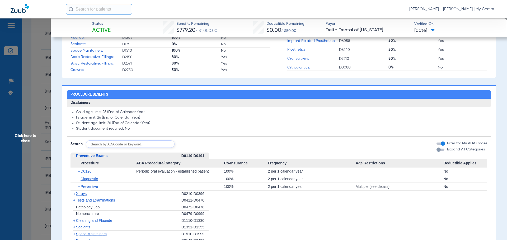
click at [81, 194] on span "X-rays" at bounding box center [81, 194] width 11 height 4
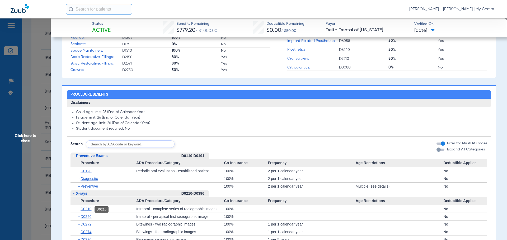
click at [89, 209] on span "D0210" at bounding box center [85, 209] width 11 height 4
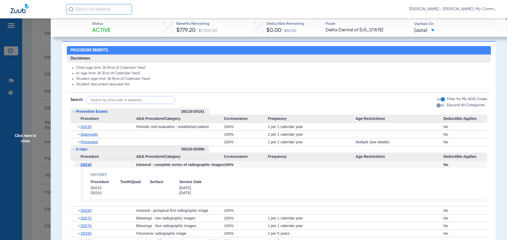
scroll to position [264, 0]
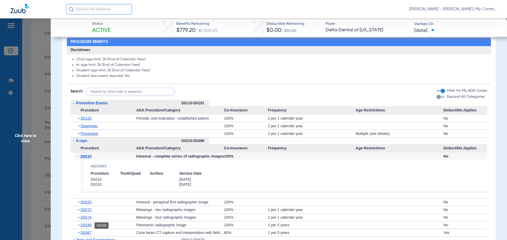
click at [86, 227] on span "D0330" at bounding box center [85, 225] width 11 height 4
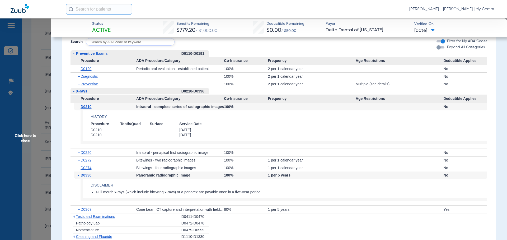
scroll to position [317, 0]
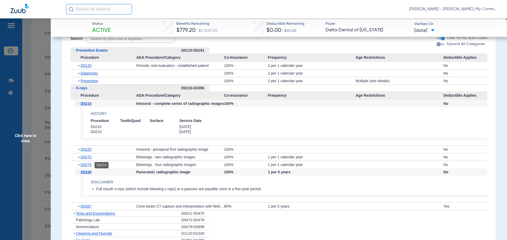
click at [87, 166] on span "D0274" at bounding box center [85, 165] width 11 height 4
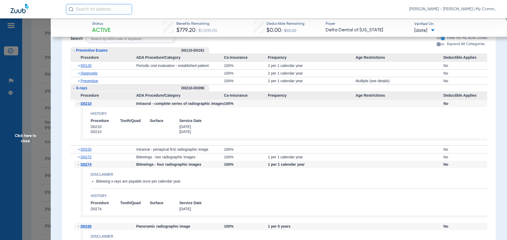
drag, startPoint x: 421, startPoint y: 126, endPoint x: 411, endPoint y: 137, distance: 15.3
click at [421, 126] on app-history "Procedure Tooth/Quad Surface Service Date D0210 10/05/2023 D0210 2/15/2010" at bounding box center [288, 126] width 396 height 16
click at [20, 140] on span "Click here to close" at bounding box center [25, 138] width 51 height 240
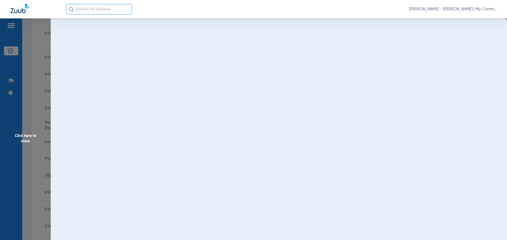
scroll to position [0, 0]
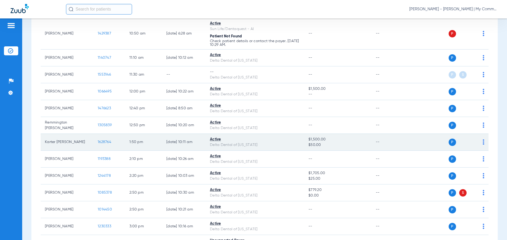
click at [104, 141] on span "1628764" at bounding box center [104, 142] width 13 height 4
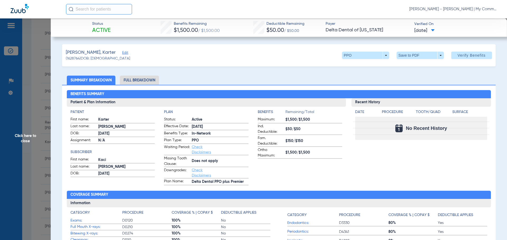
drag, startPoint x: 13, startPoint y: 136, endPoint x: 496, endPoint y: 136, distance: 483.1
click at [13, 136] on span "Click here to close" at bounding box center [25, 138] width 51 height 240
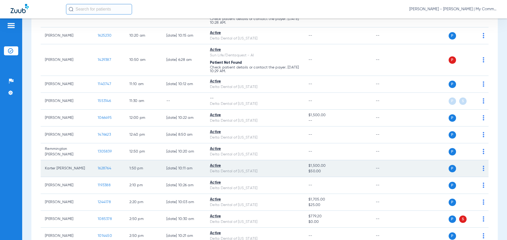
scroll to position [237, 0]
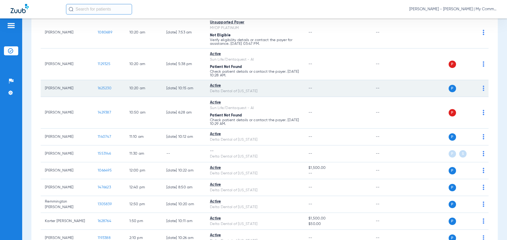
click at [110, 87] on span "1625230" at bounding box center [105, 89] width 14 height 4
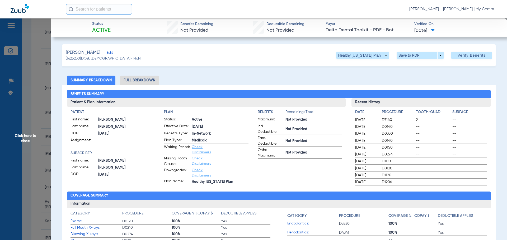
click at [397, 77] on ul "Summary Breakdown Full Breakdown" at bounding box center [278, 80] width 433 height 9
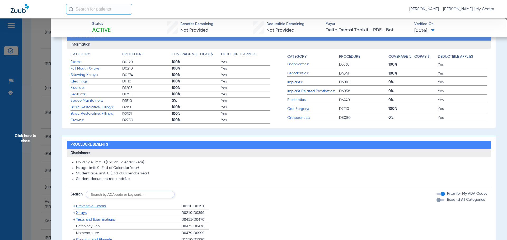
scroll to position [185, 0]
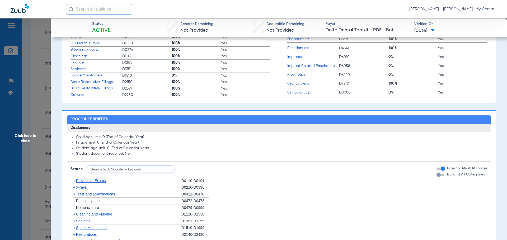
click at [84, 188] on span "X-rays" at bounding box center [81, 187] width 11 height 4
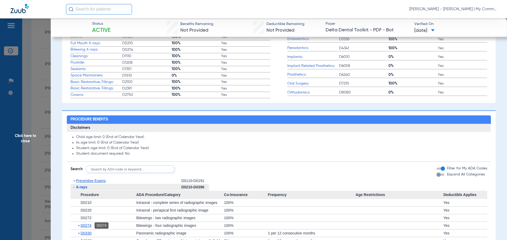
click at [90, 226] on span "D0274" at bounding box center [85, 226] width 11 height 4
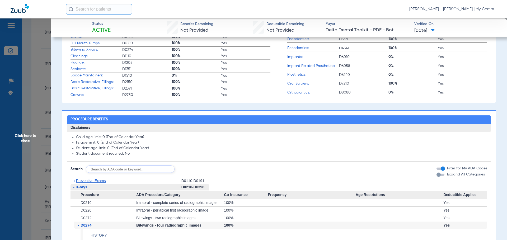
scroll to position [237, 0]
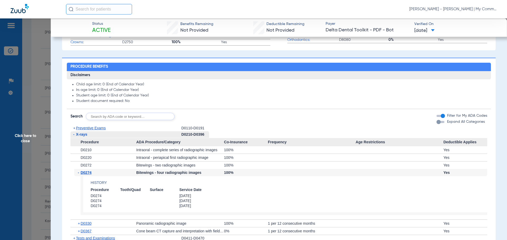
click at [369, 132] on li "- X-rays D0210-D0396 Procedure ADA Procedure/Category Co-Insurance Frequency Ag…" at bounding box center [278, 183] width 417 height 104
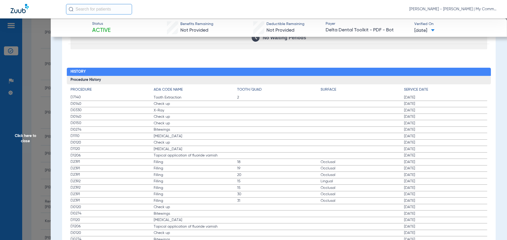
scroll to position [660, 0]
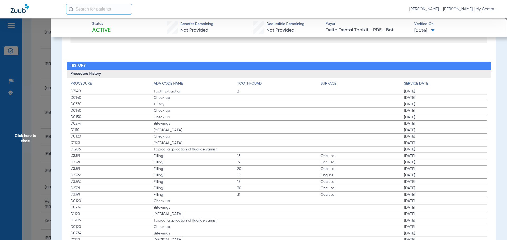
click at [203, 207] on span "Bitewings" at bounding box center [195, 207] width 83 height 5
click at [189, 122] on span "Bitewings" at bounding box center [195, 123] width 83 height 5
click at [371, 69] on h2 "History" at bounding box center [279, 66] width 424 height 8
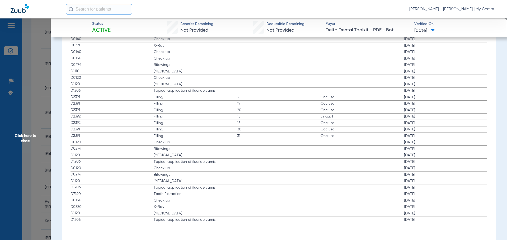
scroll to position [719, 0]
click at [203, 78] on span "Check up" at bounding box center [195, 76] width 83 height 5
click at [30, 144] on span "Click here to close" at bounding box center [25, 138] width 51 height 240
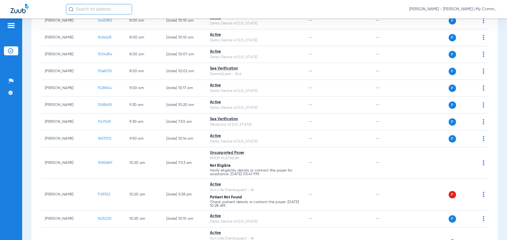
scroll to position [106, 0]
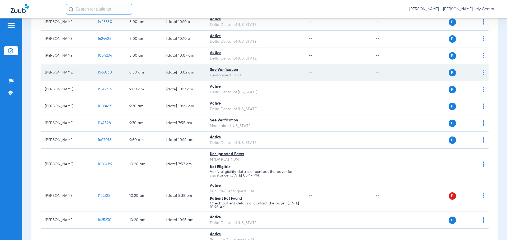
click at [102, 74] on span "1566030" at bounding box center [105, 73] width 14 height 4
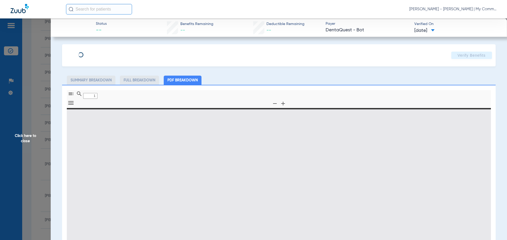
type input "0"
select select "page-width"
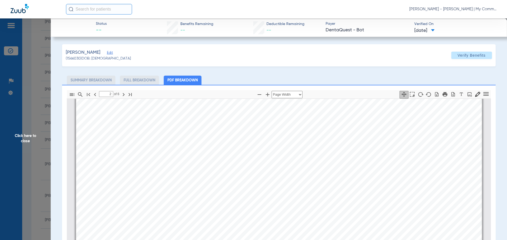
scroll to position [319, 0]
click at [386, 135] on div "Service History  Print Service Date  Procedure Code  Procedure Code Descript…" at bounding box center [279, 215] width 406 height 287
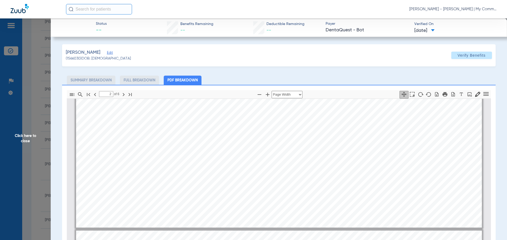
type input "3"
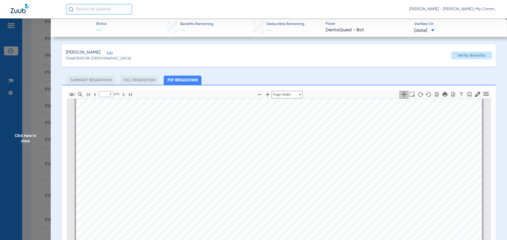
click at [26, 139] on span "Click here to close" at bounding box center [25, 138] width 51 height 240
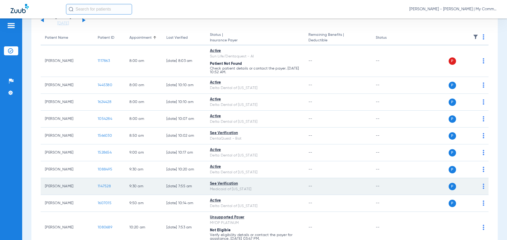
scroll to position [0, 0]
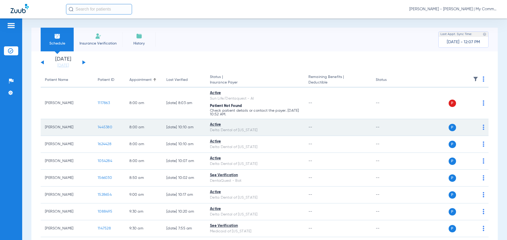
click at [105, 127] on span "1445380" at bounding box center [105, 128] width 15 height 4
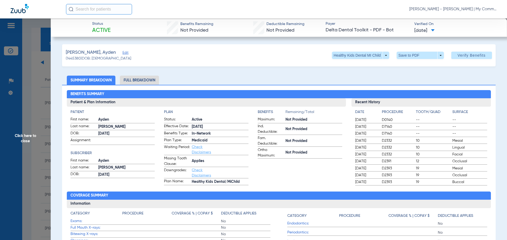
drag, startPoint x: 27, startPoint y: 138, endPoint x: 42, endPoint y: 110, distance: 31.3
click at [27, 137] on span "Click here to close" at bounding box center [25, 138] width 51 height 240
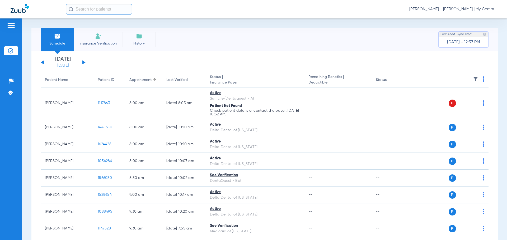
click at [63, 66] on link "[DATE]" at bounding box center [63, 65] width 32 height 5
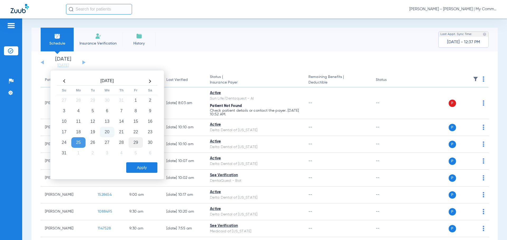
click at [132, 140] on td "29" at bounding box center [135, 142] width 14 height 11
click at [141, 164] on button "Apply" at bounding box center [141, 168] width 31 height 11
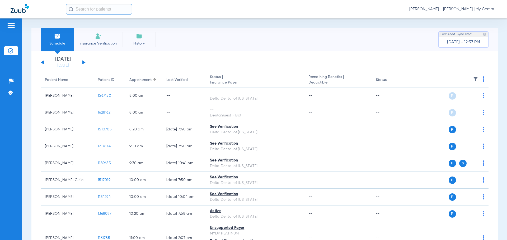
click at [482, 78] on img at bounding box center [483, 79] width 2 height 5
click at [465, 100] on span "Verify All" at bounding box center [458, 100] width 33 height 4
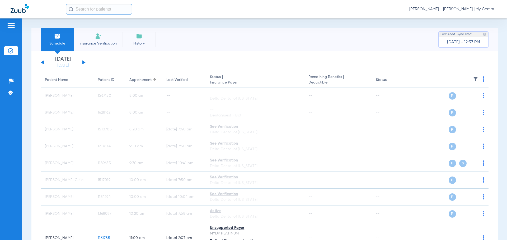
click at [42, 61] on div "Monday 06-16-2025 Tuesday 06-17-2025 Wednesday 06-18-2025 Thursday 06-19-2025 F…" at bounding box center [63, 63] width 45 height 12
click at [43, 63] on button at bounding box center [42, 62] width 3 height 4
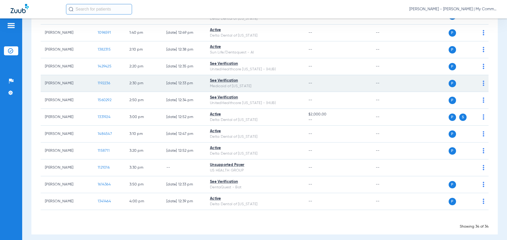
scroll to position [475, 0]
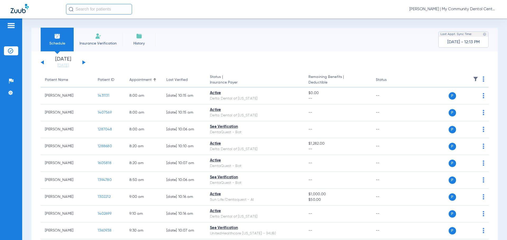
drag, startPoint x: 43, startPoint y: 64, endPoint x: 127, endPoint y: 86, distance: 86.8
click at [42, 64] on button at bounding box center [42, 62] width 3 height 4
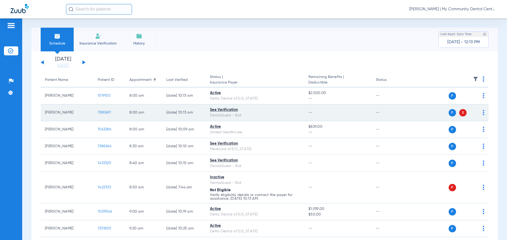
click at [101, 113] on span "1380691" at bounding box center [104, 113] width 13 height 4
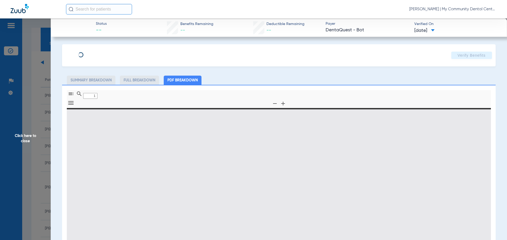
type input "0"
select select "page-width"
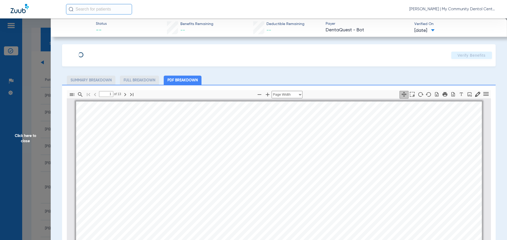
scroll to position [3, 0]
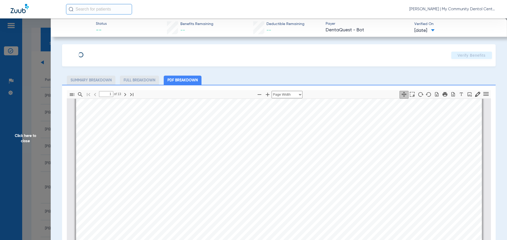
click at [452, 146] on div " Print [PERSON_NAME] [PERSON_NAME] [PERSON_NAME] Member is eligible: My Commun…" at bounding box center [279, 242] width 406 height 287
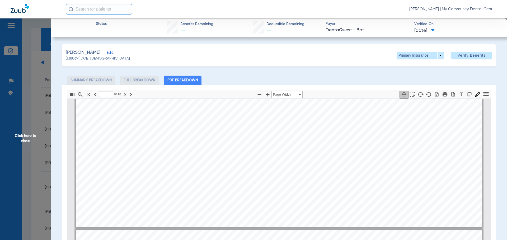
scroll to position [398, 0]
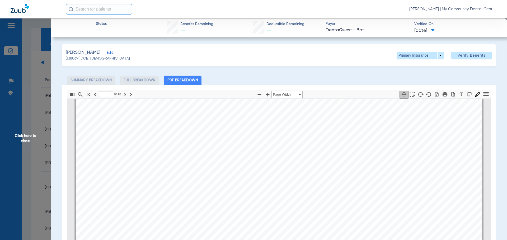
click at [386, 177] on div "[PERSON_NAME] [PERSON_NAME] [PERSON_NAME] Member is eligible: My Community Dent…" at bounding box center [279, 136] width 406 height 287
click at [396, 118] on div "[PERSON_NAME] [PERSON_NAME] [PERSON_NAME] Member is eligible: My Community Dent…" at bounding box center [279, 136] width 406 height 287
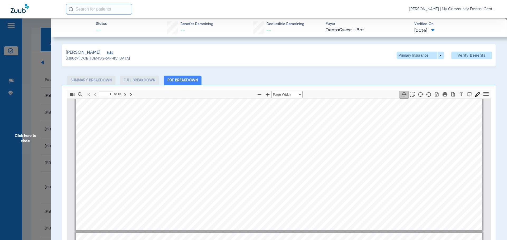
type input "2"
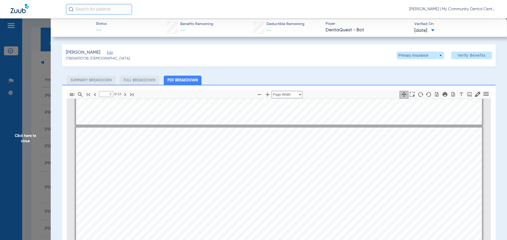
scroll to position [369, 0]
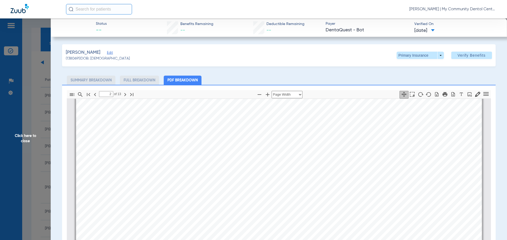
click at [385, 137] on div "[PERSON_NAME] [PERSON_NAME] [PERSON_NAME] Member is eligible: My Community Dent…" at bounding box center [279, 165] width 406 height 287
drag, startPoint x: 20, startPoint y: 140, endPoint x: 27, endPoint y: 143, distance: 8.0
click at [20, 140] on span "Click here to close" at bounding box center [25, 138] width 51 height 240
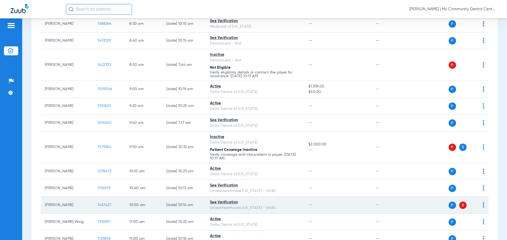
scroll to position [132, 0]
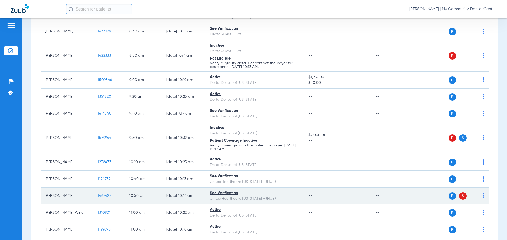
drag, startPoint x: 99, startPoint y: 195, endPoint x: 96, endPoint y: 195, distance: 2.9
click at [96, 195] on td "1467427" at bounding box center [109, 196] width 32 height 17
click at [103, 195] on span "1467427" at bounding box center [104, 196] width 13 height 4
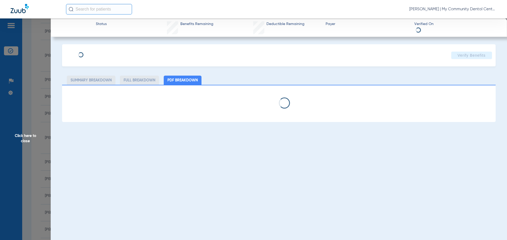
select select "page-width"
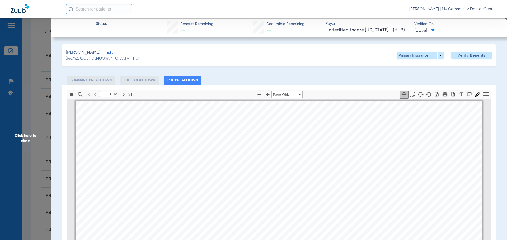
scroll to position [3, 0]
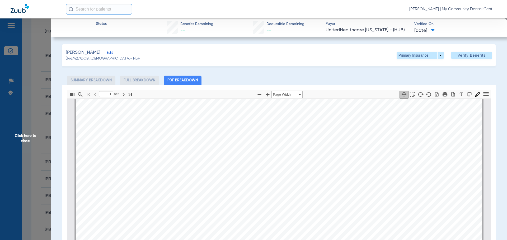
drag, startPoint x: 354, startPoint y: 102, endPoint x: 350, endPoint y: 108, distance: 7.2
type input "4"
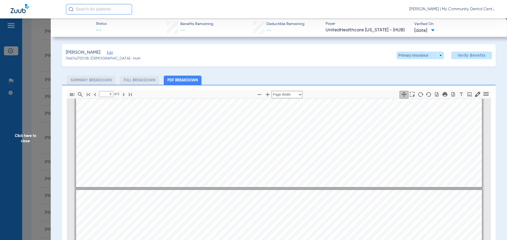
scroll to position [1823, 0]
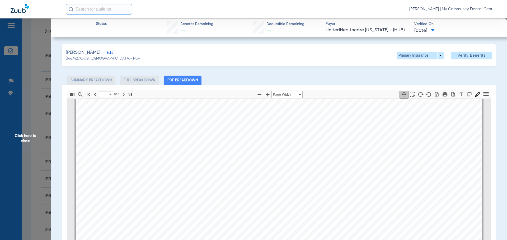
click at [13, 135] on span "Click here to close" at bounding box center [25, 138] width 51 height 240
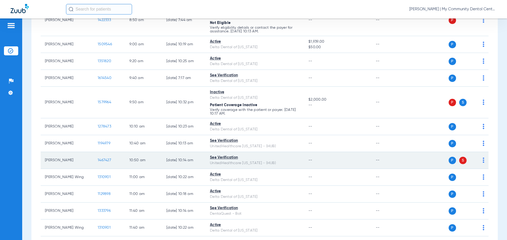
scroll to position [211, 0]
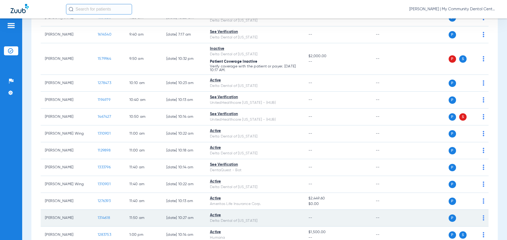
click at [105, 218] on span "1314618" at bounding box center [104, 218] width 12 height 4
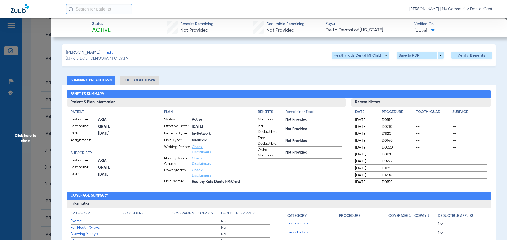
drag, startPoint x: 353, startPoint y: 78, endPoint x: 261, endPoint y: 92, distance: 92.9
click at [353, 78] on ul "Summary Breakdown Full Breakdown" at bounding box center [278, 80] width 433 height 9
click at [29, 140] on span "Click here to close" at bounding box center [25, 138] width 51 height 240
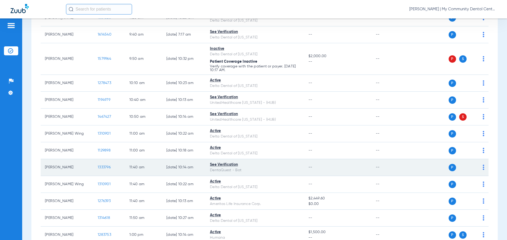
scroll to position [264, 0]
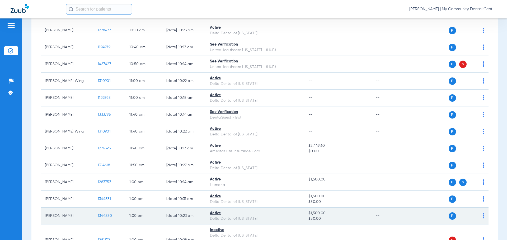
click at [102, 214] on span "1344530" at bounding box center [105, 216] width 14 height 4
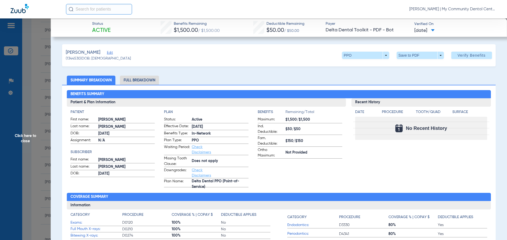
click at [21, 133] on span "Click here to close" at bounding box center [25, 138] width 51 height 240
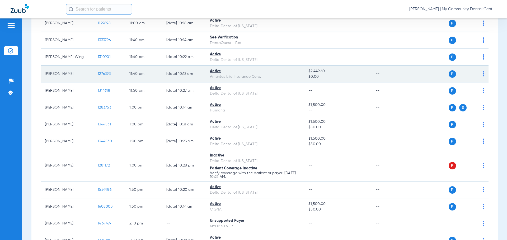
scroll to position [343, 0]
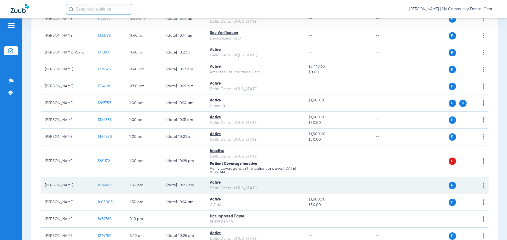
click at [99, 185] on span "1534986" at bounding box center [105, 186] width 14 height 4
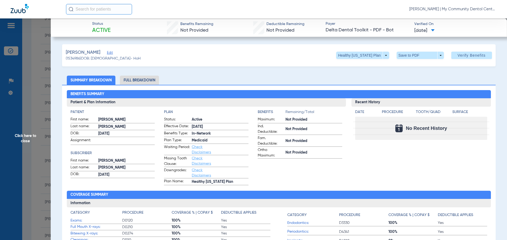
click at [25, 145] on span "Click here to close" at bounding box center [25, 138] width 51 height 240
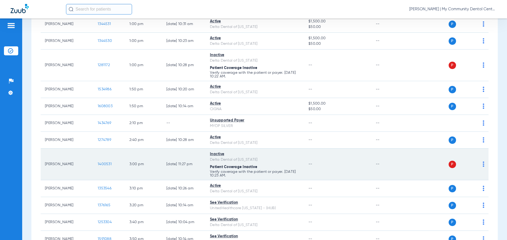
scroll to position [449, 0]
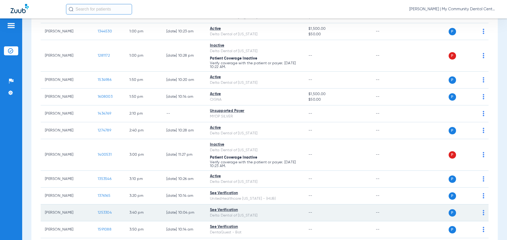
click at [102, 212] on span "1253304" at bounding box center [105, 213] width 14 height 4
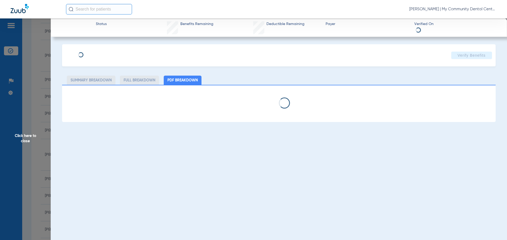
select select "page-width"
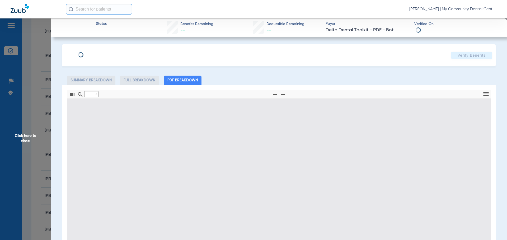
type input "1"
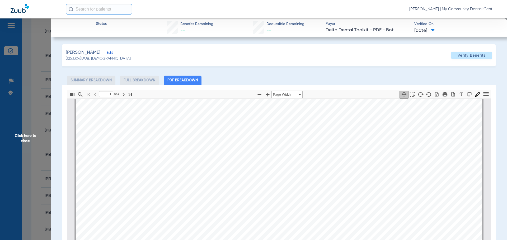
scroll to position [135, 0]
click at [20, 132] on span "Click here to close" at bounding box center [25, 138] width 51 height 240
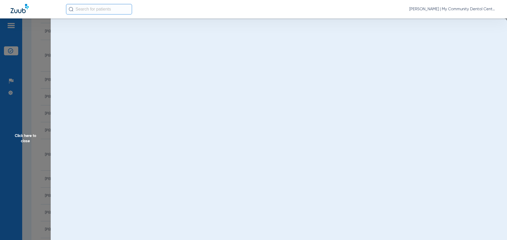
click at [19, 135] on span "Click here to close" at bounding box center [25, 138] width 51 height 240
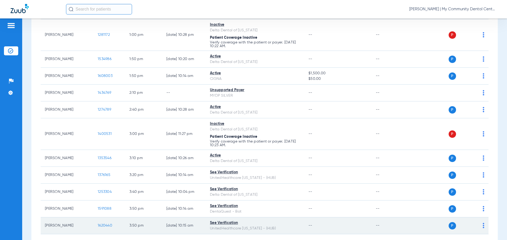
scroll to position [497, 0]
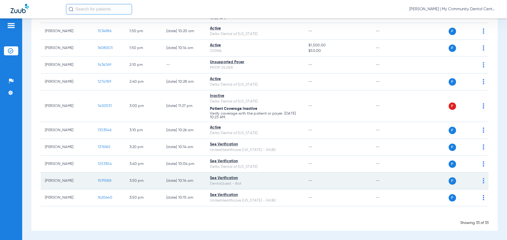
click at [108, 182] on span "1591088" at bounding box center [105, 181] width 14 height 4
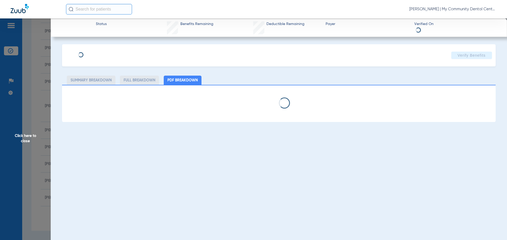
select select "page-width"
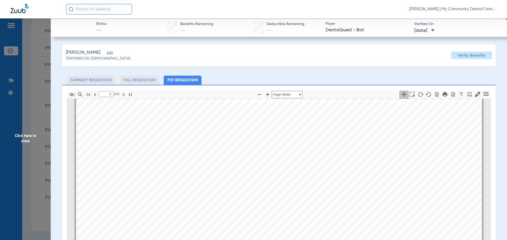
scroll to position [293, 0]
drag, startPoint x: 324, startPoint y: 115, endPoint x: 271, endPoint y: 163, distance: 71.9
click at [271, 163] on div "Service History  Print Service Date  Procedure Code  Procedure Code Descript…" at bounding box center [279, 242] width 406 height 287
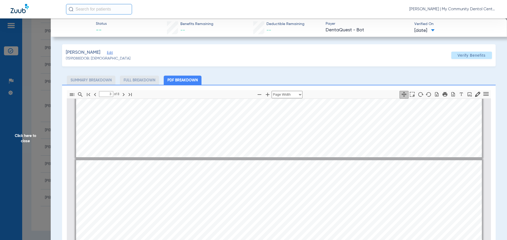
scroll to position [557, 0]
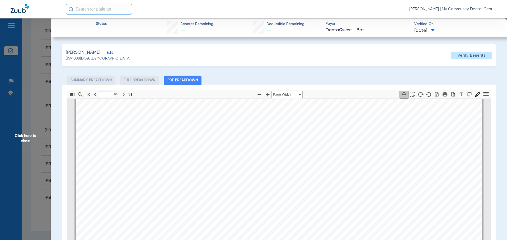
scroll to position [609, 0]
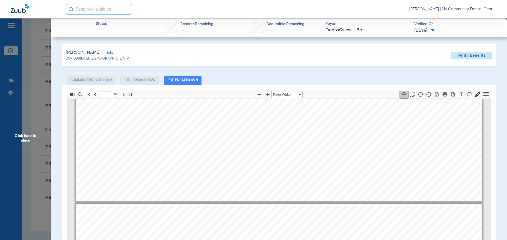
type input "2"
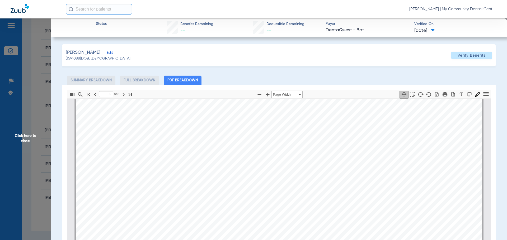
scroll to position [293, 0]
click at [427, 50] on div "[PERSON_NAME] (1591088) DOB: [DEMOGRAPHIC_DATA] Verify Benefits" at bounding box center [278, 55] width 433 height 22
click at [31, 142] on span "Click here to close" at bounding box center [25, 138] width 51 height 240
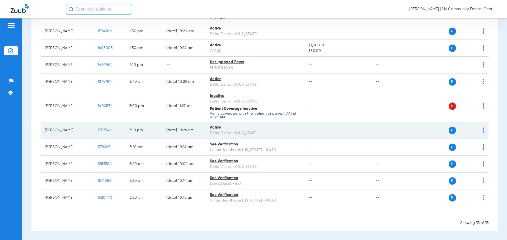
click at [98, 131] on span "1353546" at bounding box center [105, 130] width 14 height 4
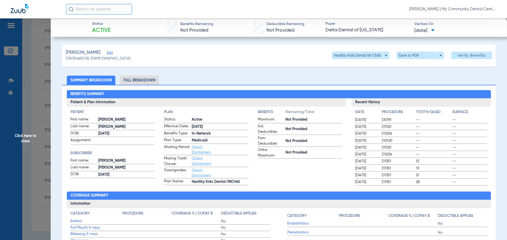
click at [399, 86] on div "Benefits Summary Patient & Plan Information Patient First name: [PERSON_NAME] L…" at bounding box center [278, 186] width 433 height 203
click at [25, 143] on span "Click here to close" at bounding box center [25, 138] width 51 height 240
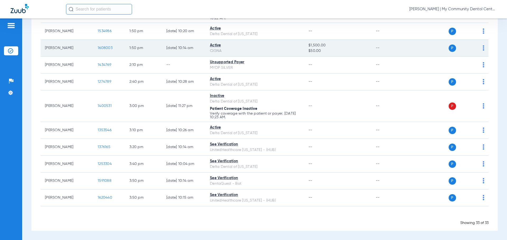
click at [111, 49] on span "1608003" at bounding box center [105, 48] width 15 height 4
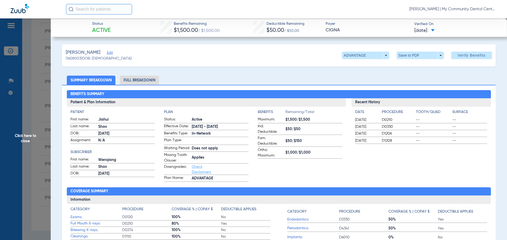
click at [394, 182] on div "Recent History Date Procedure Tooth/Quad Surface [DATE] D0210 -- -- [DATE] D033…" at bounding box center [421, 140] width 140 height 84
click at [24, 144] on span "Click here to close" at bounding box center [25, 138] width 51 height 240
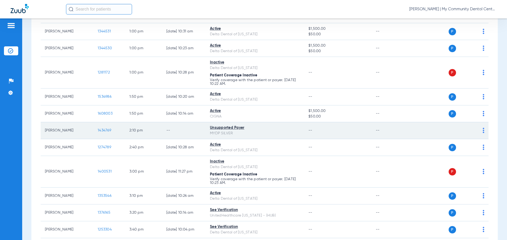
scroll to position [418, 0]
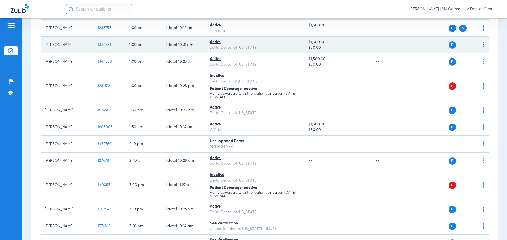
click at [106, 46] on span "1344531" at bounding box center [104, 45] width 13 height 4
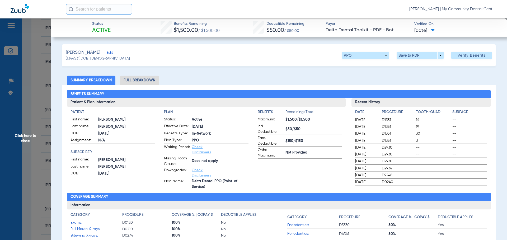
drag, startPoint x: 435, startPoint y: 91, endPoint x: 300, endPoint y: 97, distance: 135.5
click at [435, 91] on h2 "Benefits Summary" at bounding box center [279, 94] width 424 height 8
click at [23, 139] on span "Click here to close" at bounding box center [25, 138] width 51 height 240
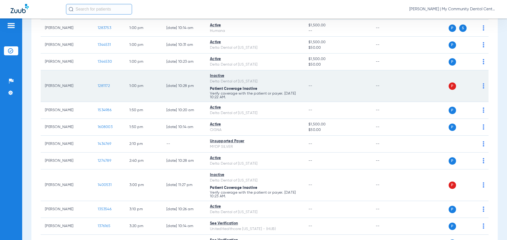
scroll to position [339, 0]
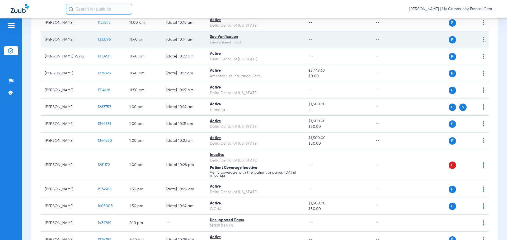
click at [105, 39] on span "1333796" at bounding box center [104, 40] width 13 height 4
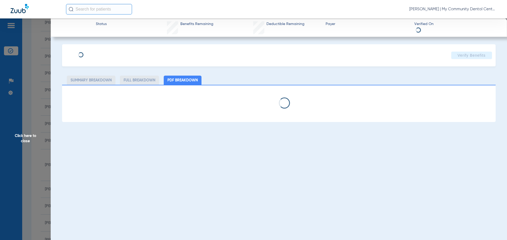
select select "page-width"
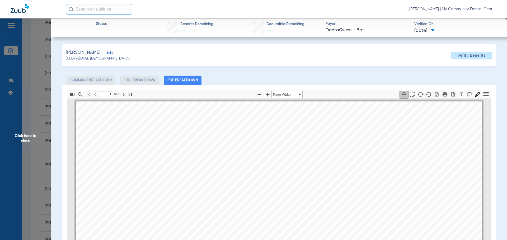
scroll to position [3, 0]
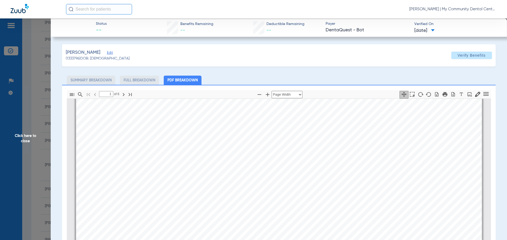
click at [413, 173] on div "[PERSON_NAME] WING Member is eligible: My Community Dental Centers Inc - [PERSO…" at bounding box center [279, 242] width 406 height 287
type input "2"
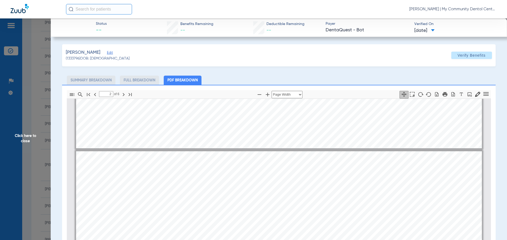
click at [402, 68] on div "Wing, Chloe Edit (1333796) DOB: 06/28/2016 Verify Benefits Subscriber Informati…" at bounding box center [278, 189] width 433 height 291
click at [16, 136] on span "Click here to close" at bounding box center [25, 138] width 51 height 240
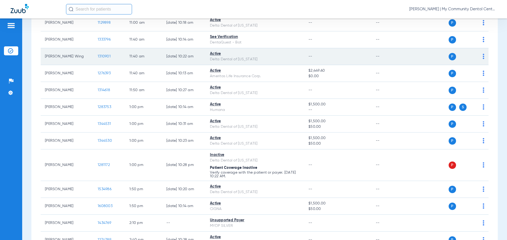
click at [105, 58] on span "1310901" at bounding box center [104, 57] width 13 height 4
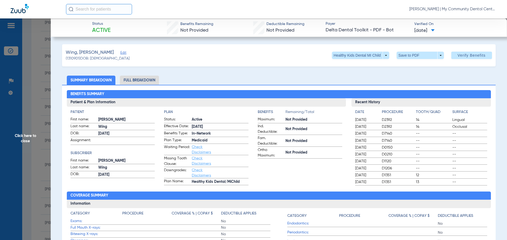
drag, startPoint x: 364, startPoint y: 74, endPoint x: 367, endPoint y: 73, distance: 3.3
click at [21, 140] on span "Click here to close" at bounding box center [25, 138] width 51 height 240
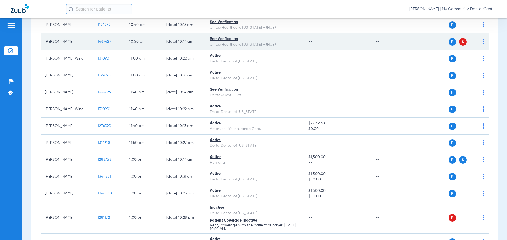
scroll to position [260, 0]
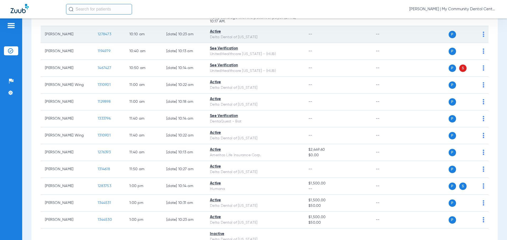
click at [104, 35] on span "1278473" at bounding box center [104, 34] width 13 height 4
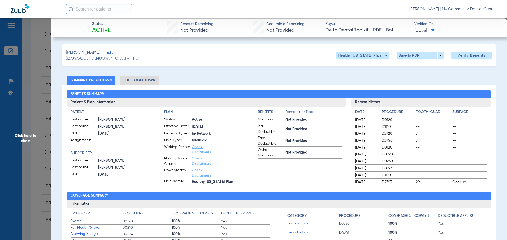
click at [30, 138] on span "Click here to close" at bounding box center [25, 138] width 51 height 240
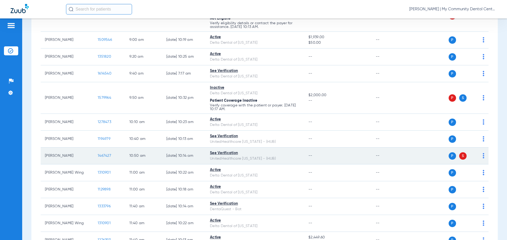
scroll to position [154, 0]
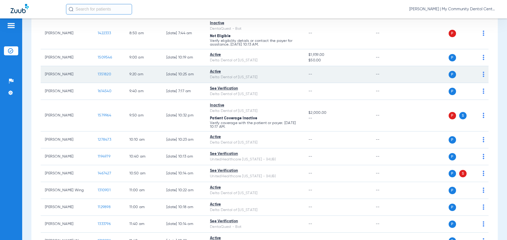
click at [104, 75] on span "1351820" at bounding box center [104, 75] width 13 height 4
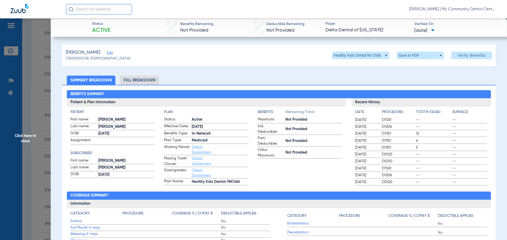
drag, startPoint x: 368, startPoint y: 77, endPoint x: 370, endPoint y: 80, distance: 3.7
click at [368, 77] on ul "Summary Breakdown Full Breakdown" at bounding box center [278, 80] width 433 height 9
click at [29, 141] on span "Click here to close" at bounding box center [25, 138] width 51 height 240
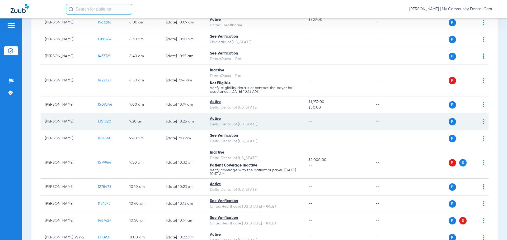
scroll to position [75, 0]
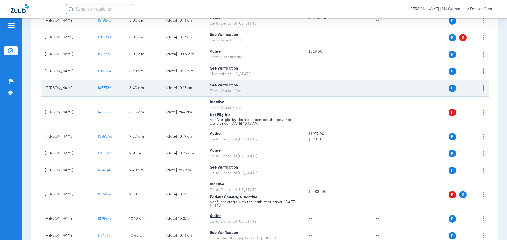
click at [105, 90] on span "1433329" at bounding box center [104, 88] width 13 height 4
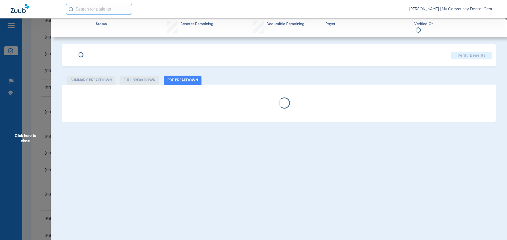
select select "page-width"
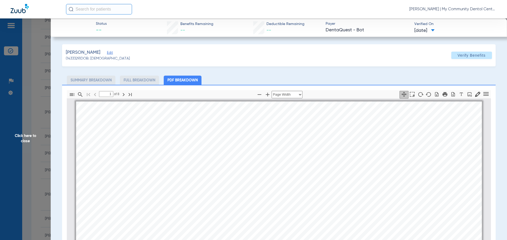
scroll to position [3, 0]
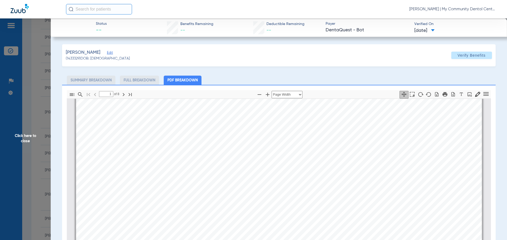
click at [385, 125] on div "DEANDRE FOSTER Member is eligible: My Community Dental Centers Inc - Aloysius R…" at bounding box center [279, 242] width 406 height 287
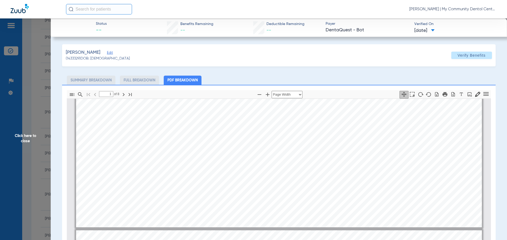
type input "2"
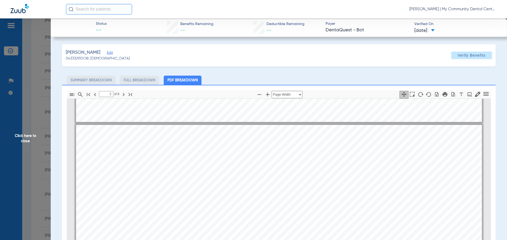
click at [361, 69] on div "Foster, Deandre Edit (1433329) DOB: 07/19/2016 Verify Benefits Subscriber Infor…" at bounding box center [278, 189] width 433 height 291
drag, startPoint x: 24, startPoint y: 140, endPoint x: 29, endPoint y: 137, distance: 5.7
click at [24, 140] on span "Click here to close" at bounding box center [25, 138] width 51 height 240
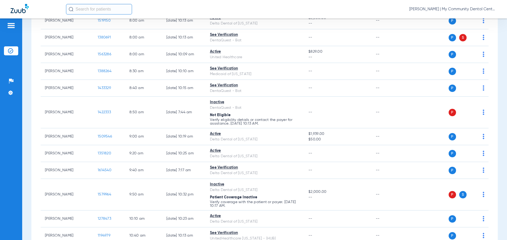
scroll to position [49, 0]
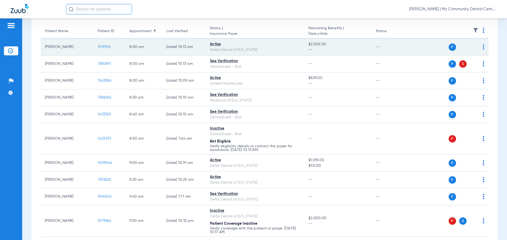
click at [102, 46] on span "1519150" at bounding box center [104, 47] width 13 height 4
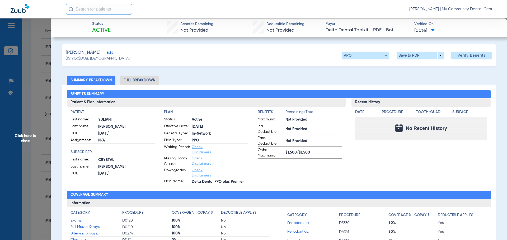
click at [130, 79] on li "Full Breakdown" at bounding box center [139, 80] width 39 height 9
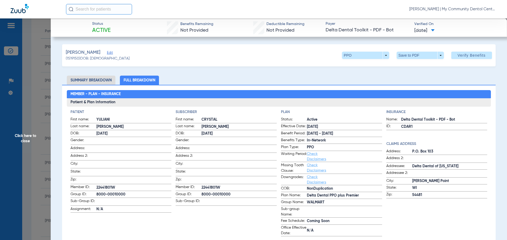
click at [359, 95] on h2 "Member - Plan - Insurance" at bounding box center [279, 94] width 424 height 8
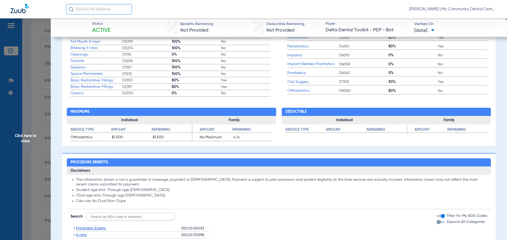
scroll to position [237, 0]
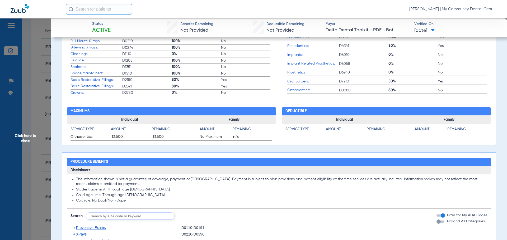
click at [90, 230] on span "Preventive Exams" at bounding box center [91, 228] width 30 height 4
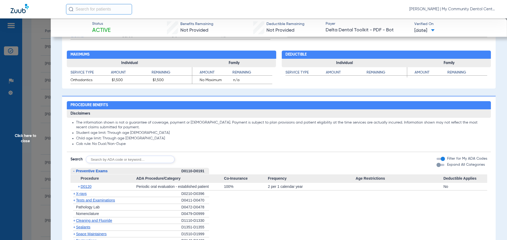
scroll to position [317, 0]
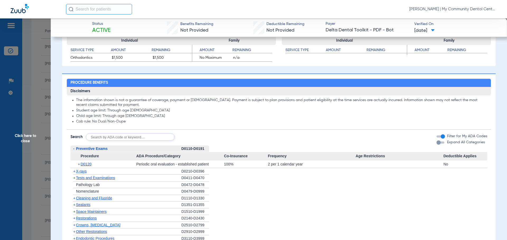
click at [81, 173] on span "X-rays" at bounding box center [81, 171] width 11 height 4
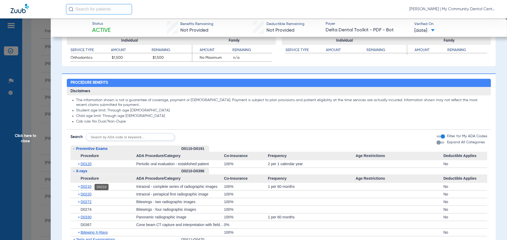
click at [85, 188] on span "D0210" at bounding box center [85, 187] width 11 height 4
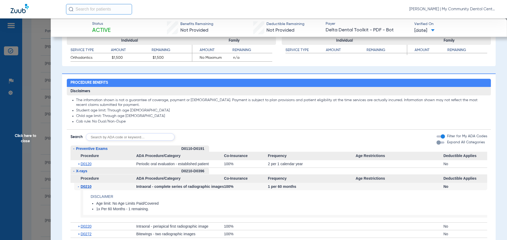
scroll to position [343, 0]
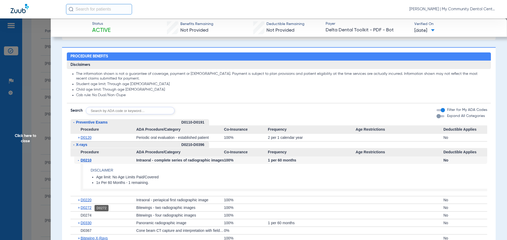
click at [90, 207] on span "D0272" at bounding box center [85, 208] width 11 height 4
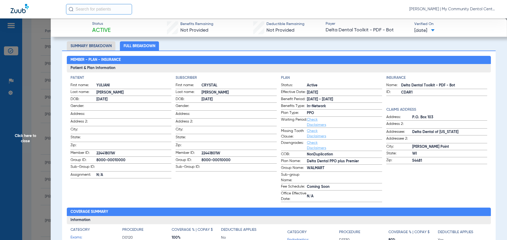
scroll to position [0, 0]
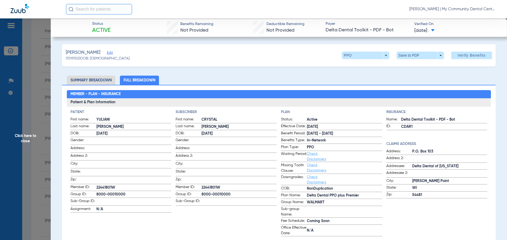
drag, startPoint x: 405, startPoint y: 83, endPoint x: 167, endPoint y: 145, distance: 246.2
click at [405, 83] on ul "Summary Breakdown Full Breakdown" at bounding box center [278, 80] width 433 height 9
click at [91, 79] on li "Summary Breakdown" at bounding box center [91, 80] width 49 height 9
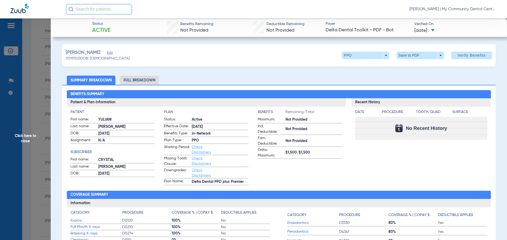
click at [27, 139] on span "Click here to close" at bounding box center [25, 138] width 51 height 240
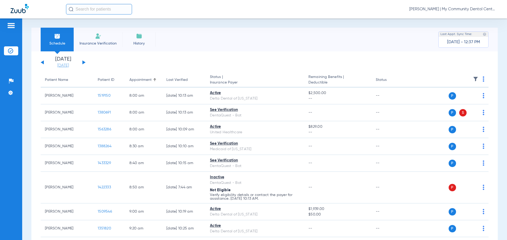
click at [65, 68] on link "[DATE]" at bounding box center [63, 65] width 32 height 5
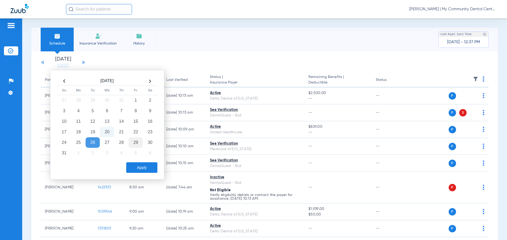
click at [132, 143] on td "29" at bounding box center [135, 142] width 14 height 11
click at [144, 166] on button "Apply" at bounding box center [141, 168] width 31 height 11
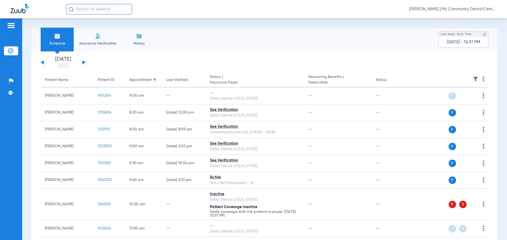
click at [478, 79] on th at bounding box center [448, 80] width 82 height 15
click at [480, 79] on th at bounding box center [448, 80] width 82 height 15
click at [482, 79] on img at bounding box center [483, 79] width 2 height 5
click at [467, 98] on span "Verify All" at bounding box center [458, 100] width 33 height 4
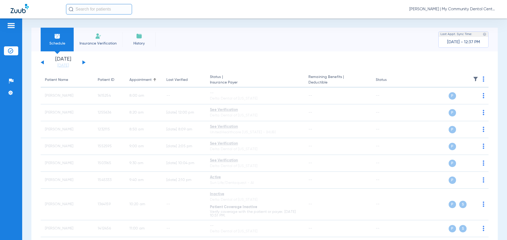
click at [42, 62] on button at bounding box center [42, 62] width 3 height 4
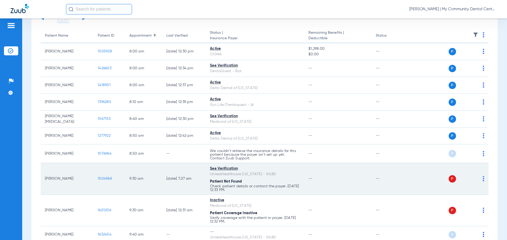
scroll to position [79, 0]
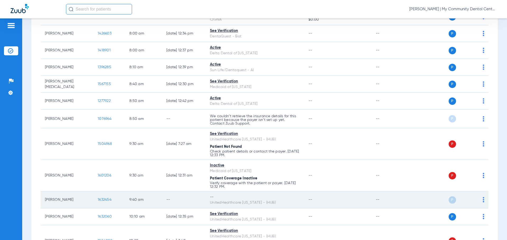
click at [482, 198] on img at bounding box center [483, 199] width 2 height 5
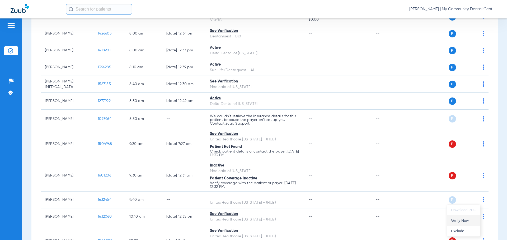
click at [465, 220] on span "Verify Now" at bounding box center [463, 221] width 25 height 4
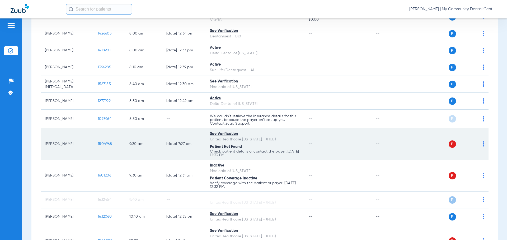
click at [482, 145] on img at bounding box center [483, 143] width 2 height 5
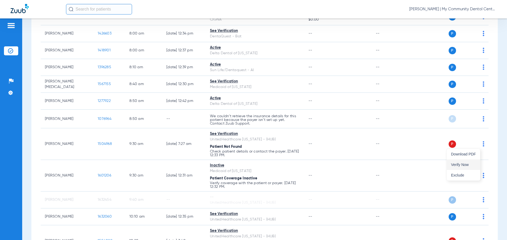
click at [476, 166] on button "Verify Now" at bounding box center [462, 165] width 33 height 11
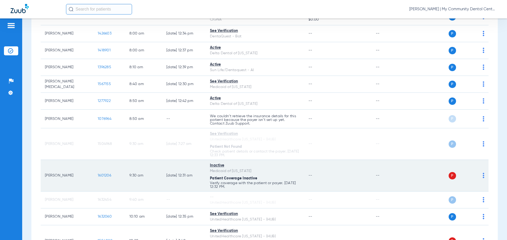
click at [482, 178] on img at bounding box center [483, 175] width 2 height 5
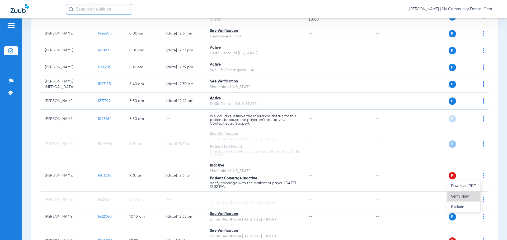
click at [477, 195] on button "Verify Now" at bounding box center [462, 196] width 33 height 11
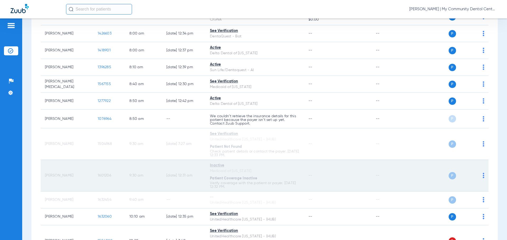
scroll to position [106, 0]
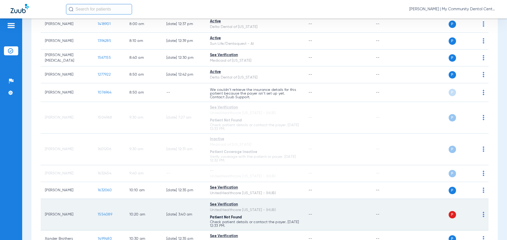
click at [482, 218] on span at bounding box center [483, 216] width 2 height 4
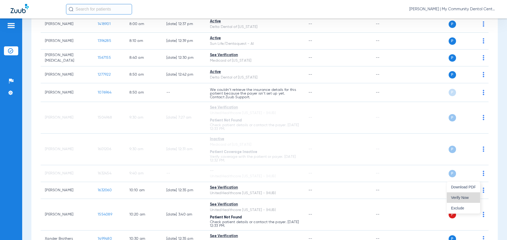
click at [468, 200] on span "Verify Now" at bounding box center [463, 198] width 25 height 4
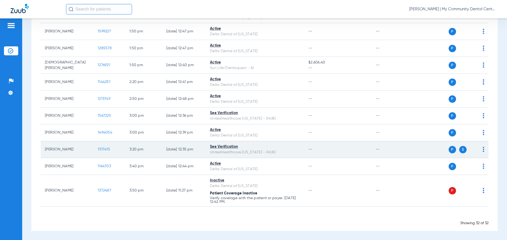
scroll to position [497, 0]
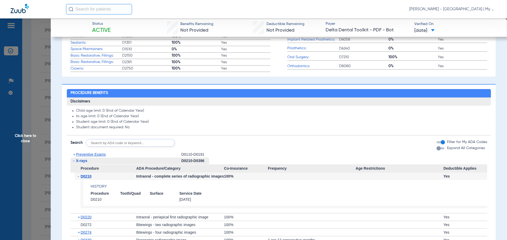
click at [19, 144] on span "Click here to close" at bounding box center [25, 138] width 51 height 240
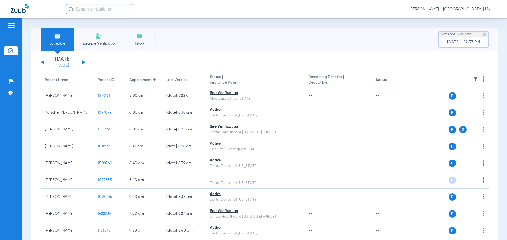
click at [71, 64] on link "[DATE]" at bounding box center [63, 65] width 32 height 5
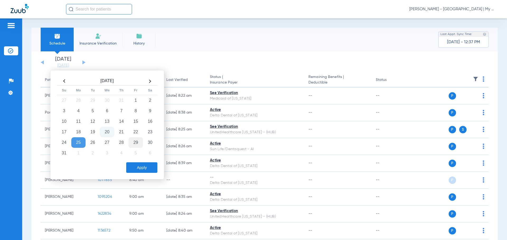
click at [133, 141] on td "29" at bounding box center [135, 142] width 14 height 11
click at [140, 170] on button "Apply" at bounding box center [141, 168] width 31 height 11
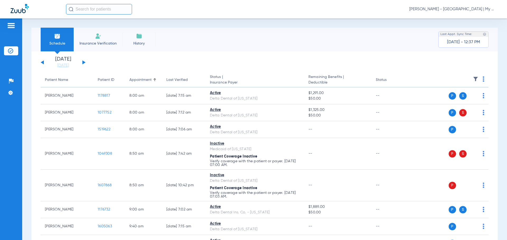
click at [481, 79] on th at bounding box center [448, 80] width 82 height 15
click at [482, 79] on img at bounding box center [483, 79] width 2 height 5
click at [475, 99] on button "Verify All" at bounding box center [458, 100] width 41 height 11
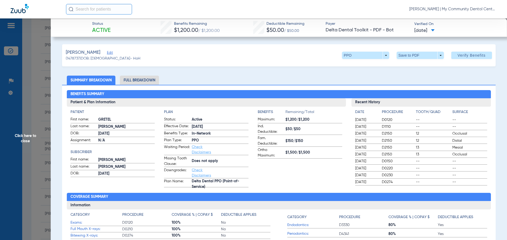
click at [14, 138] on span "Click here to close" at bounding box center [25, 138] width 51 height 240
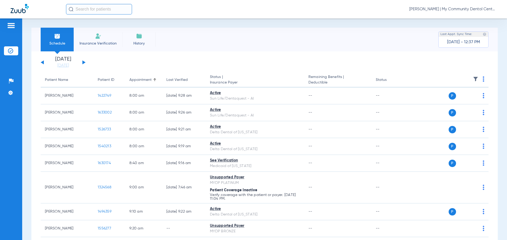
drag, startPoint x: 63, startPoint y: 65, endPoint x: 73, endPoint y: 73, distance: 12.8
click at [63, 65] on link "[DATE]" at bounding box center [63, 65] width 32 height 5
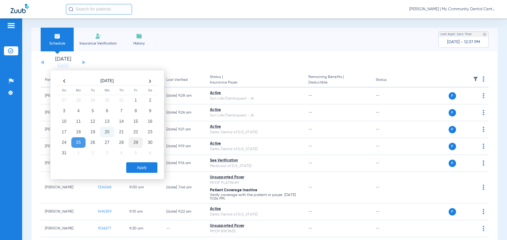
click at [132, 143] on td "29" at bounding box center [135, 142] width 14 height 11
click at [136, 166] on button "Apply" at bounding box center [141, 168] width 31 height 11
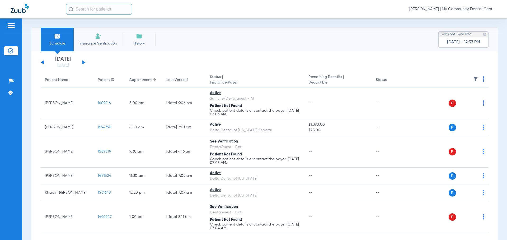
click at [478, 80] on th at bounding box center [448, 80] width 82 height 15
click at [482, 80] on img at bounding box center [483, 79] width 2 height 5
click at [468, 99] on span "Verify All" at bounding box center [460, 100] width 32 height 4
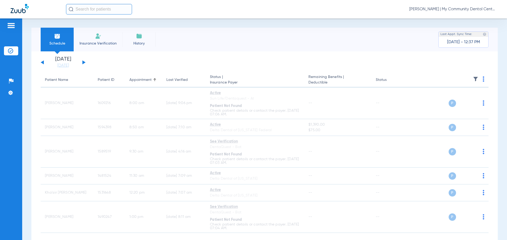
click at [42, 62] on button at bounding box center [42, 62] width 3 height 4
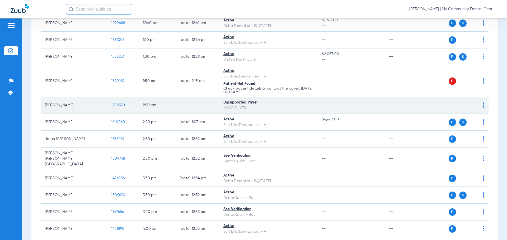
scroll to position [516, 0]
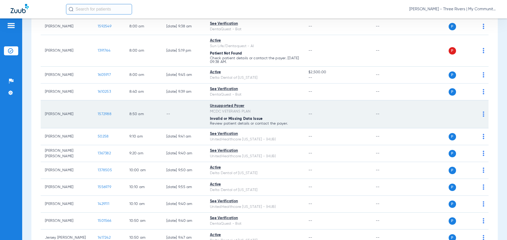
scroll to position [19, 0]
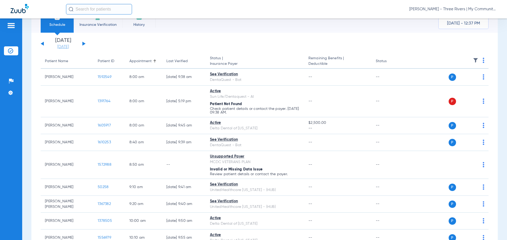
click at [70, 48] on link "[DATE]" at bounding box center [63, 46] width 32 height 5
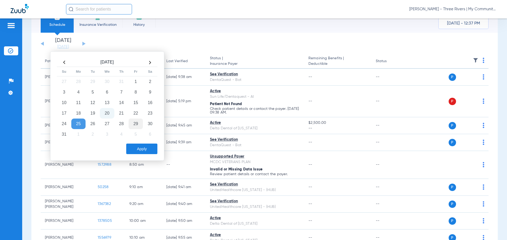
click at [138, 125] on td "29" at bounding box center [135, 124] width 14 height 11
click at [142, 145] on button "Apply" at bounding box center [141, 149] width 31 height 11
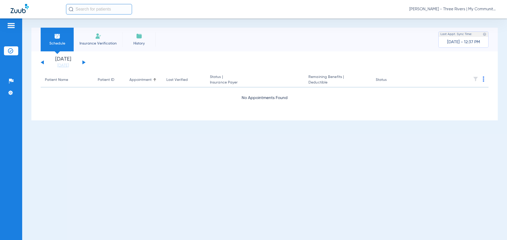
click at [42, 64] on button at bounding box center [42, 62] width 3 height 4
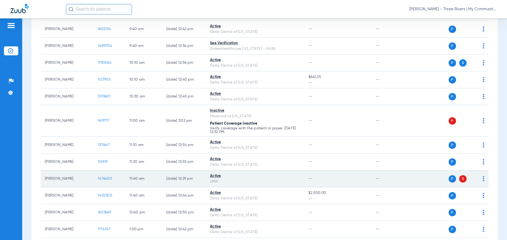
scroll to position [317, 0]
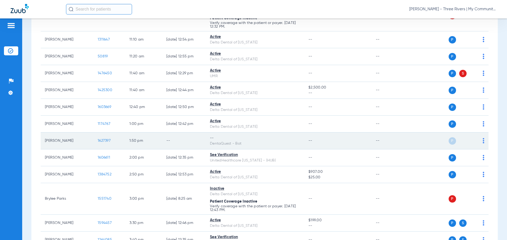
click at [482, 141] on img at bounding box center [483, 140] width 2 height 5
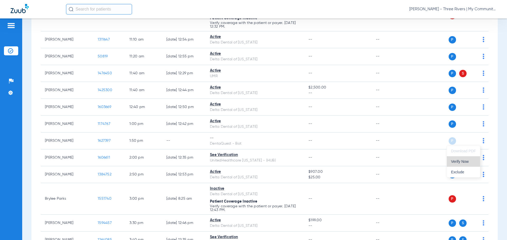
click at [465, 160] on span "Verify Now" at bounding box center [463, 162] width 25 height 4
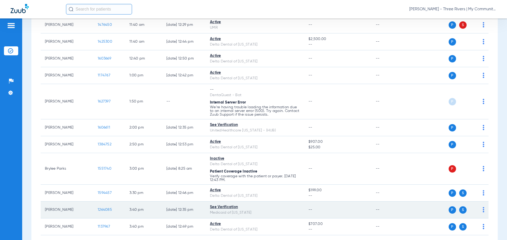
scroll to position [394, 0]
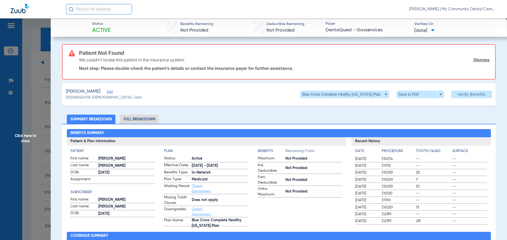
scroll to position [449, 0]
click at [37, 134] on span "Click here to close" at bounding box center [25, 138] width 51 height 240
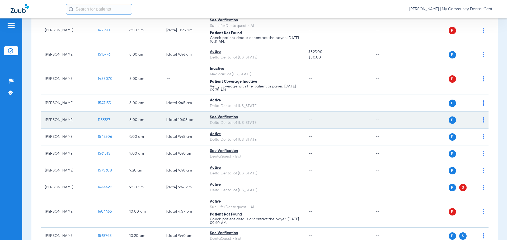
scroll to position [0, 0]
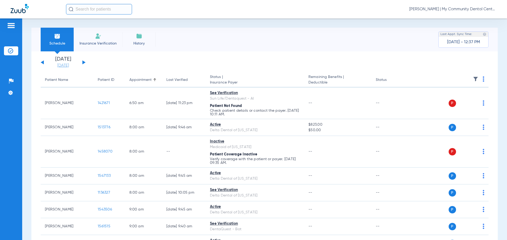
click at [68, 65] on link "[DATE]" at bounding box center [63, 65] width 32 height 5
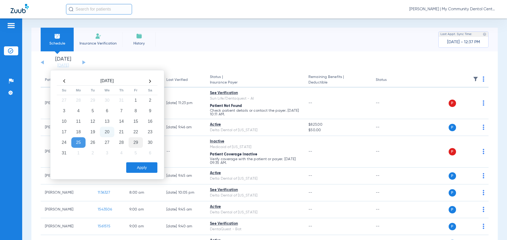
click at [134, 145] on td "29" at bounding box center [135, 142] width 14 height 11
click at [140, 171] on button "Apply" at bounding box center [141, 168] width 31 height 11
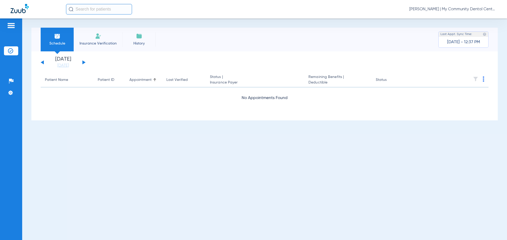
drag, startPoint x: 43, startPoint y: 63, endPoint x: 46, endPoint y: 57, distance: 7.1
click at [43, 63] on button at bounding box center [42, 62] width 3 height 4
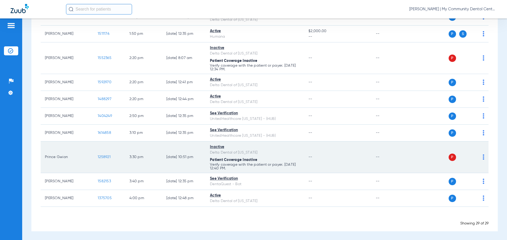
scroll to position [441, 0]
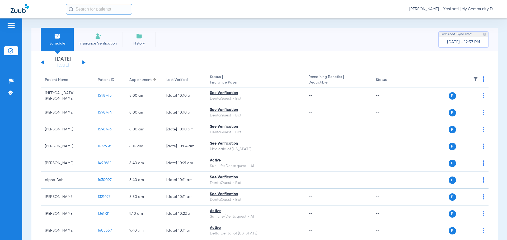
click at [69, 67] on link "[DATE]" at bounding box center [63, 65] width 32 height 5
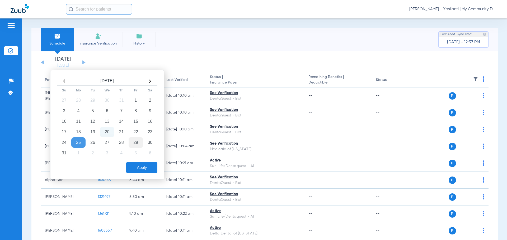
click at [139, 143] on td "29" at bounding box center [135, 142] width 14 height 11
click at [143, 171] on button "Apply" at bounding box center [141, 168] width 31 height 11
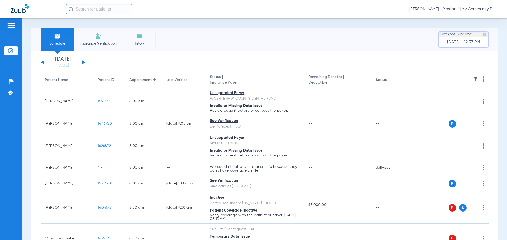
click at [482, 80] on img at bounding box center [483, 79] width 2 height 5
click at [465, 99] on span "Verify All" at bounding box center [458, 100] width 33 height 4
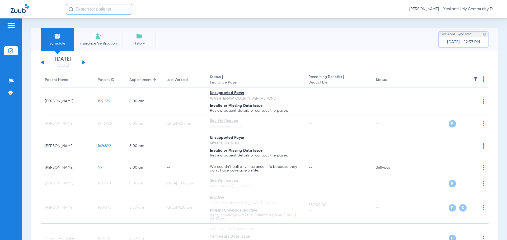
click at [44, 63] on button at bounding box center [42, 62] width 3 height 4
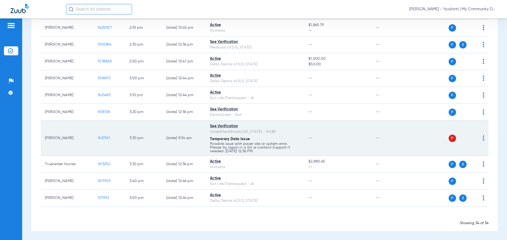
scroll to position [536, 0]
